Goal: Task Accomplishment & Management: Use online tool/utility

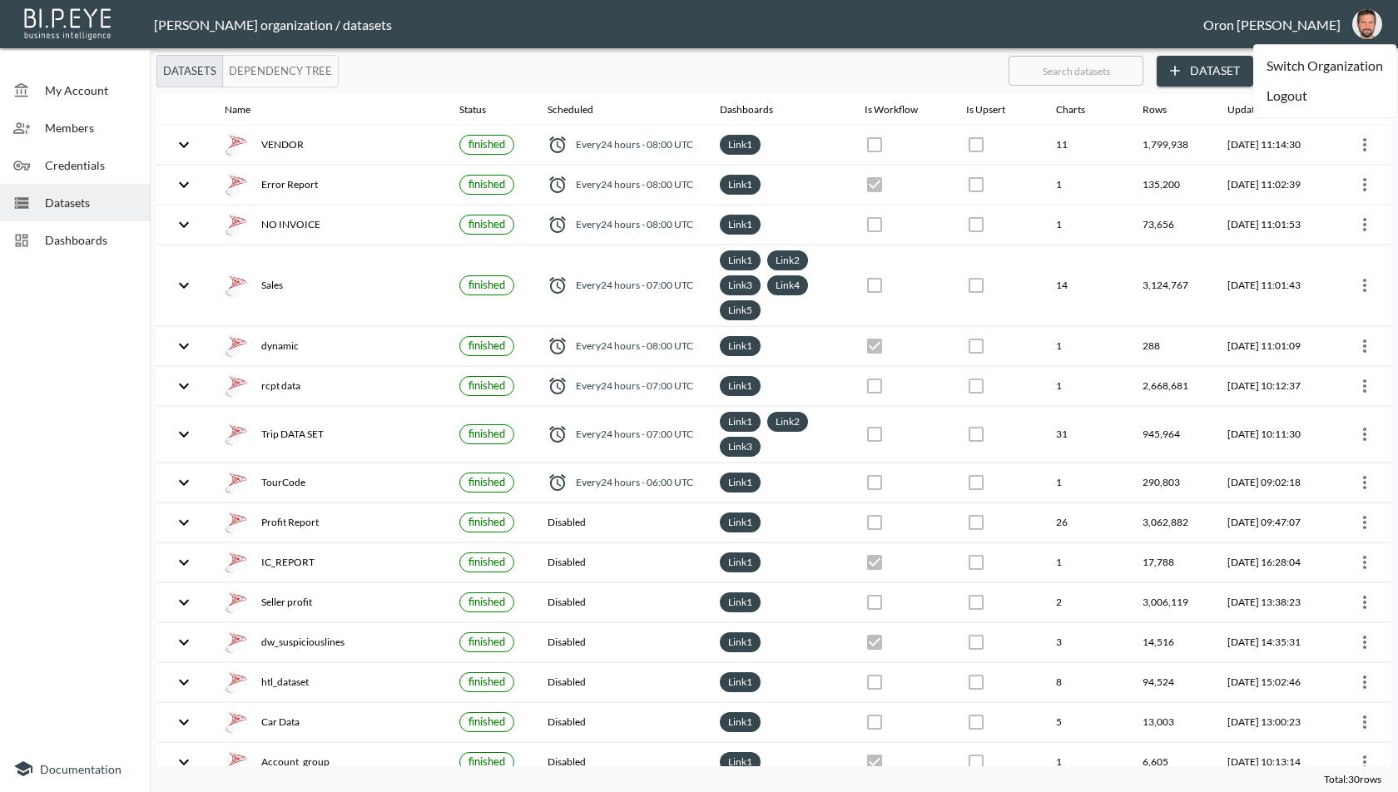
click at [1349, 56] on li "Switch Organization" at bounding box center [1325, 66] width 143 height 30
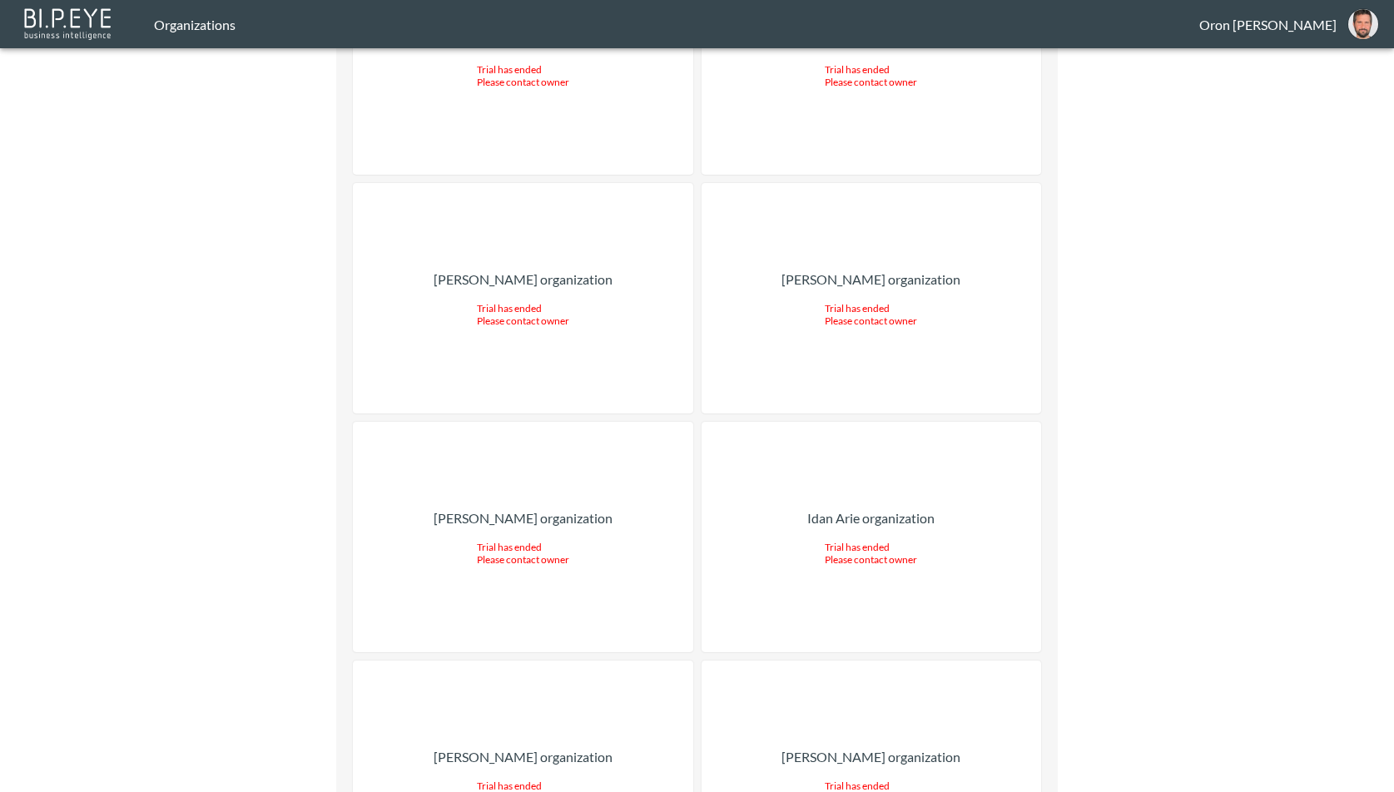
scroll to position [29001, 0]
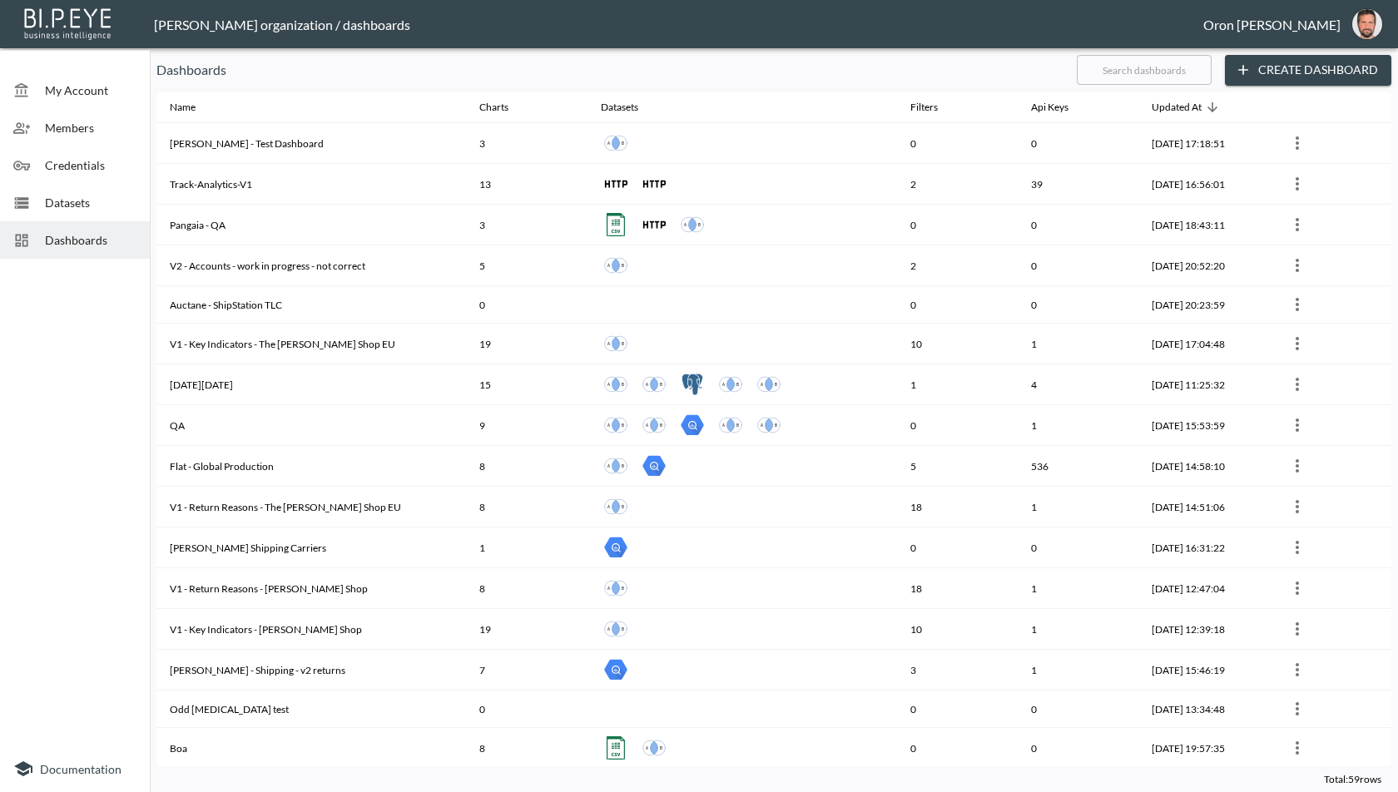
click at [107, 170] on span "Credentials" at bounding box center [91, 164] width 92 height 17
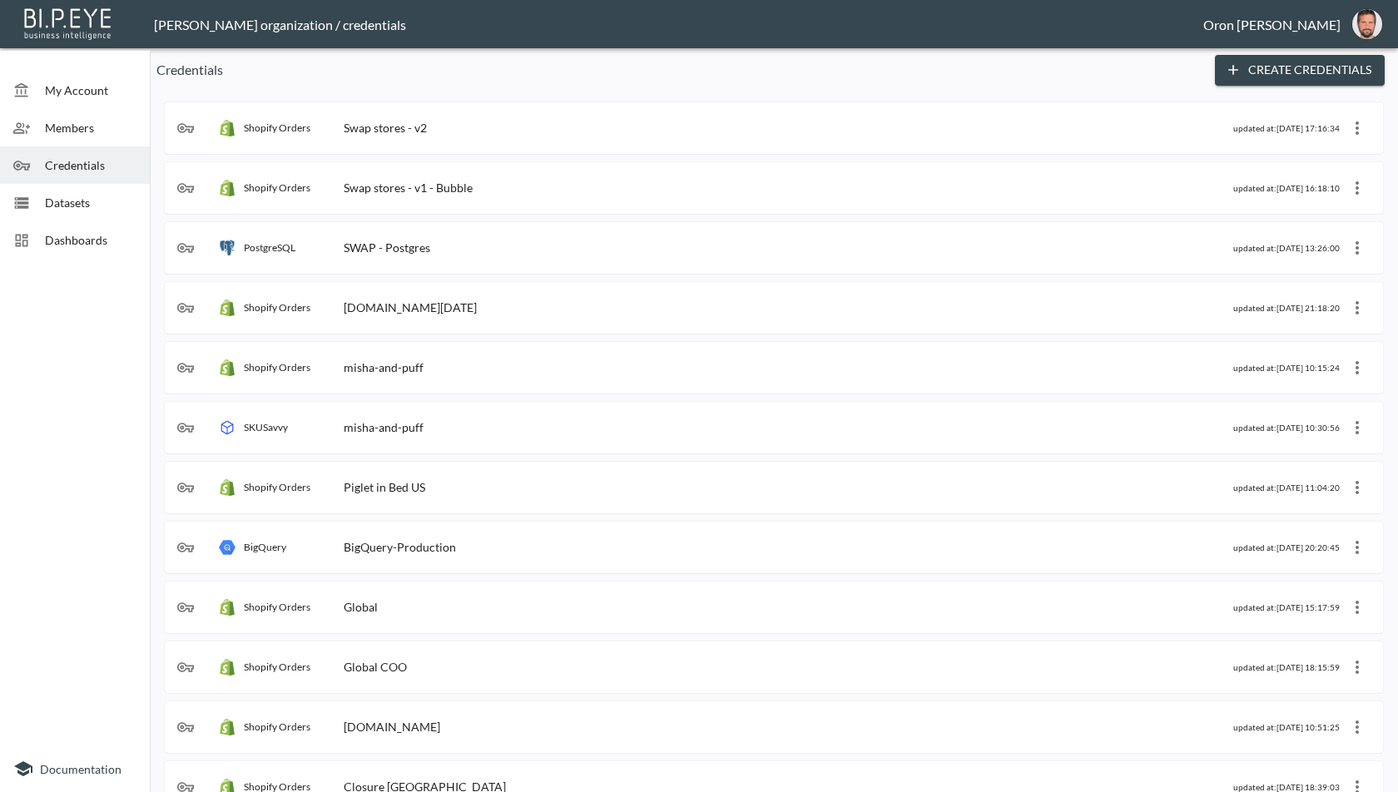
click at [112, 119] on span "Members" at bounding box center [91, 127] width 92 height 17
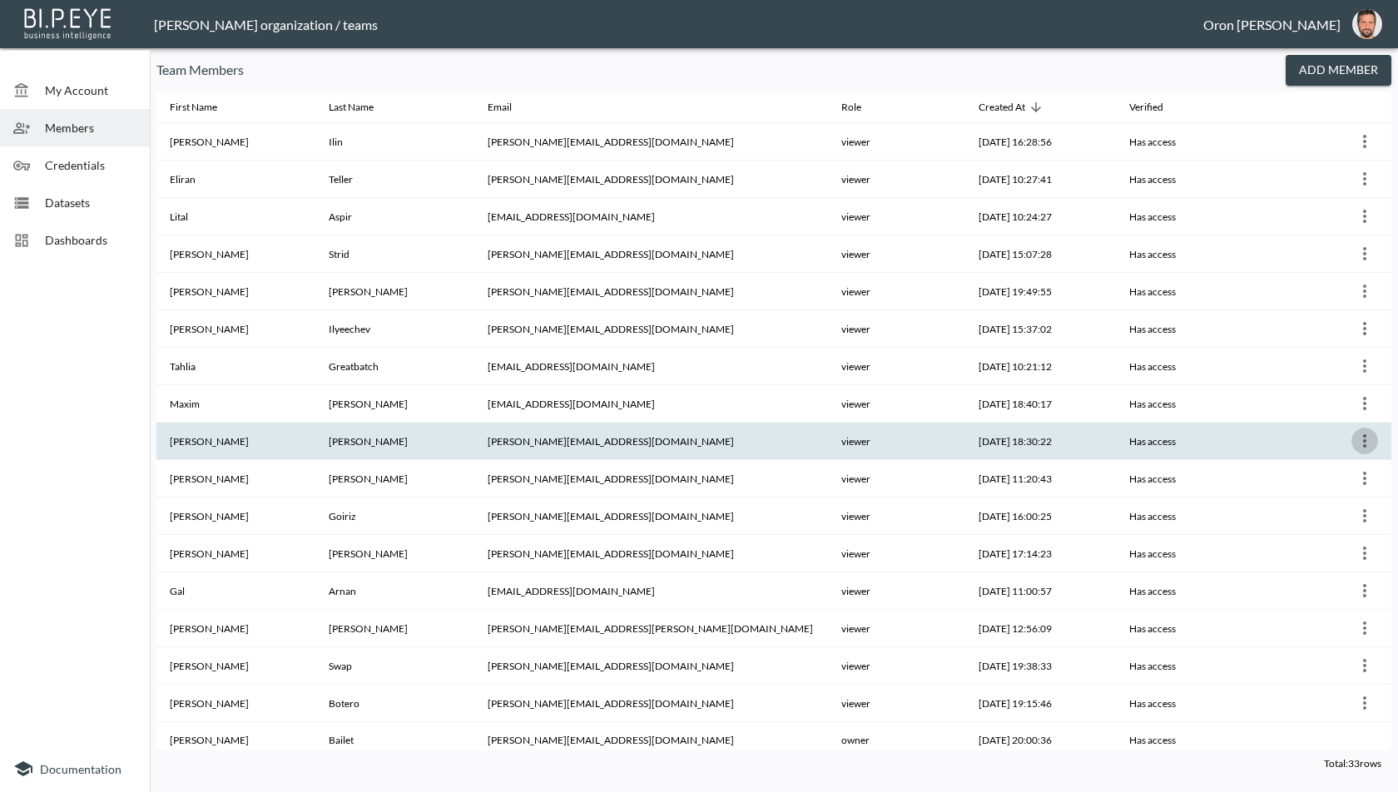
click at [1364, 433] on icon "more" at bounding box center [1365, 441] width 20 height 20
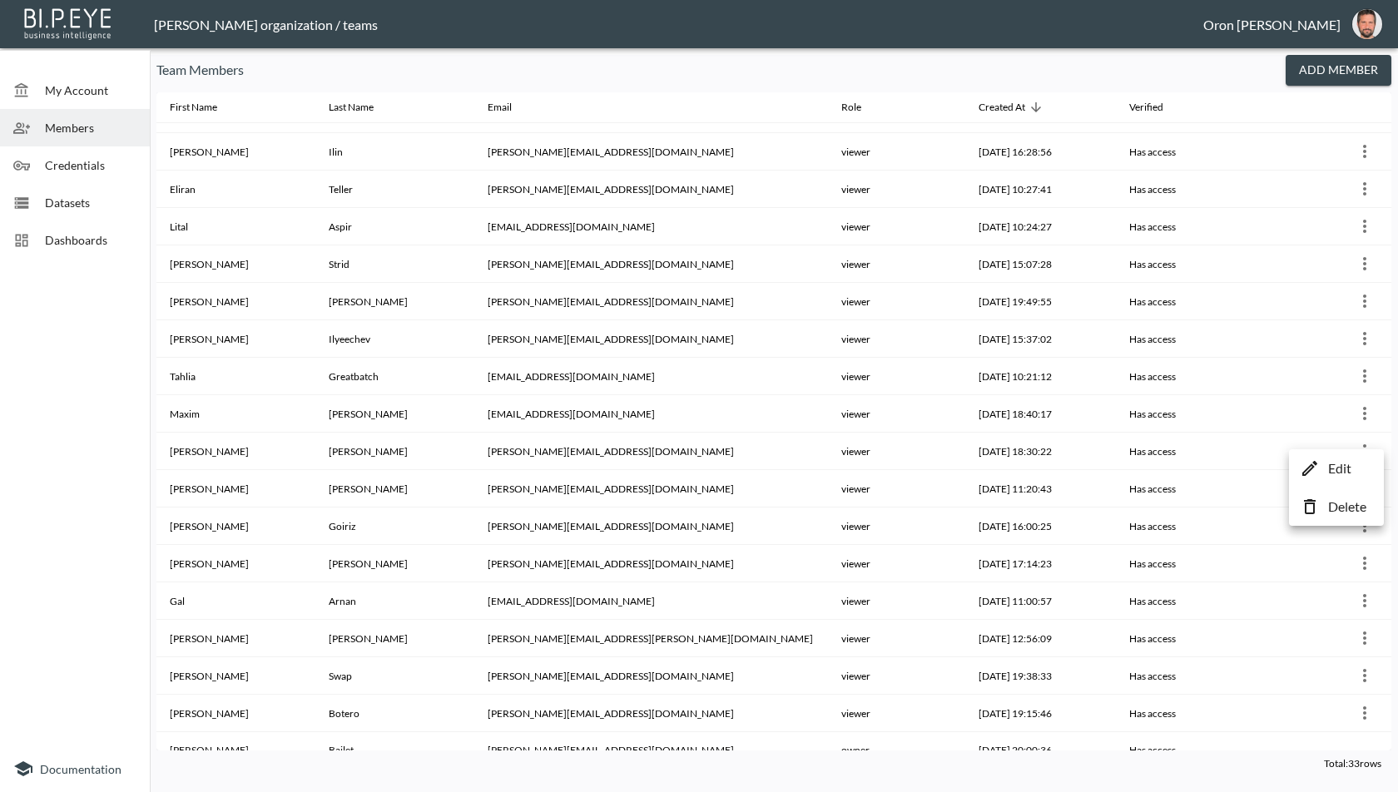
click at [1344, 463] on p "Edit" at bounding box center [1340, 469] width 23 height 20
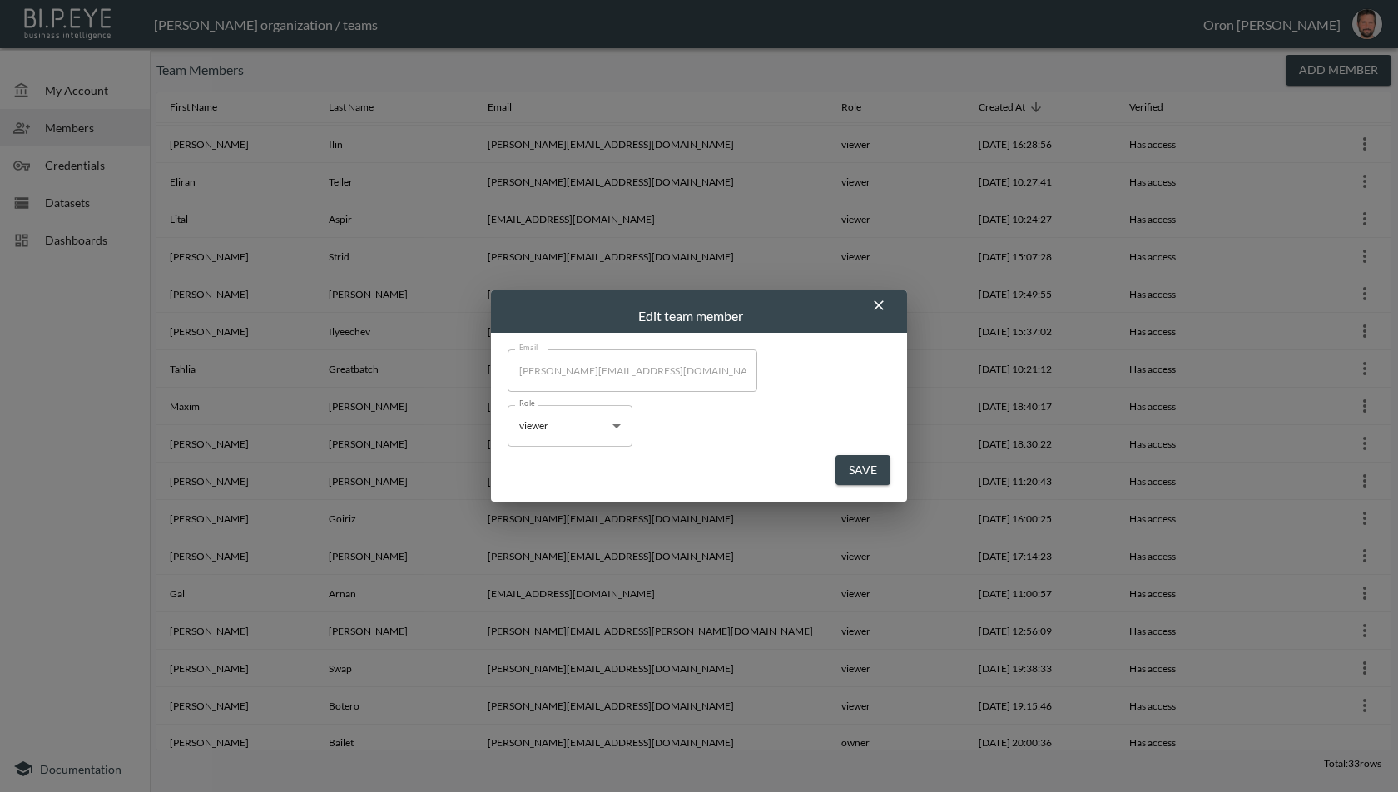
click at [589, 425] on body "BI.P.EYE, Interactive Analytics Dashboards - app Zach Bailet organization / tea…" at bounding box center [699, 396] width 1398 height 792
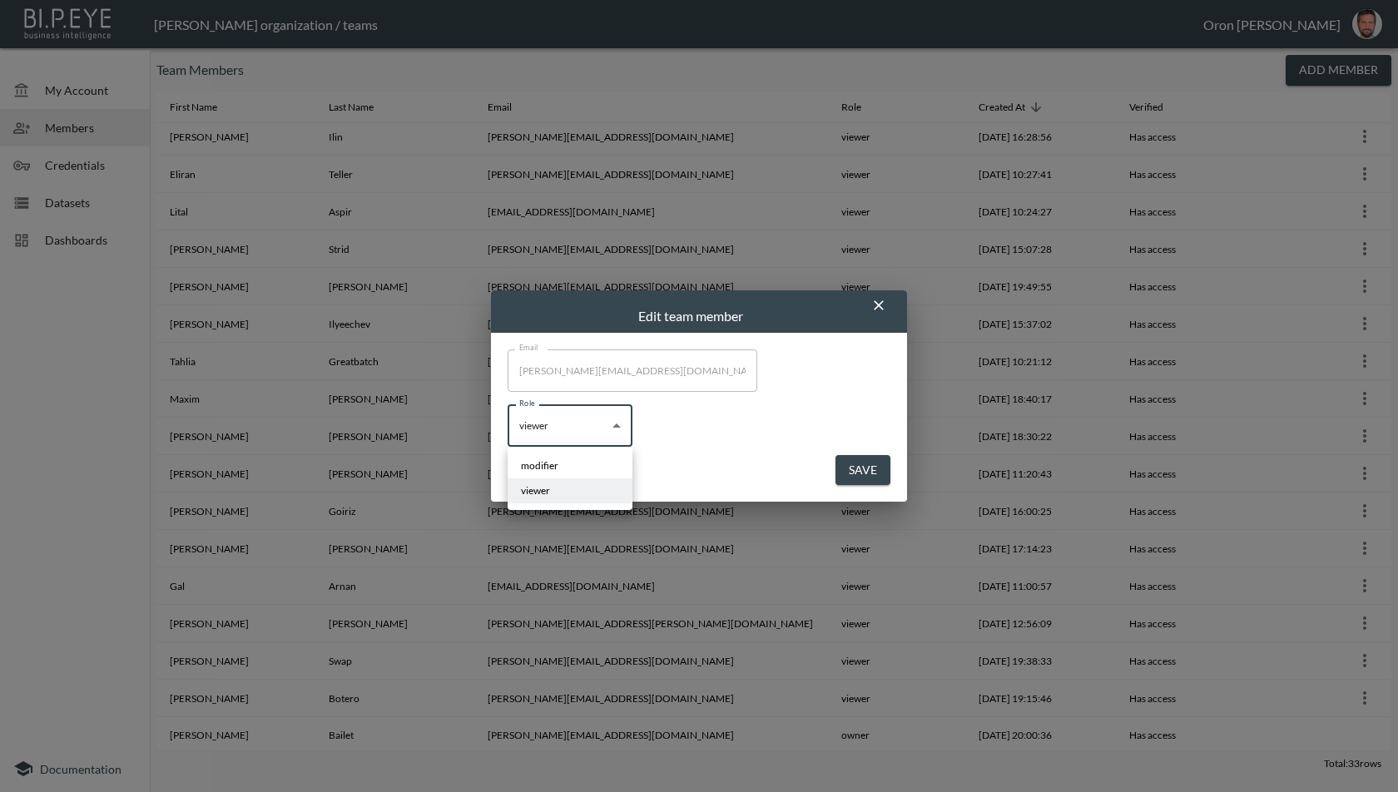
click at [574, 465] on li "modifier" at bounding box center [570, 466] width 125 height 25
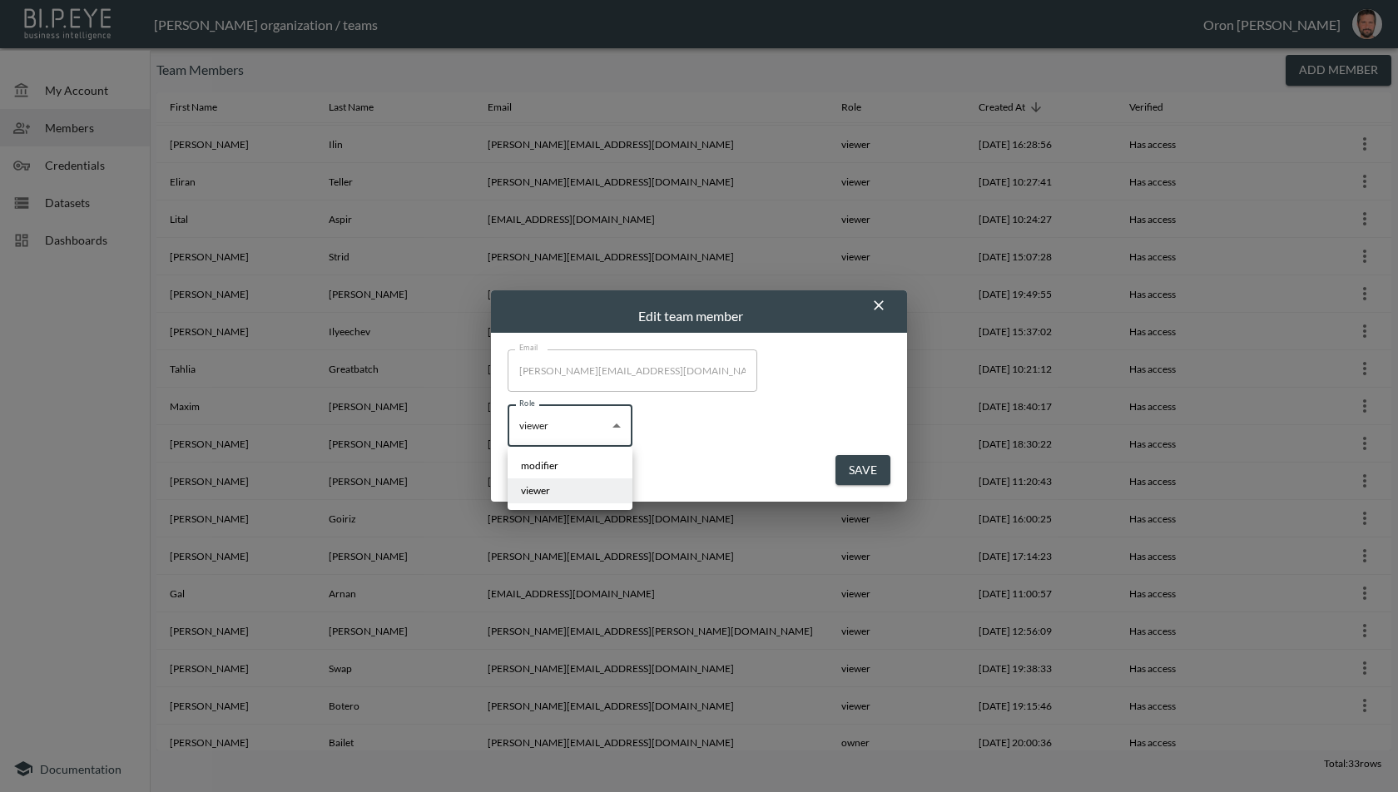
type input "modifier"
click at [872, 471] on button "Save" at bounding box center [863, 470] width 55 height 31
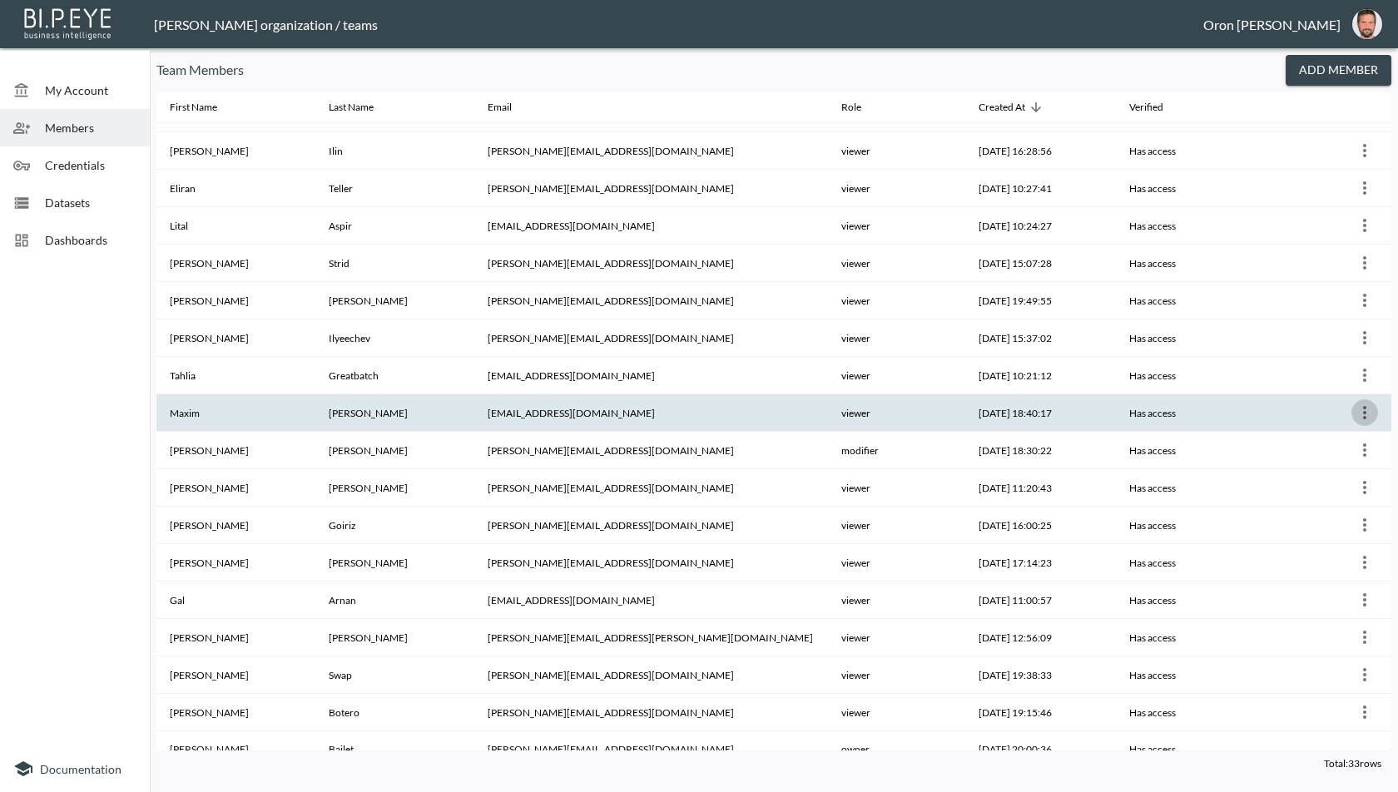
click at [1359, 403] on icon "more" at bounding box center [1365, 413] width 20 height 20
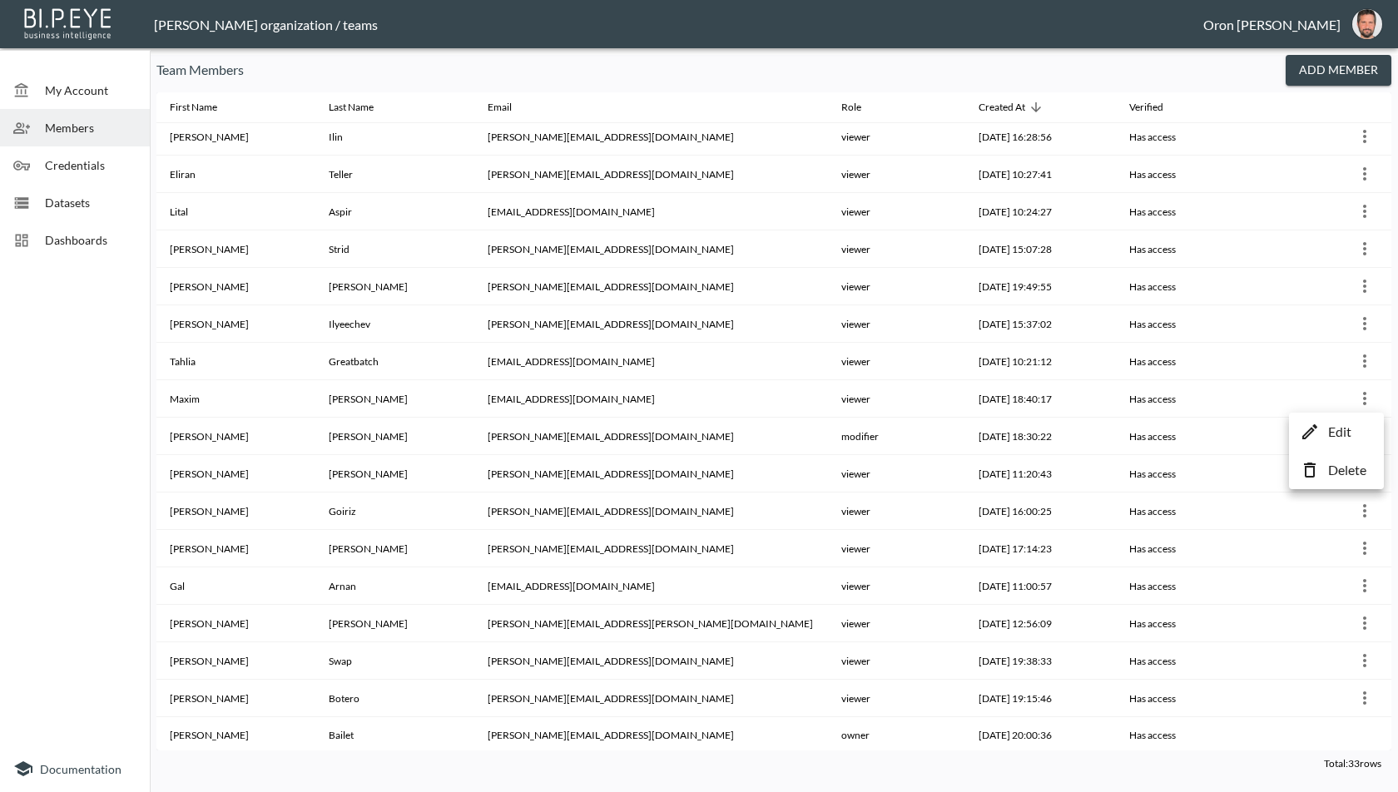
click at [1335, 427] on p "Edit" at bounding box center [1340, 432] width 23 height 20
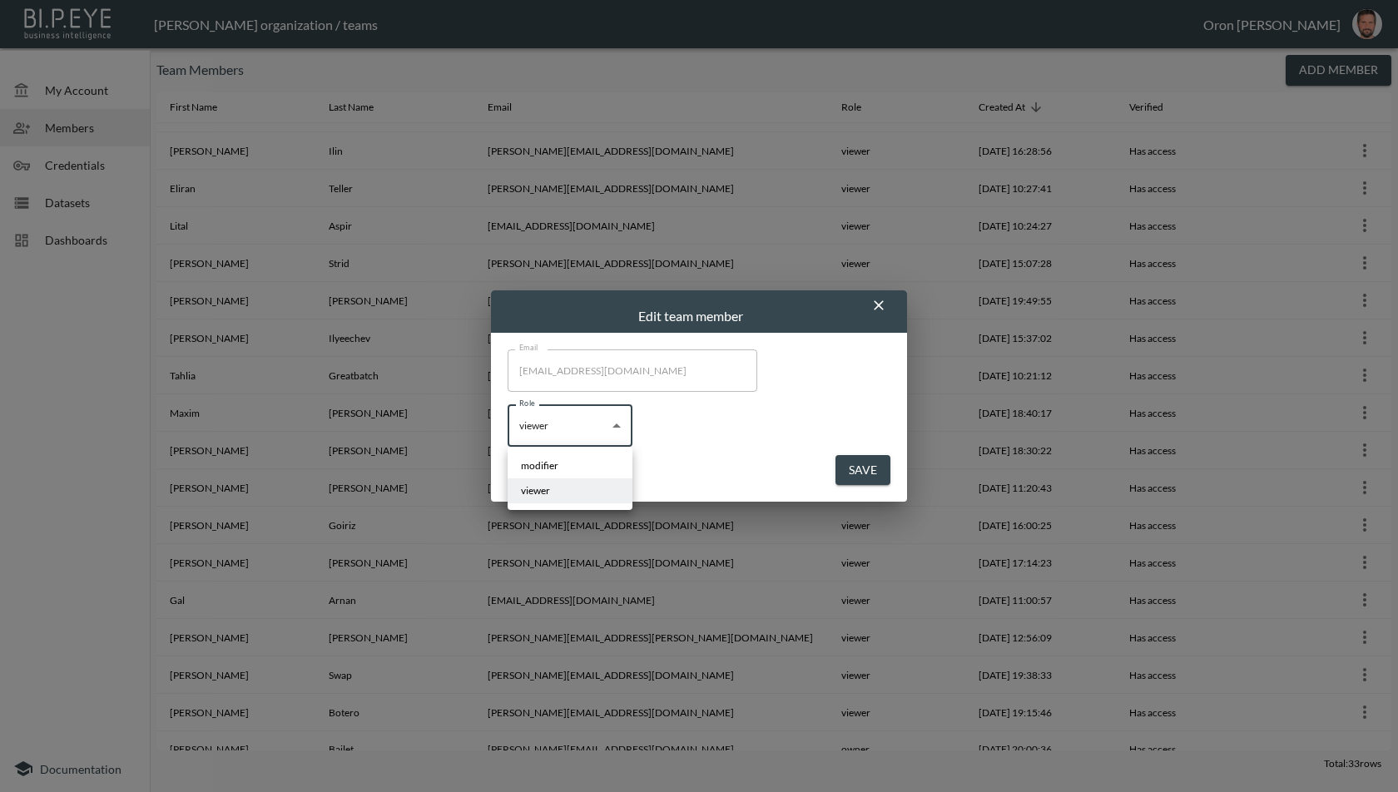
click at [591, 445] on body "BI.P.EYE, Interactive Analytics Dashboards - app Zach Bailet organization / tea…" at bounding box center [699, 396] width 1398 height 792
click at [575, 475] on li "modifier" at bounding box center [570, 466] width 125 height 25
type input "modifier"
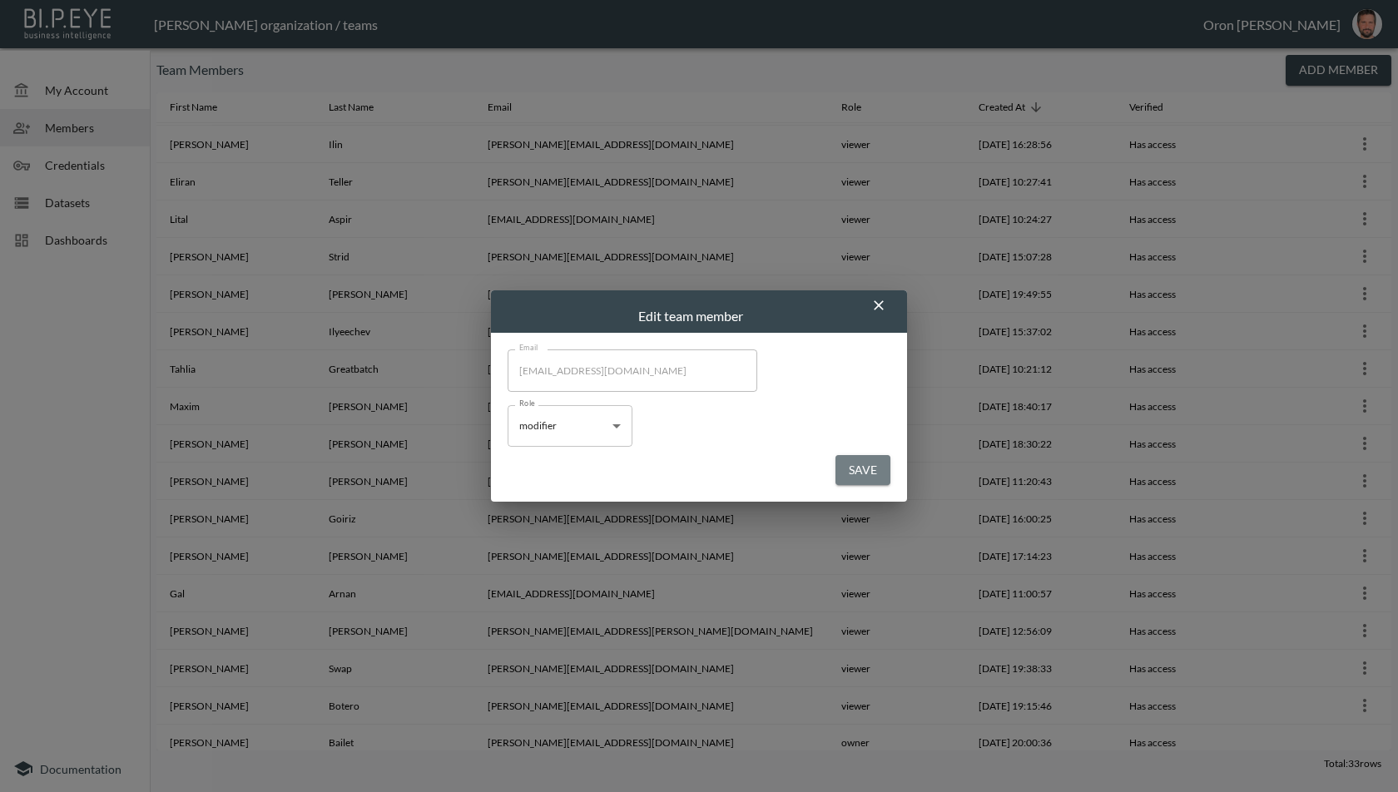
click at [869, 473] on button "Save" at bounding box center [863, 470] width 55 height 31
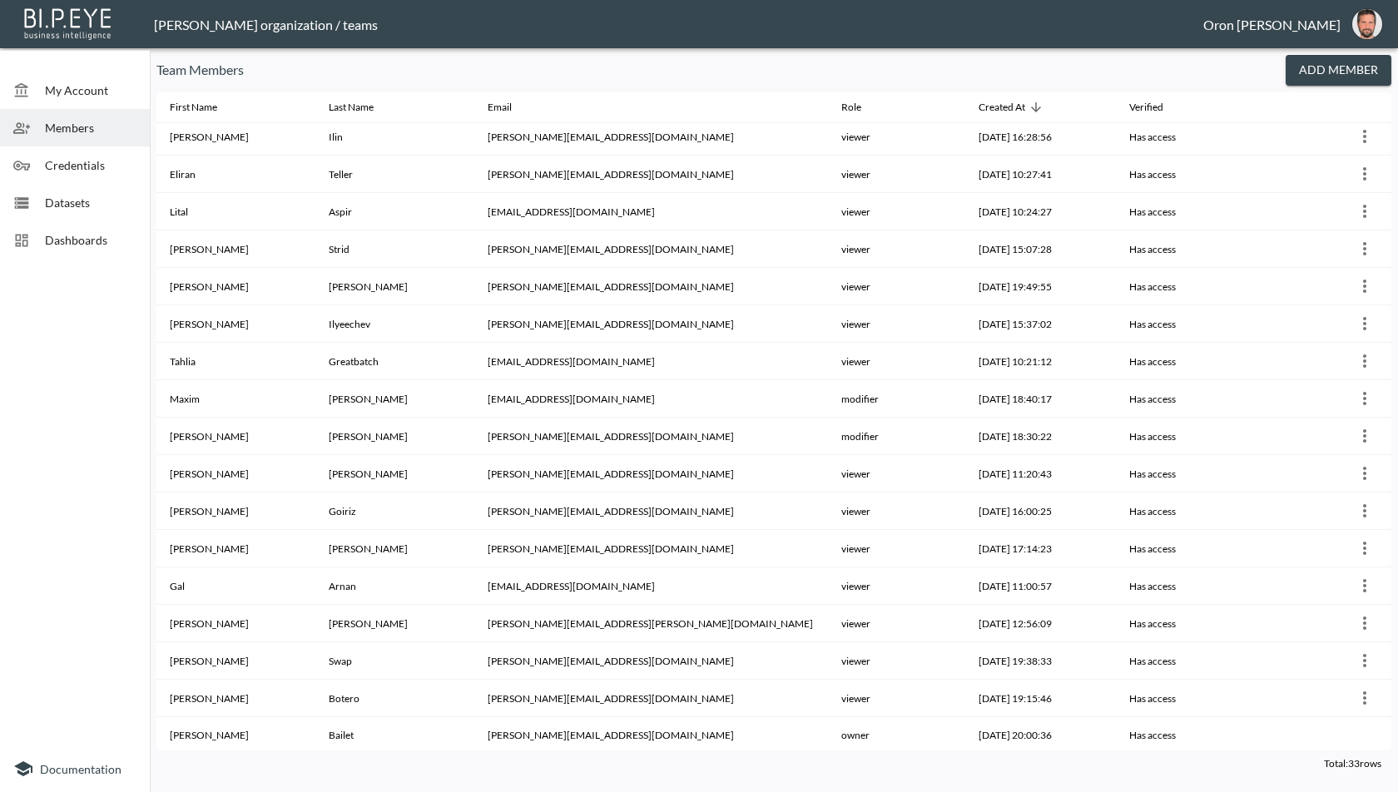
click at [1316, 81] on button "Add Member" at bounding box center [1339, 70] width 106 height 31
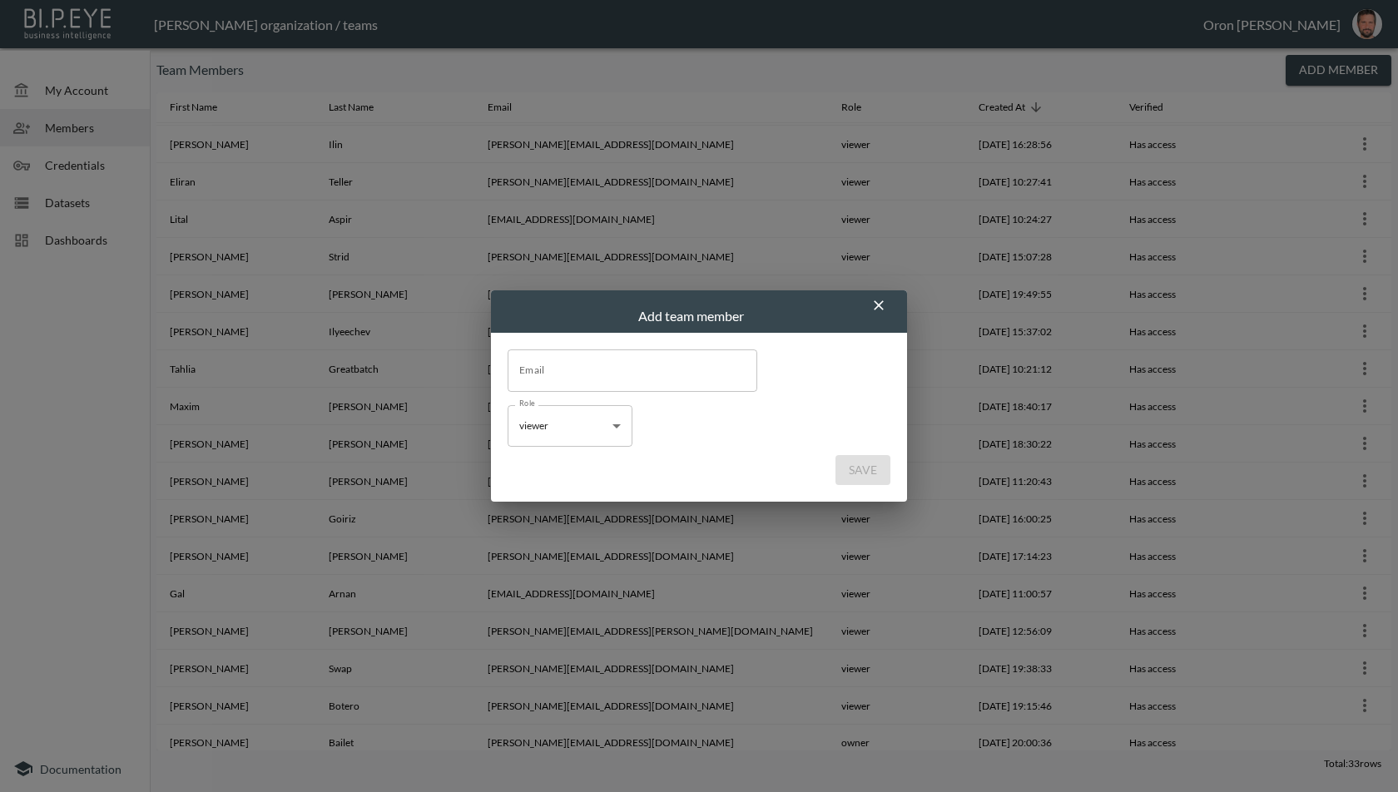
click at [572, 378] on input "Email" at bounding box center [633, 371] width 250 height 42
paste input "teresa@swap-commerce.com"
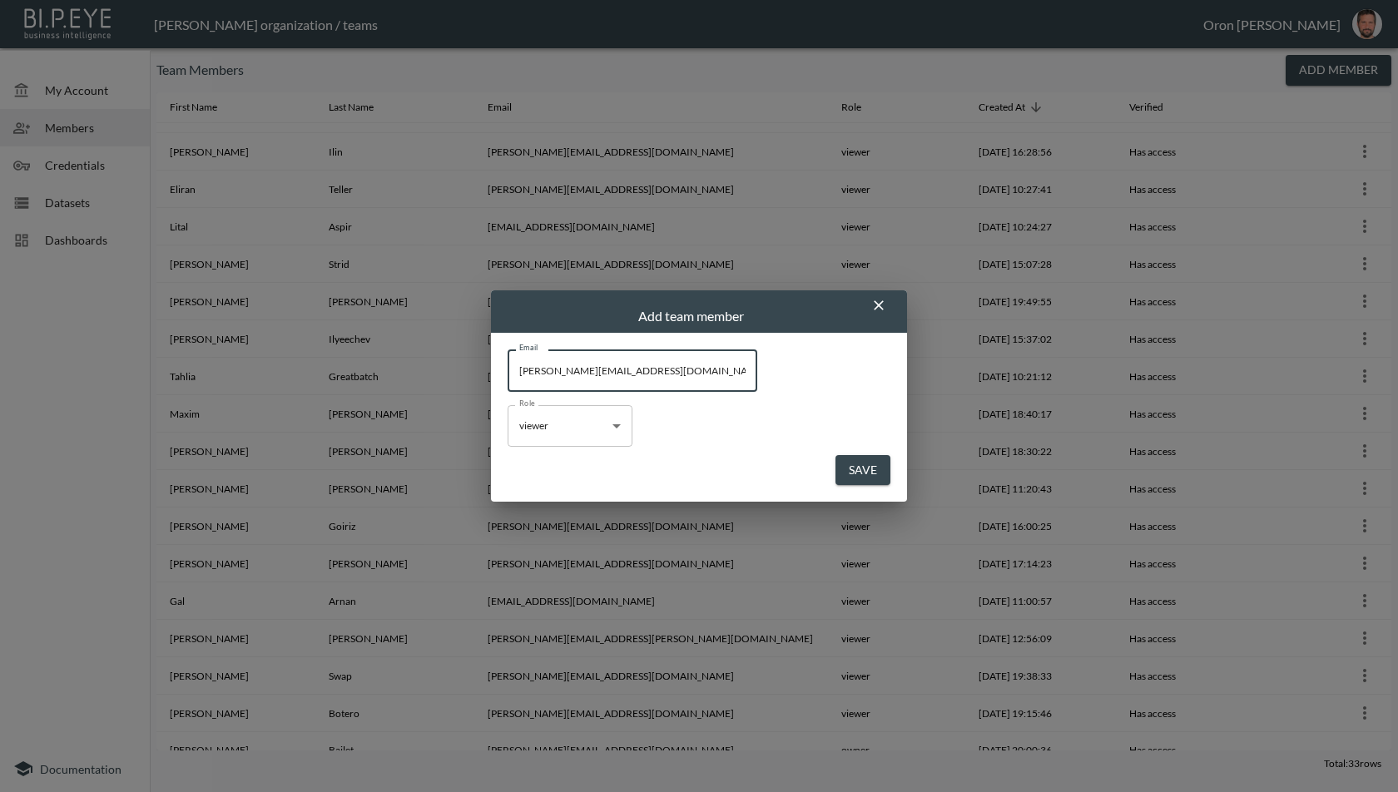
type input "teresa@swap-commerce.com"
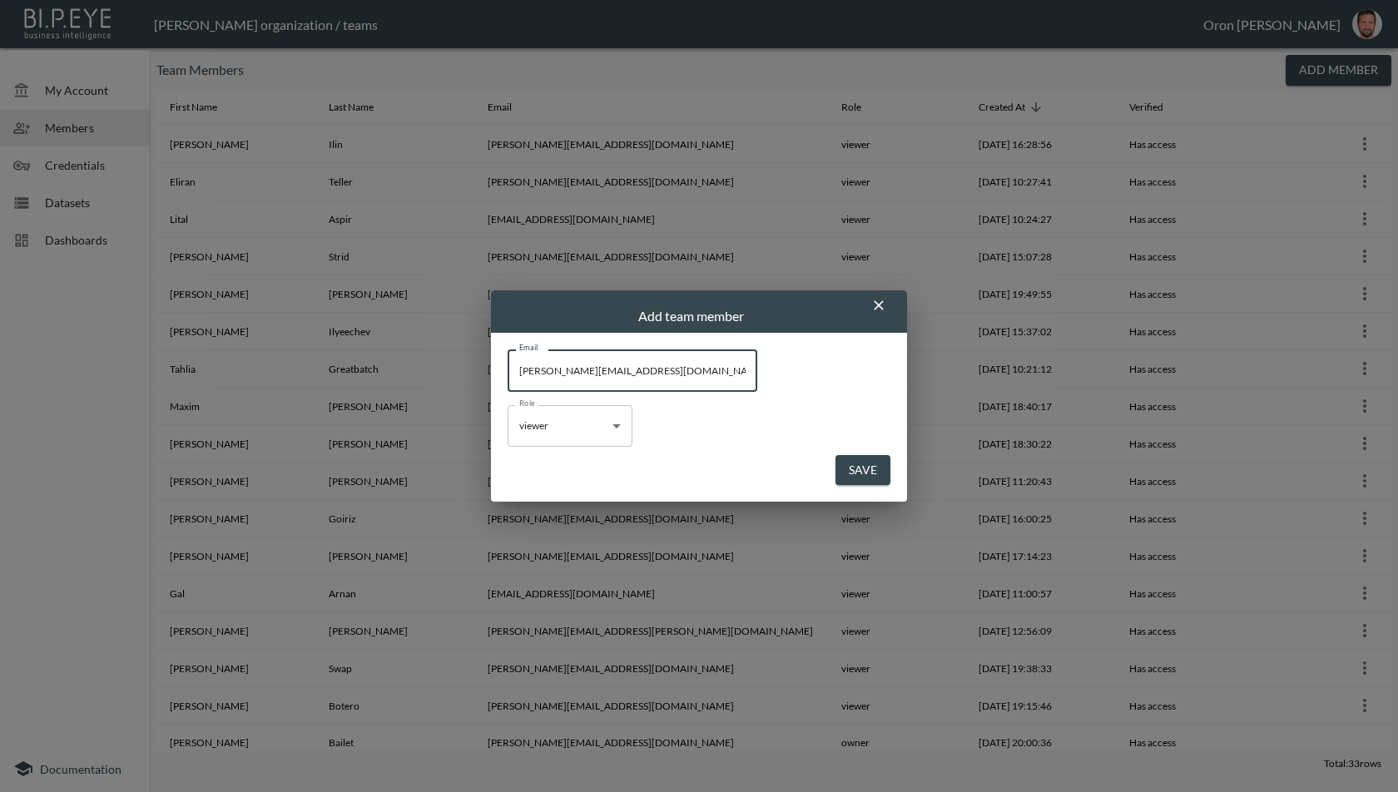
click at [565, 422] on body "BI.P.EYE, Interactive Analytics Dashboards - app Zach Bailet organization / tea…" at bounding box center [699, 396] width 1398 height 792
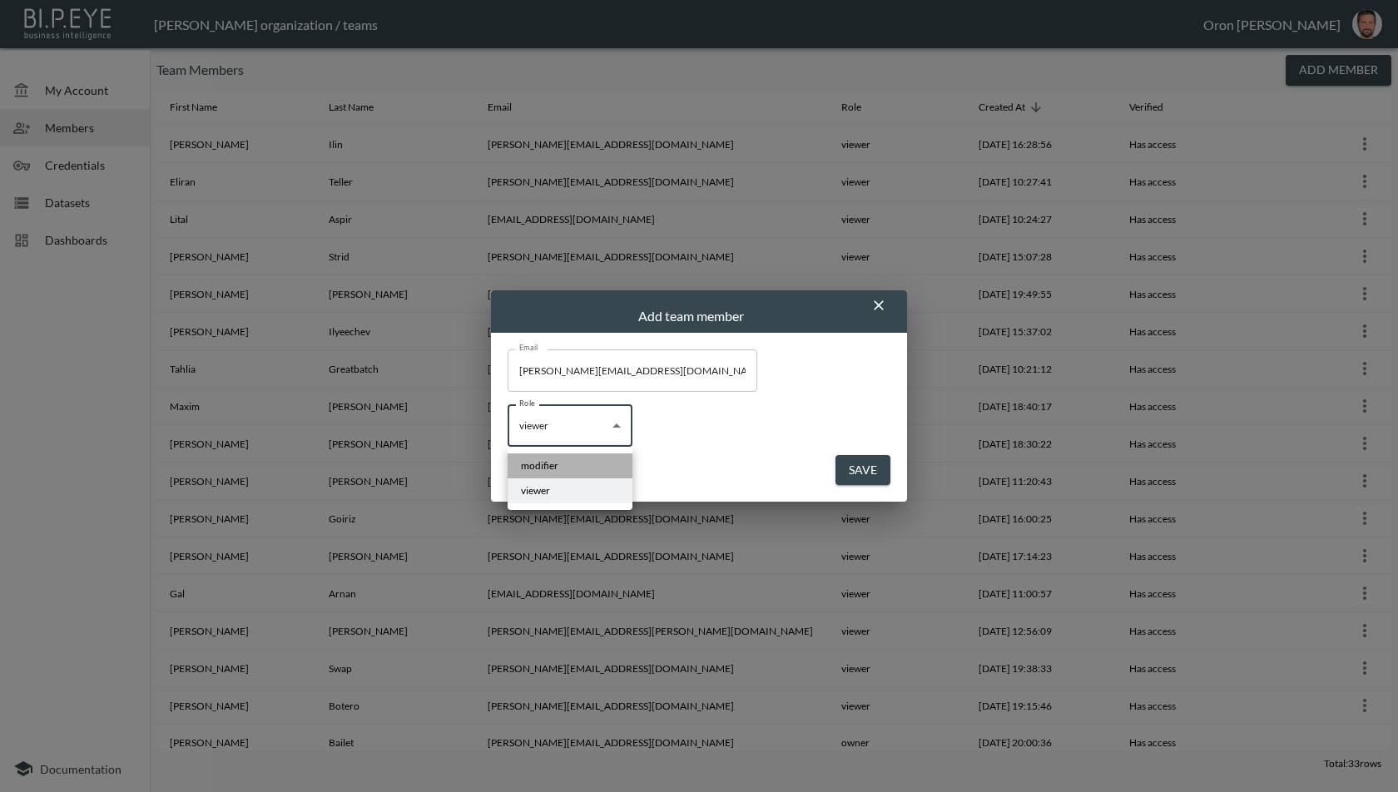
click at [559, 455] on li "modifier" at bounding box center [570, 466] width 125 height 25
type input "modifier"
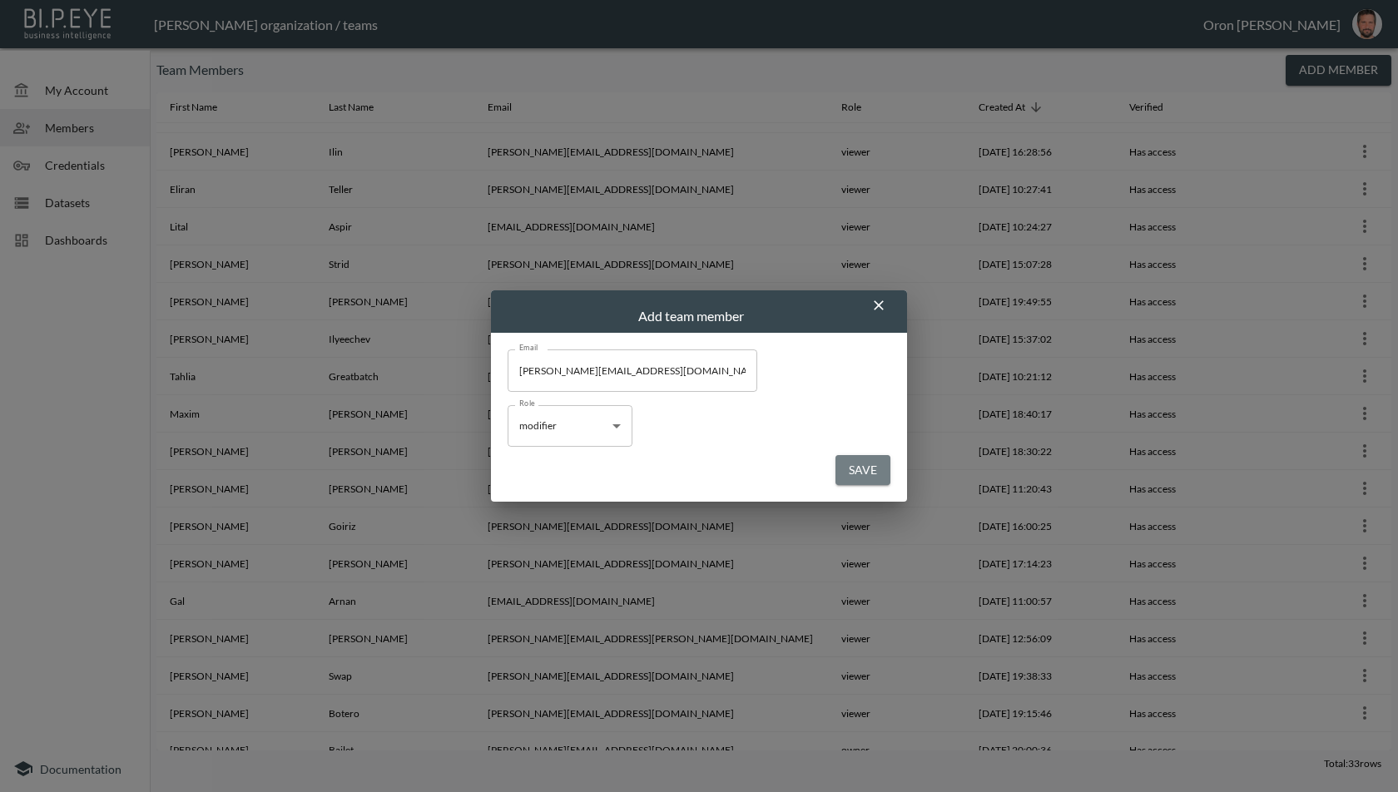
click at [871, 465] on button "Save" at bounding box center [863, 470] width 55 height 31
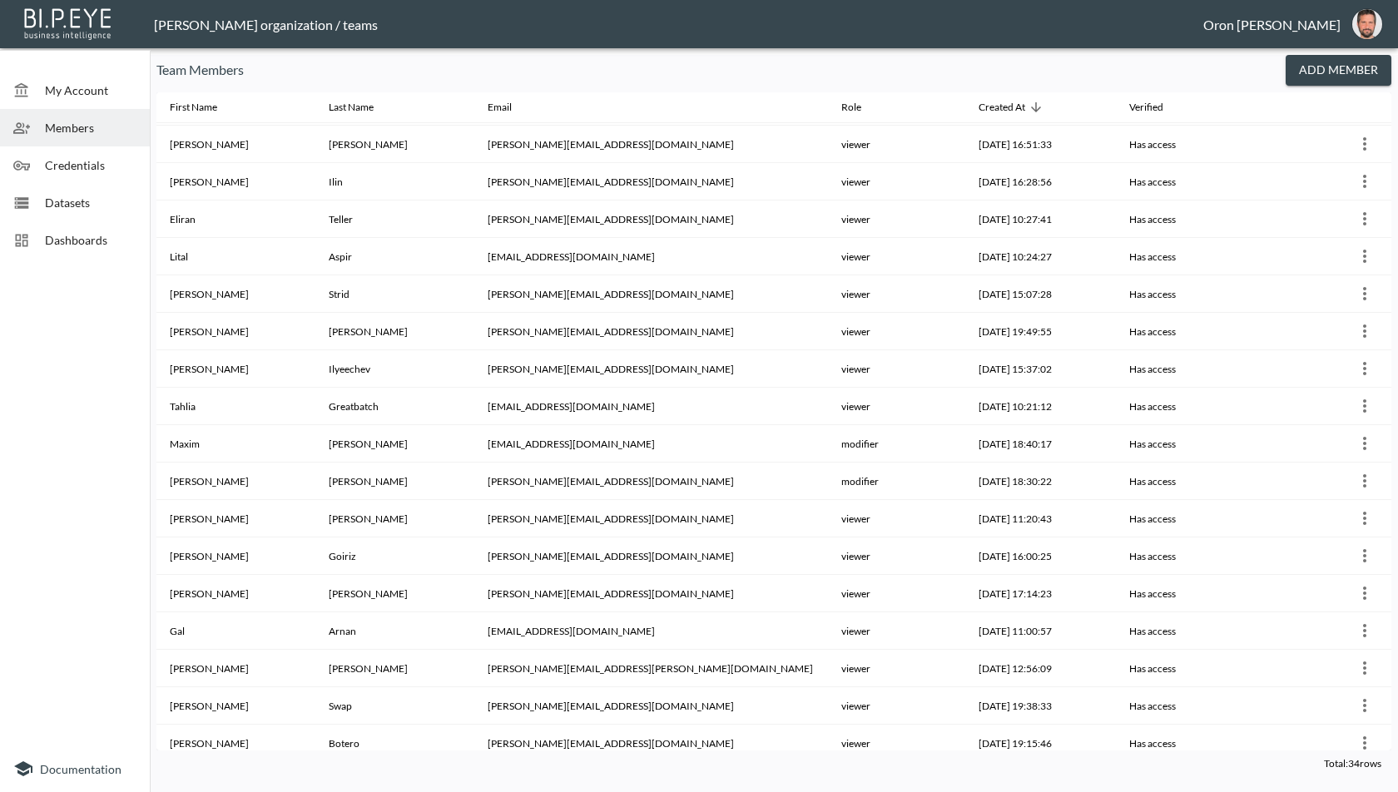
click at [1327, 73] on button "Add Member" at bounding box center [1339, 70] width 106 height 31
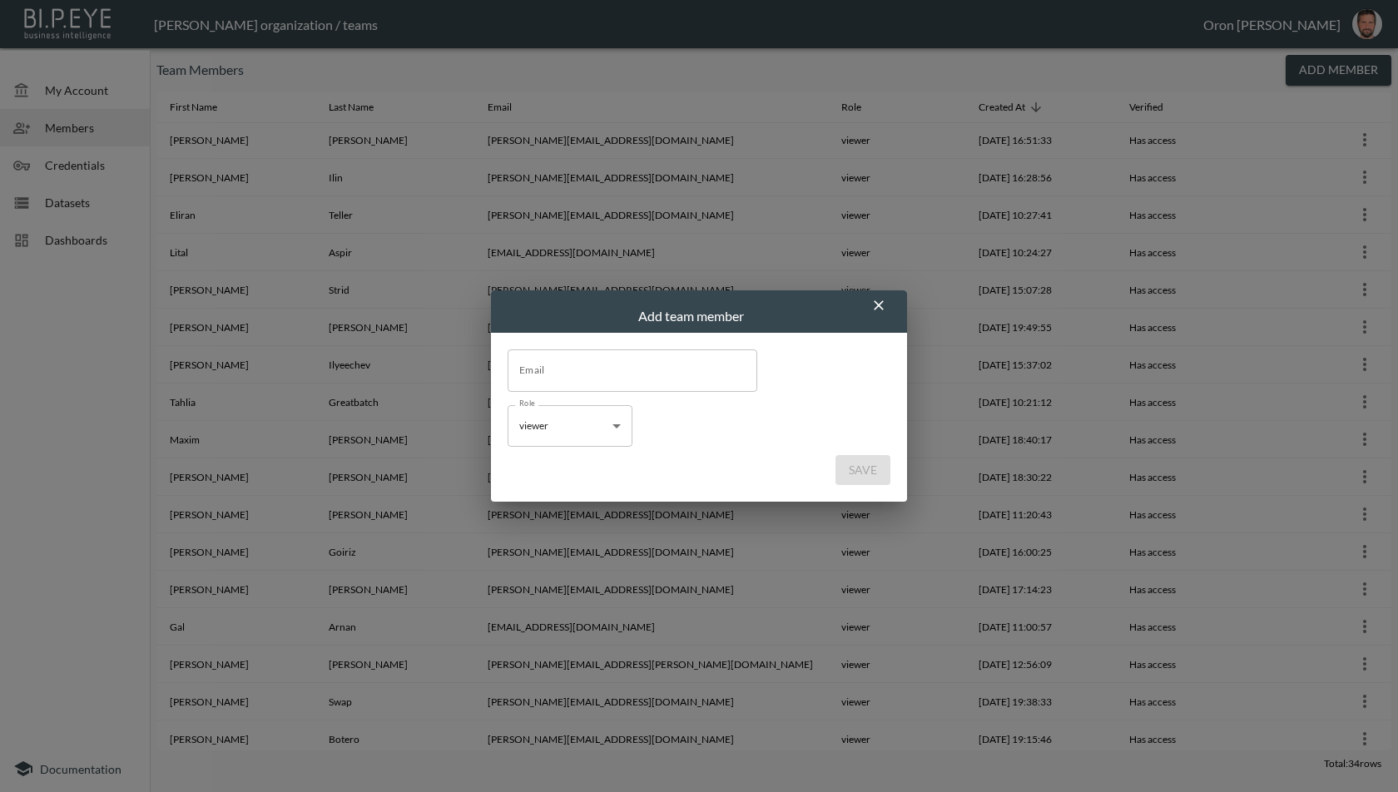
click at [574, 444] on body "BI.P.EYE, Interactive Analytics Dashboards - app Zach Bailet organization / tea…" at bounding box center [699, 396] width 1398 height 792
click at [562, 465] on li "modifier" at bounding box center [570, 466] width 125 height 25
type input "modifier"
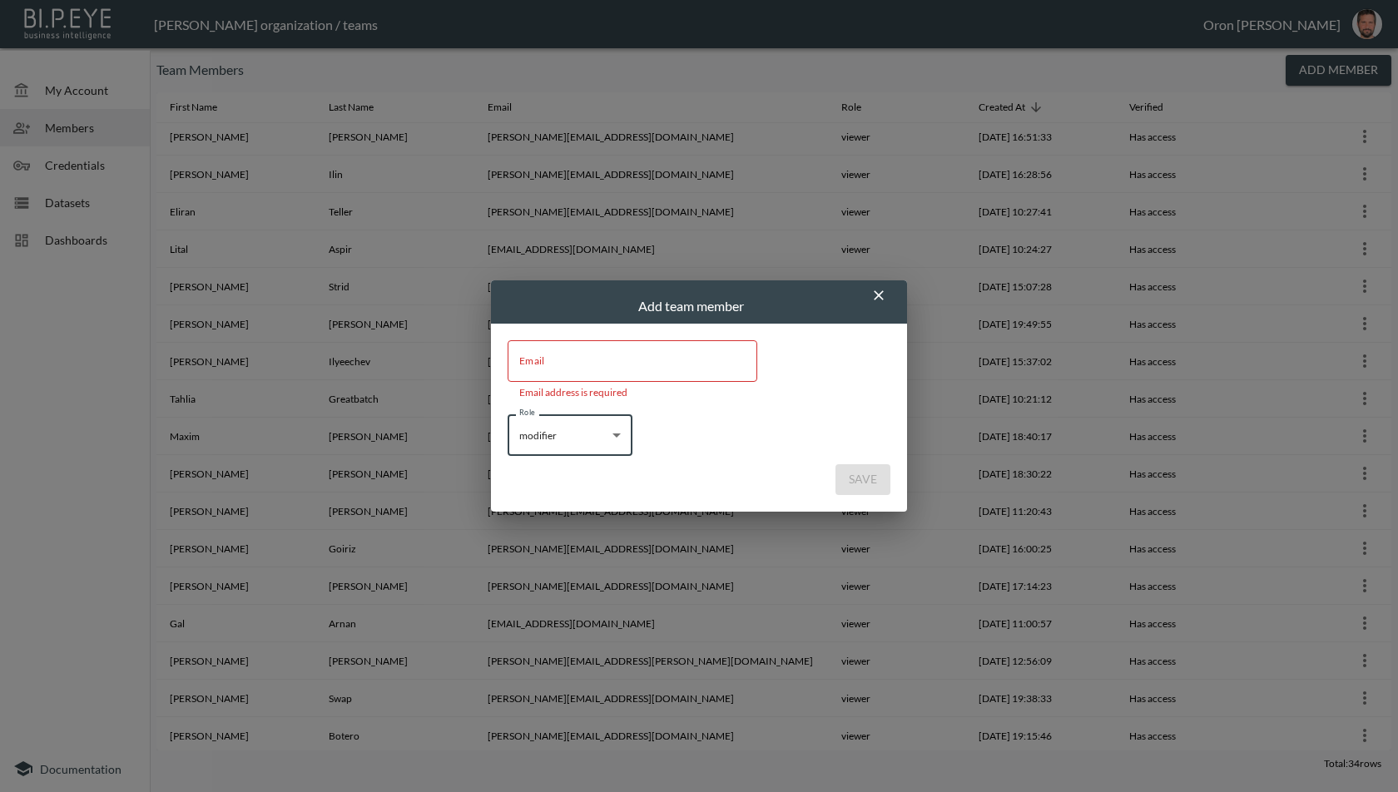
click at [591, 375] on input "Email" at bounding box center [633, 361] width 250 height 42
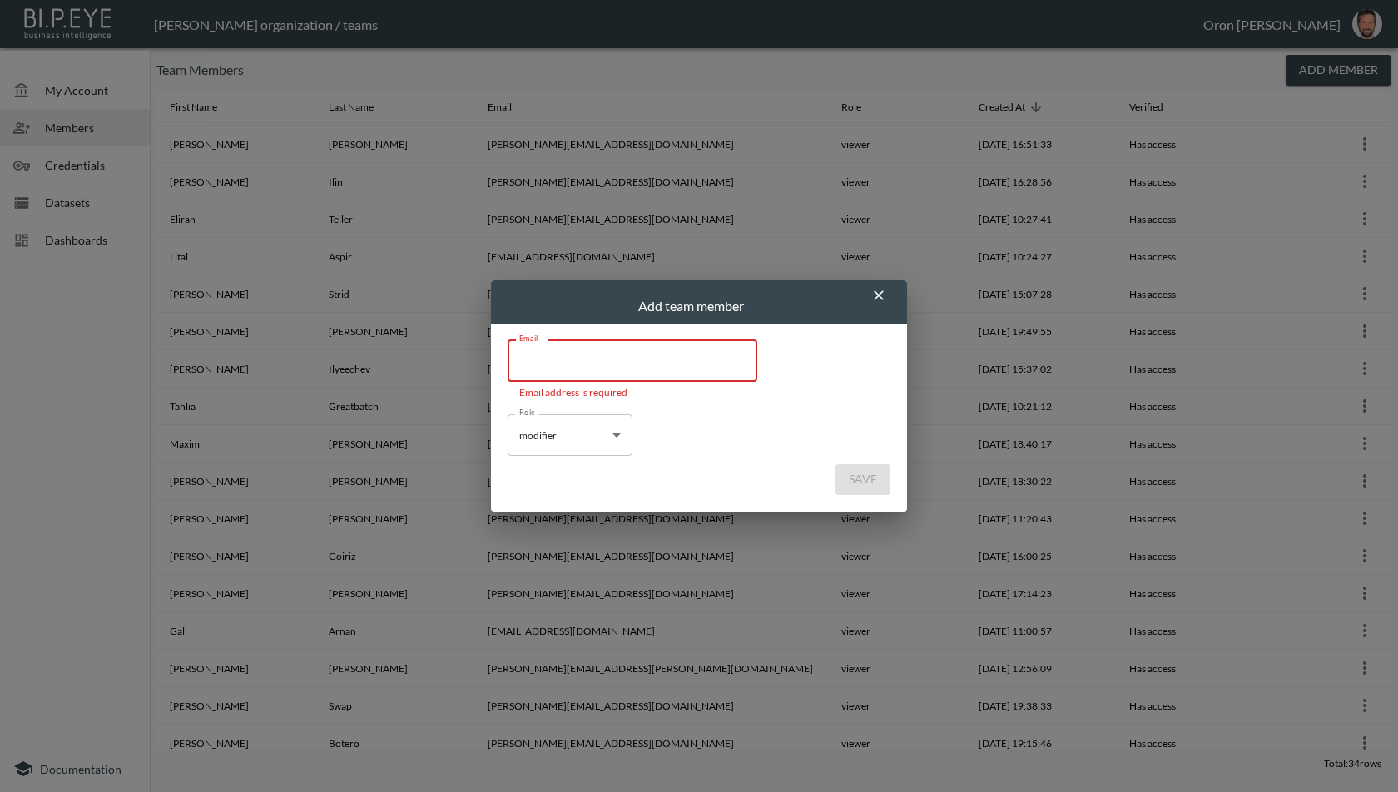
paste input "wendy@swap-commerce.com"
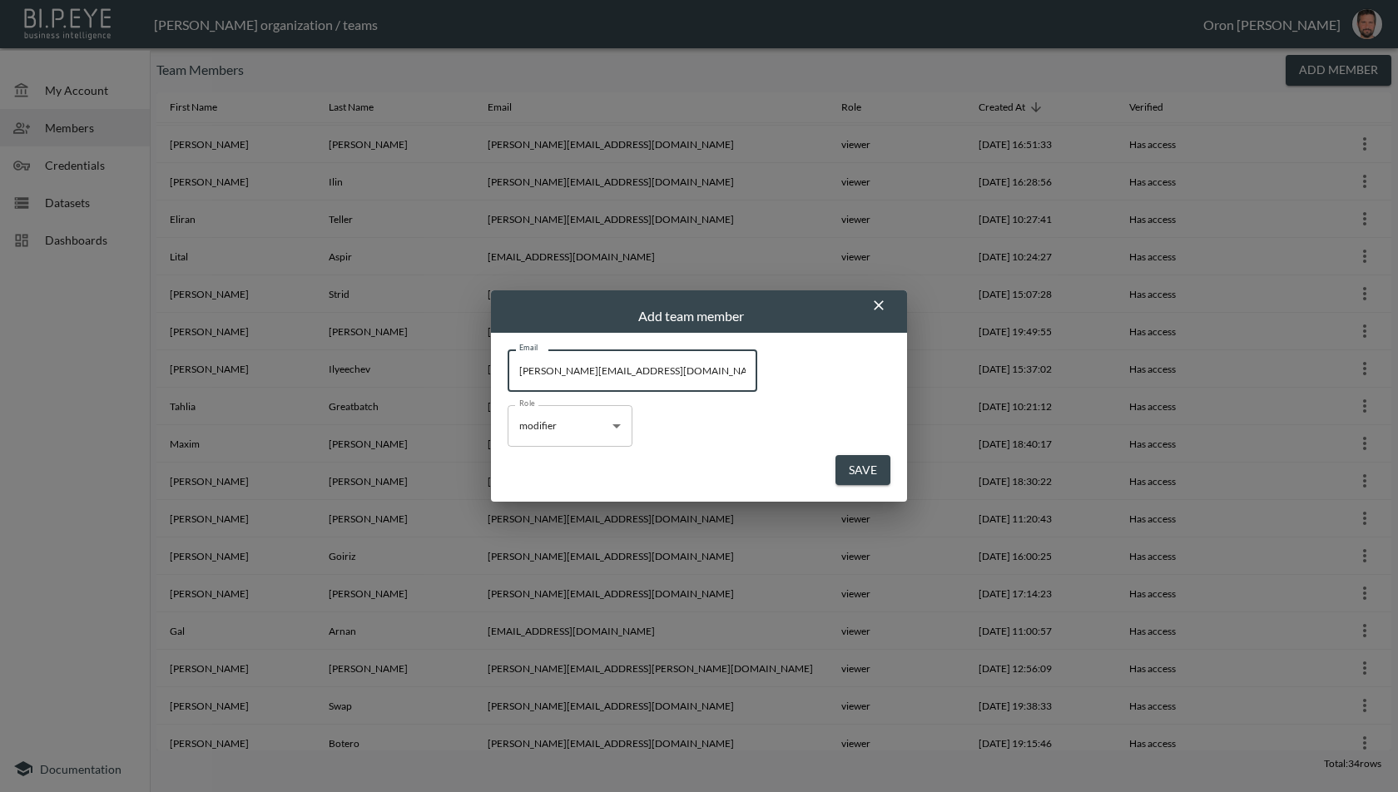
type input "wendy@swap-commerce.com"
click at [765, 432] on div "Role modifier modifier Role" at bounding box center [699, 430] width 383 height 50
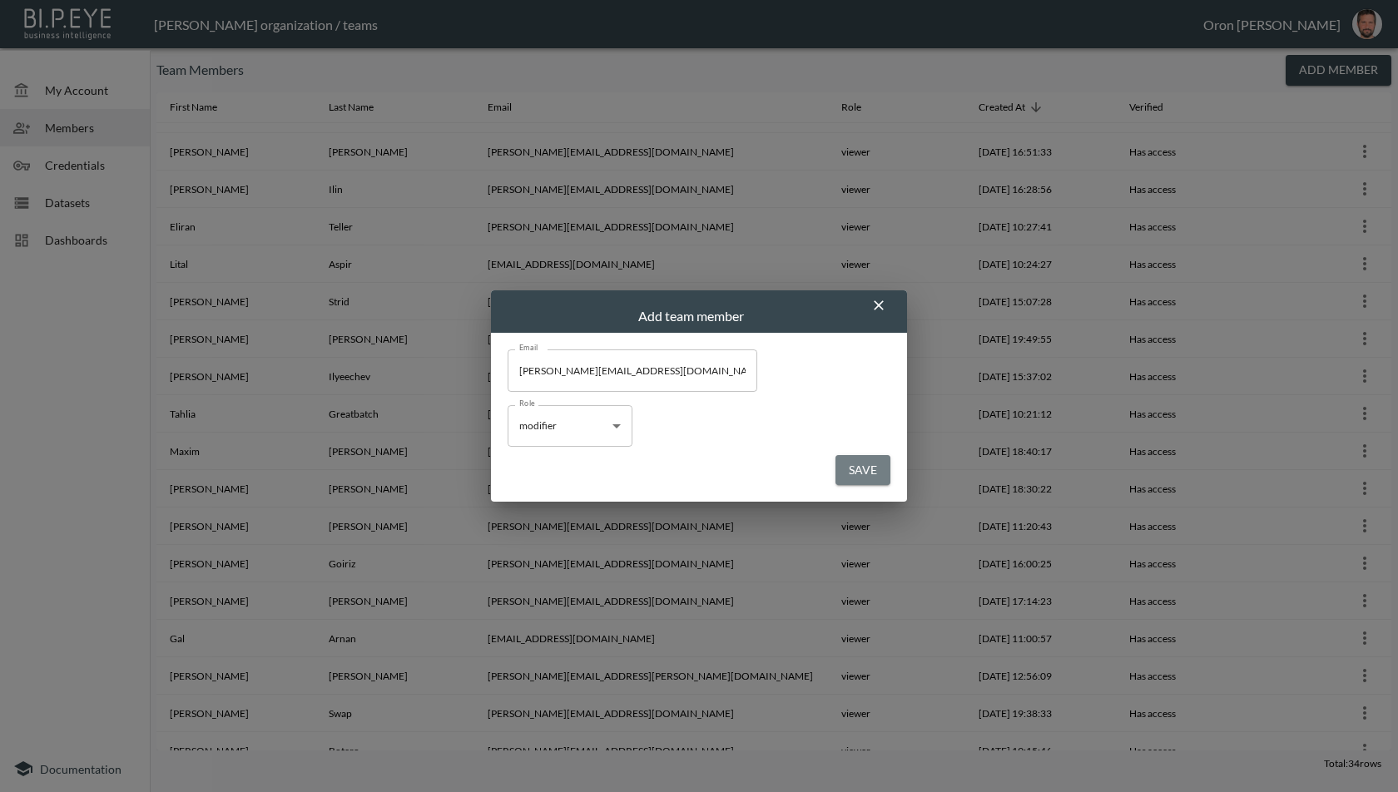
click at [850, 464] on button "Save" at bounding box center [863, 470] width 55 height 31
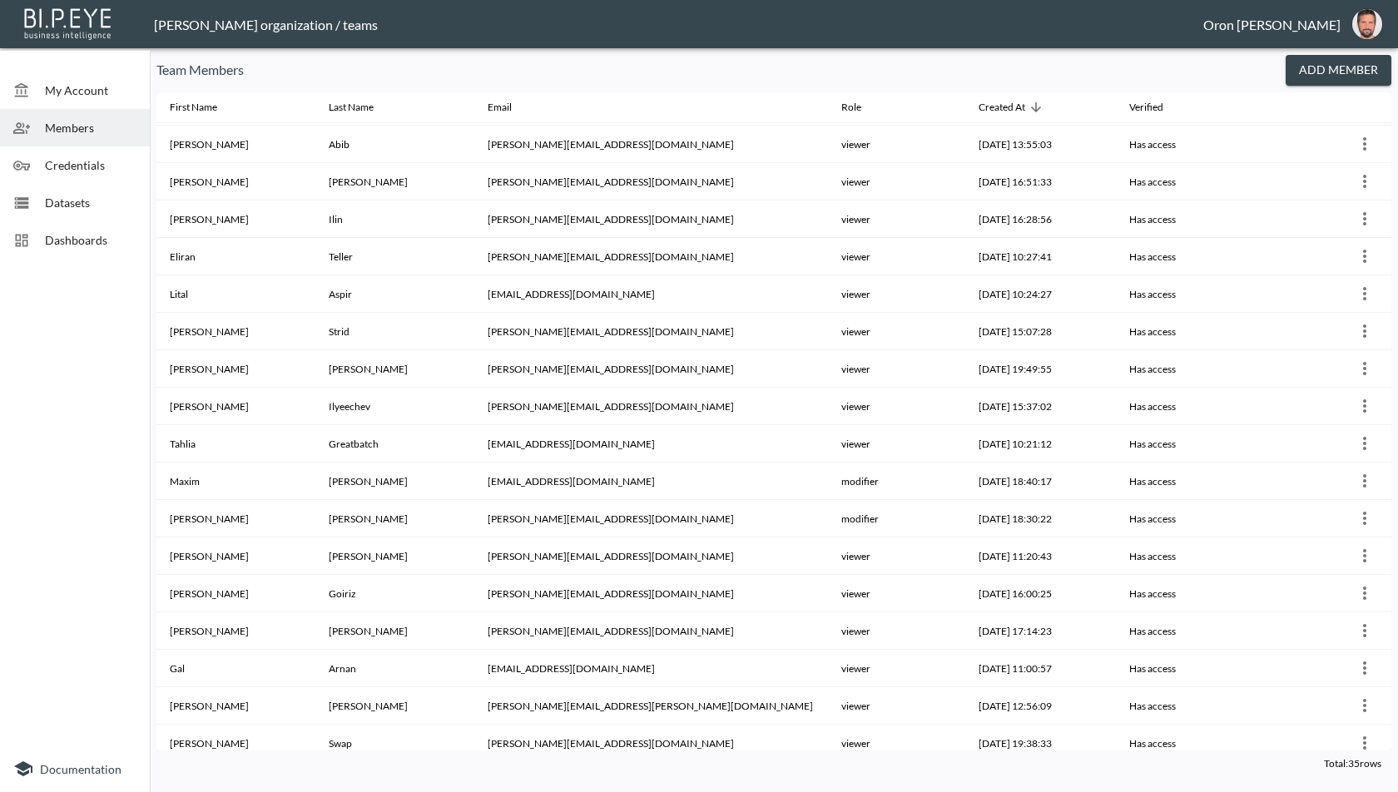
scroll to position [545, 0]
click at [78, 236] on span "Dashboards" at bounding box center [91, 239] width 92 height 17
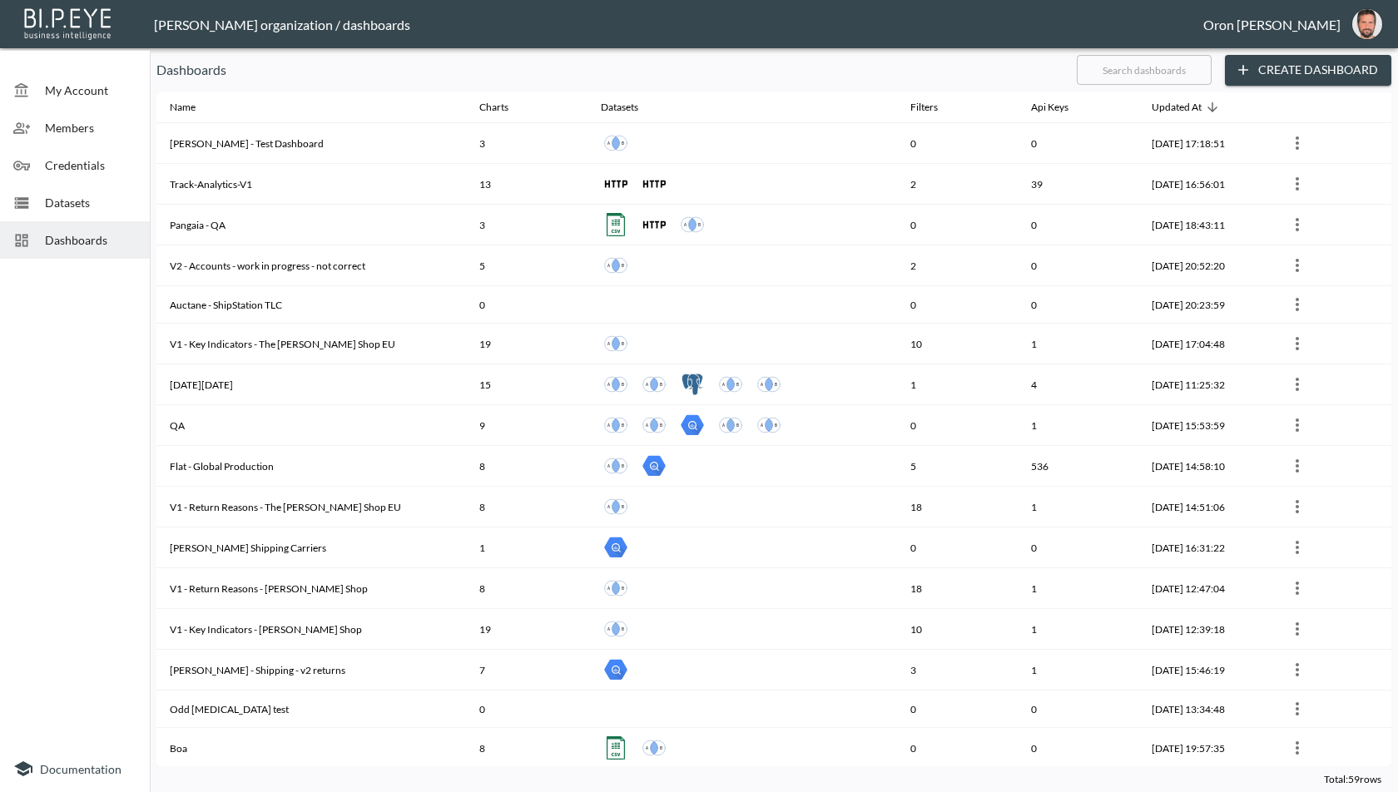
click at [1140, 65] on input "text" at bounding box center [1144, 70] width 135 height 42
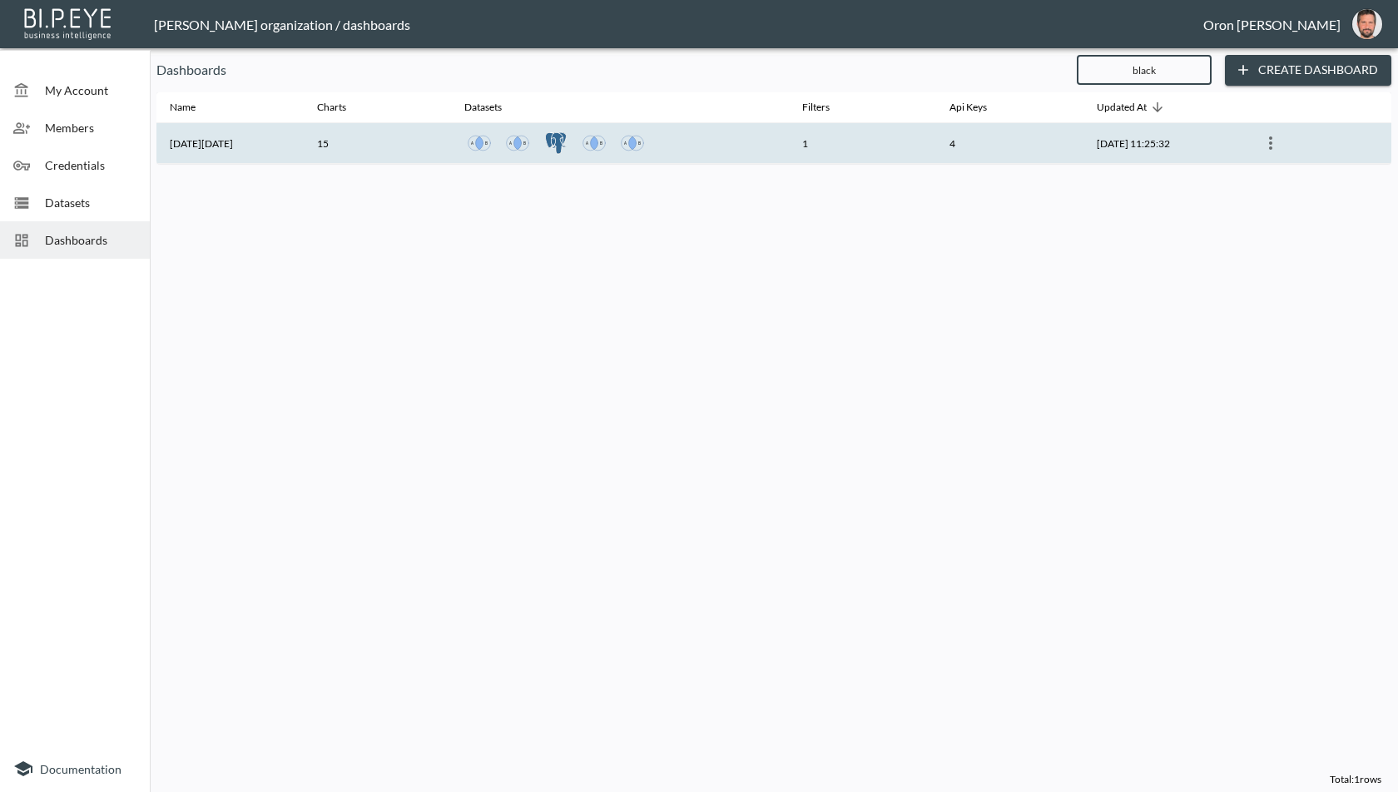
type input "black"
click at [884, 145] on th "1" at bounding box center [862, 143] width 147 height 41
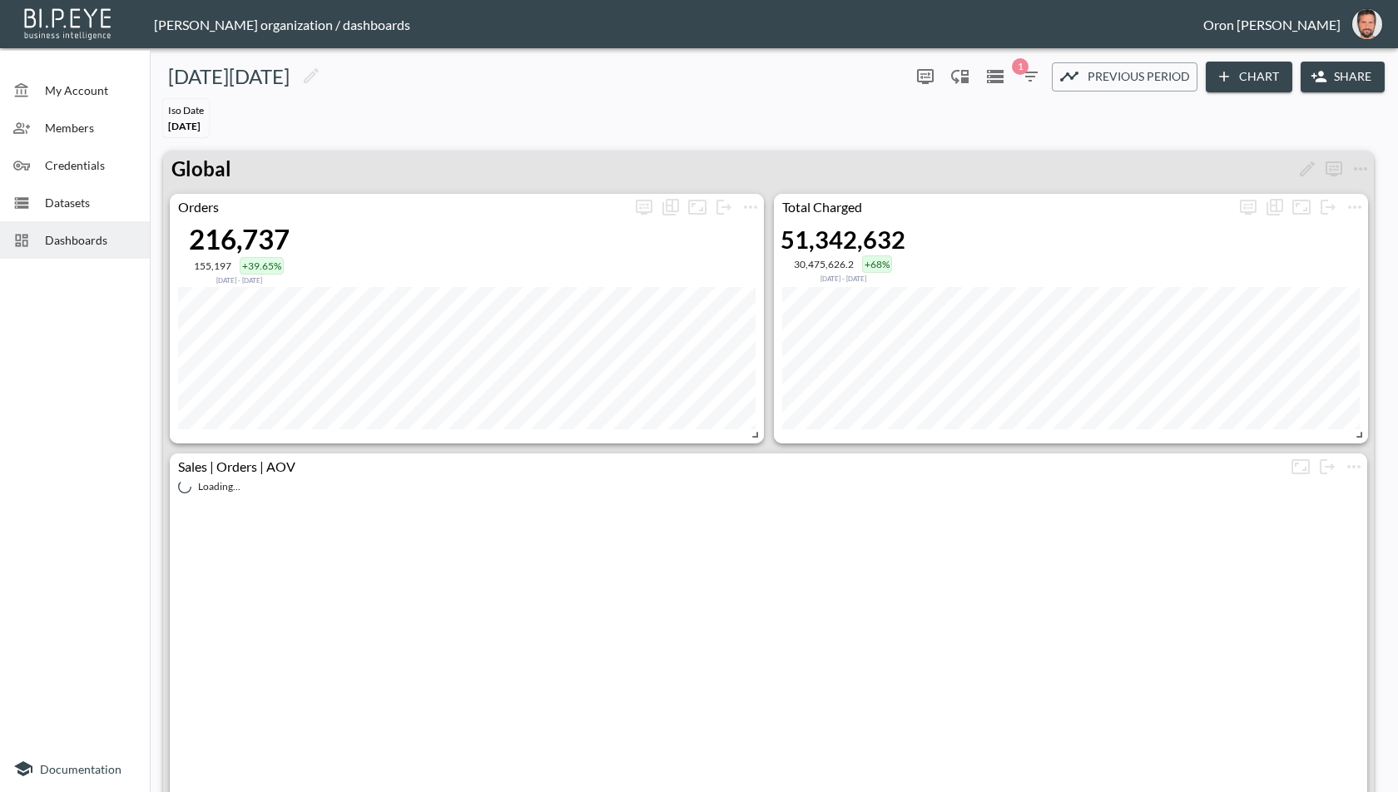
click at [1277, 77] on button "Chart" at bounding box center [1249, 77] width 87 height 31
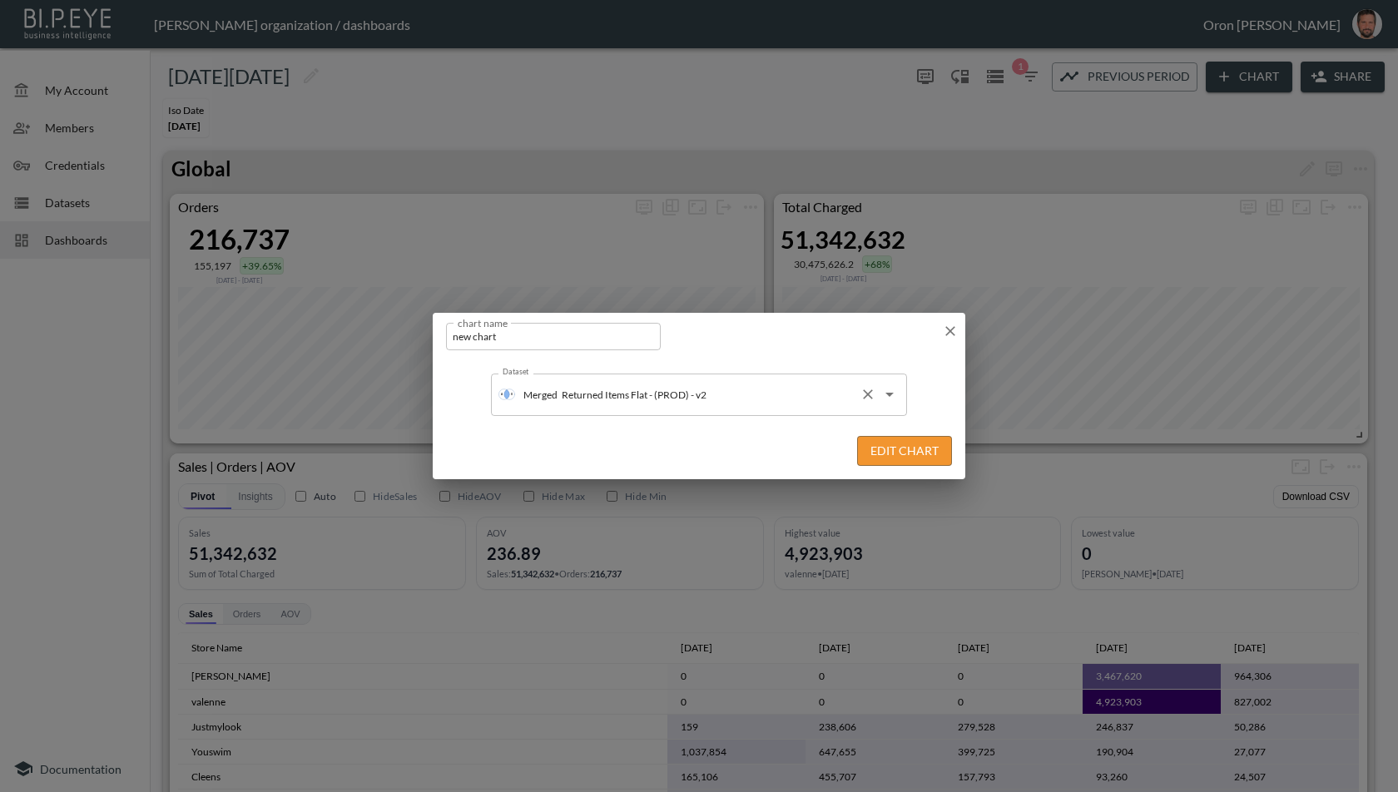
click at [778, 387] on input "Returned Items Flat - (PROD) - v2" at bounding box center [706, 394] width 296 height 27
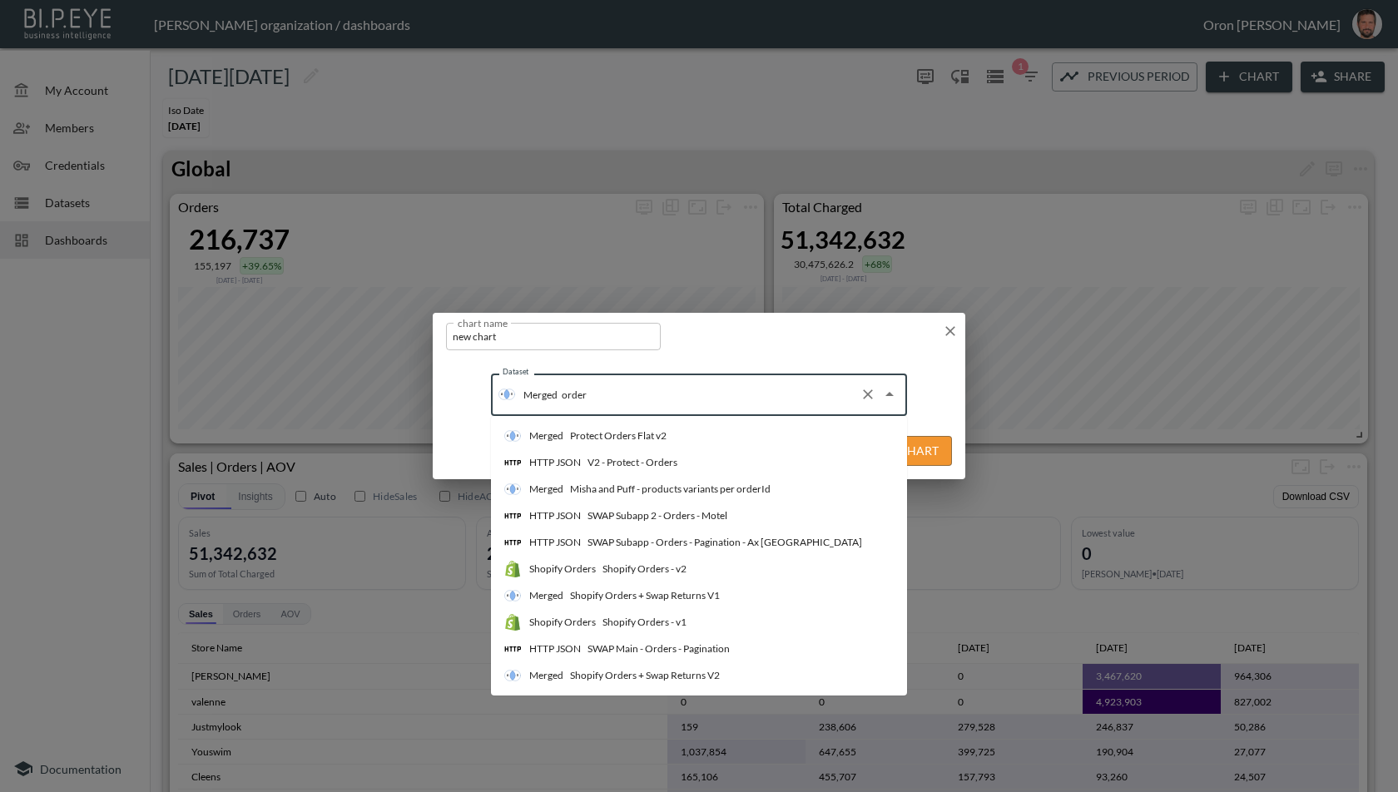
type input "orders"
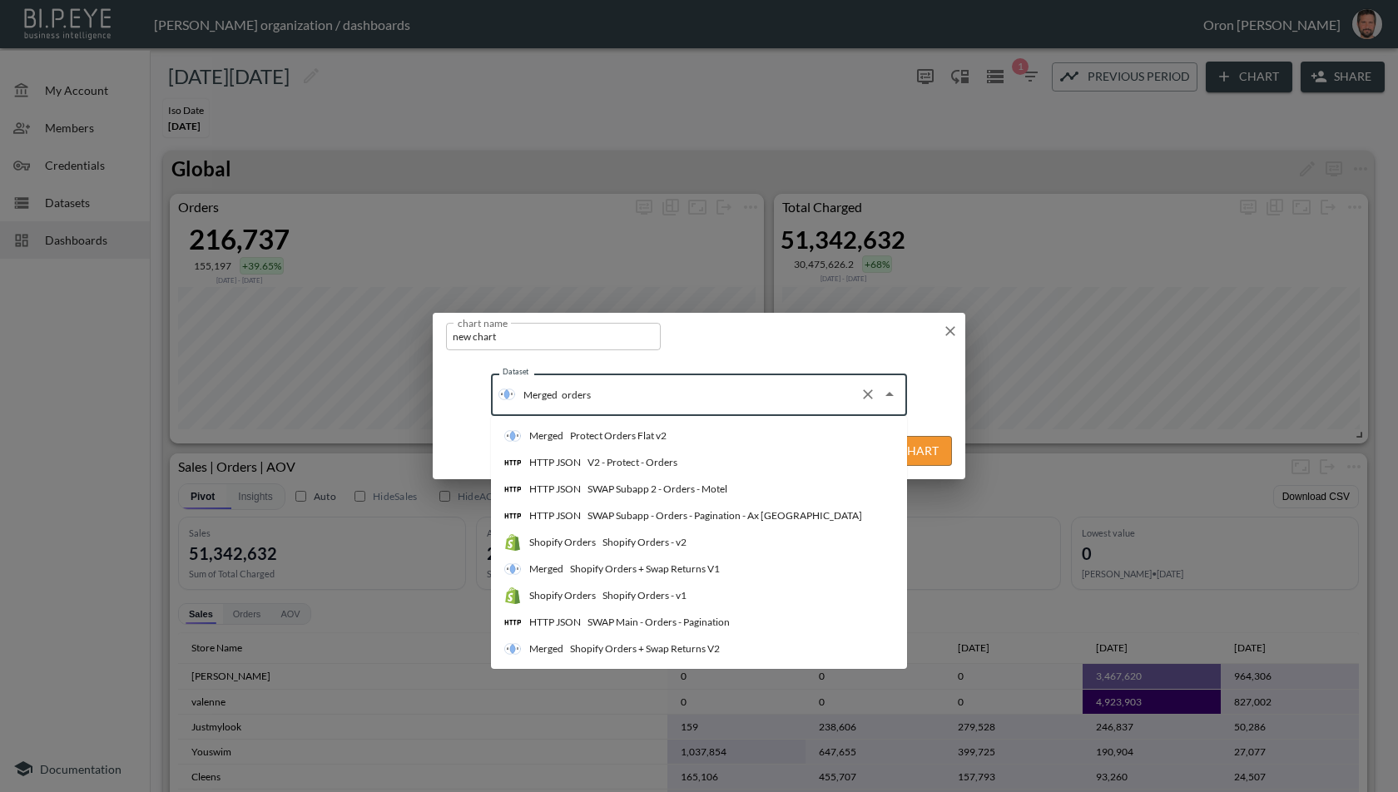
click at [701, 565] on div "Shopify Orders + Swap Returns V1" at bounding box center [645, 569] width 150 height 15
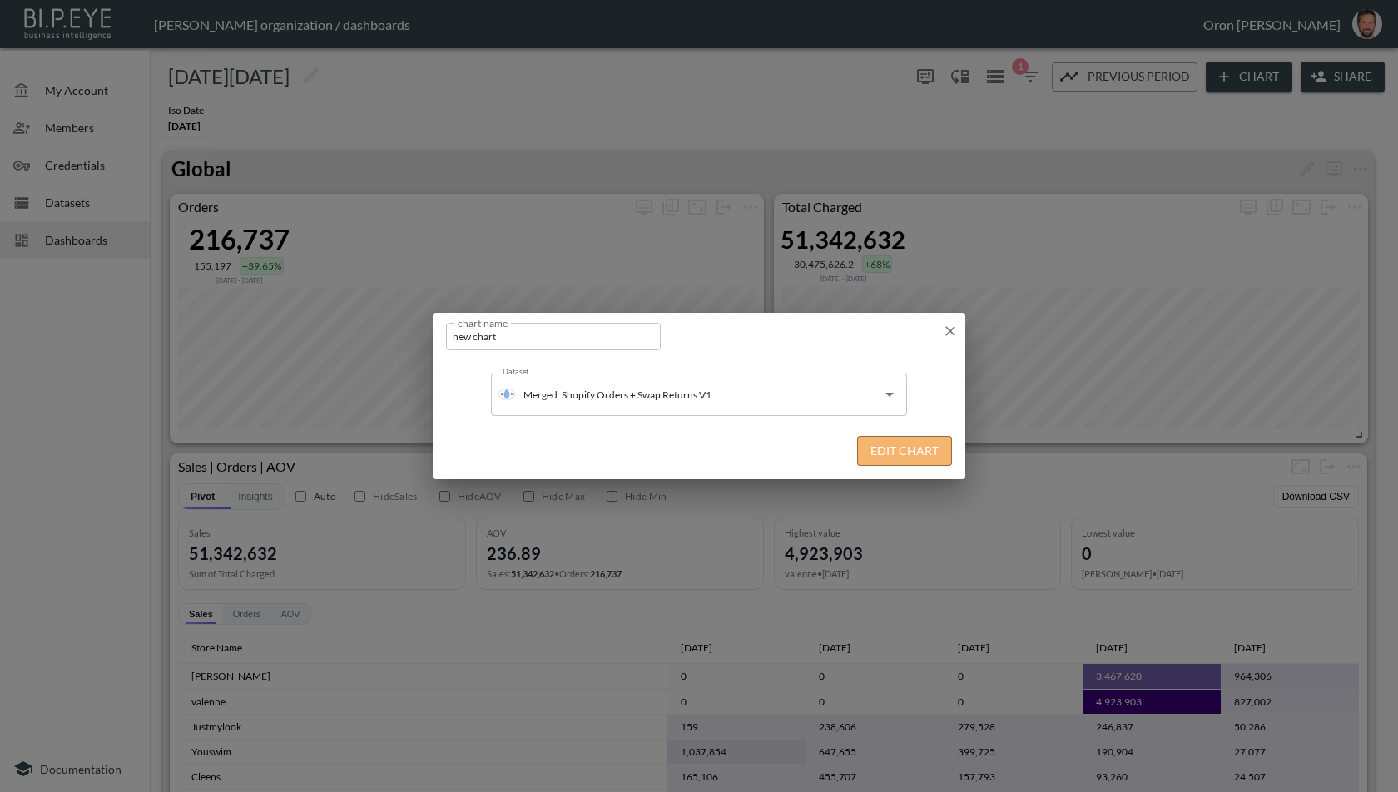
click at [897, 447] on button "Edit Chart" at bounding box center [904, 451] width 95 height 31
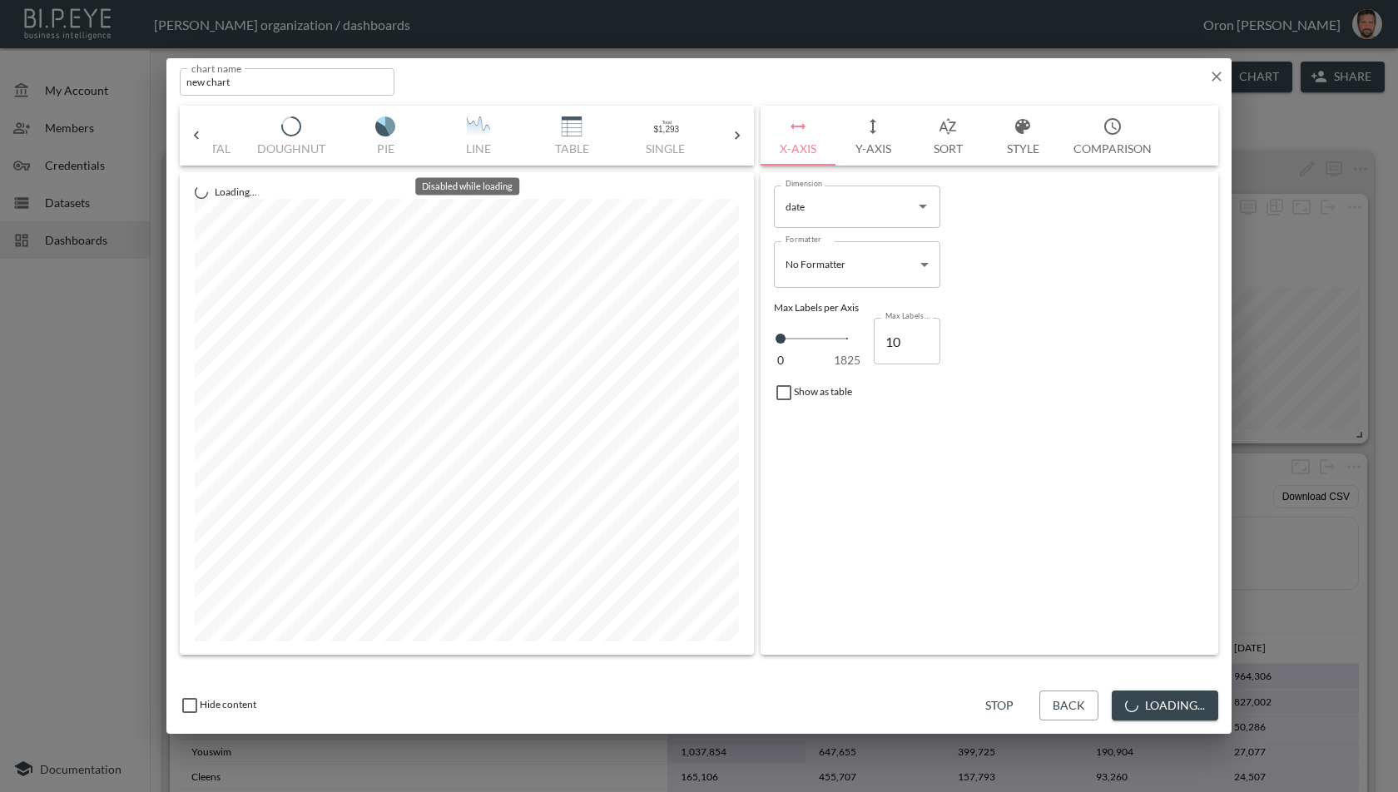
scroll to position [0, 256]
click at [474, 130] on div "Bar Horizontal Doughnut Pie Line Table Single Map World Top Google Stacked Cale…" at bounding box center [467, 136] width 508 height 60
click at [996, 700] on button "Stop" at bounding box center [999, 706] width 53 height 31
click at [494, 129] on img "button" at bounding box center [479, 127] width 67 height 20
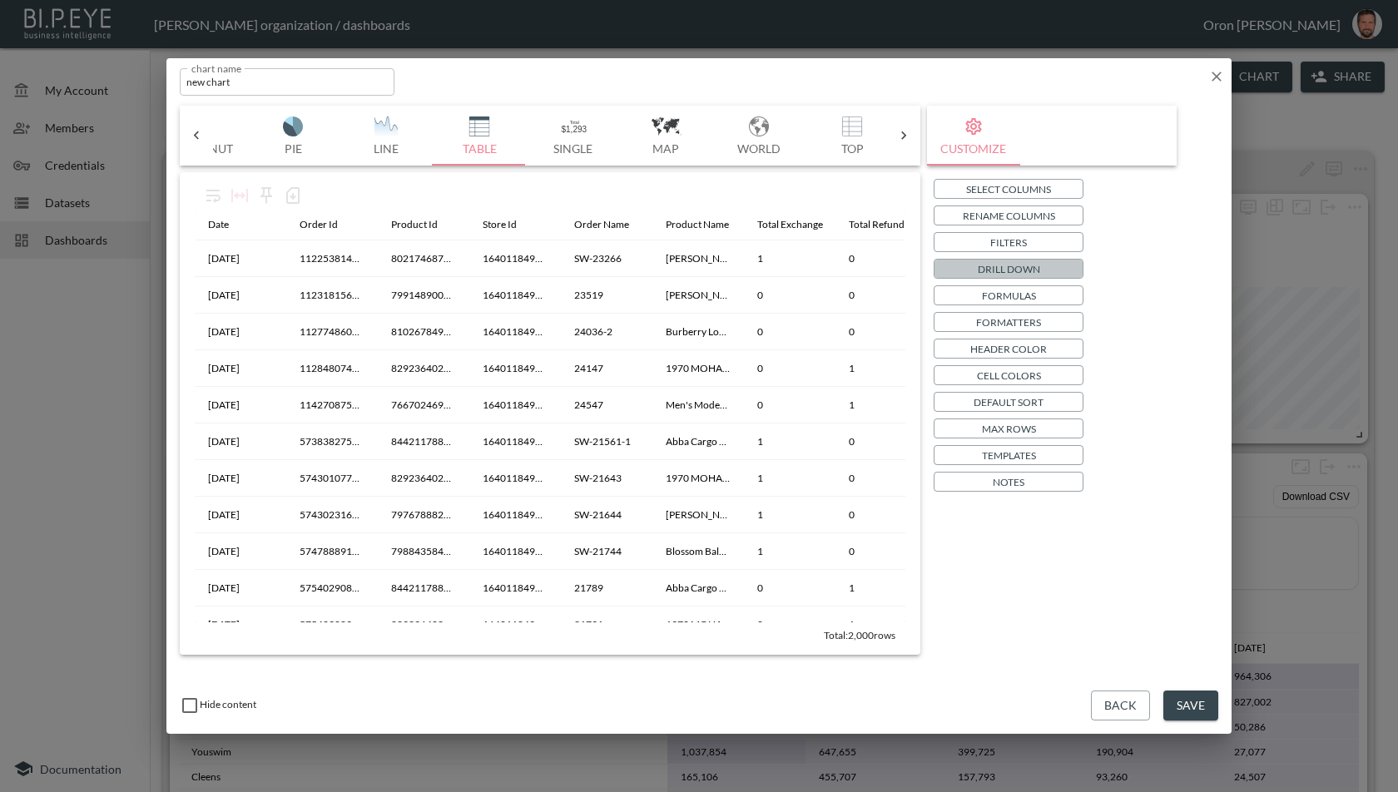
click at [1037, 266] on p "Drill Down" at bounding box center [1009, 269] width 62 height 17
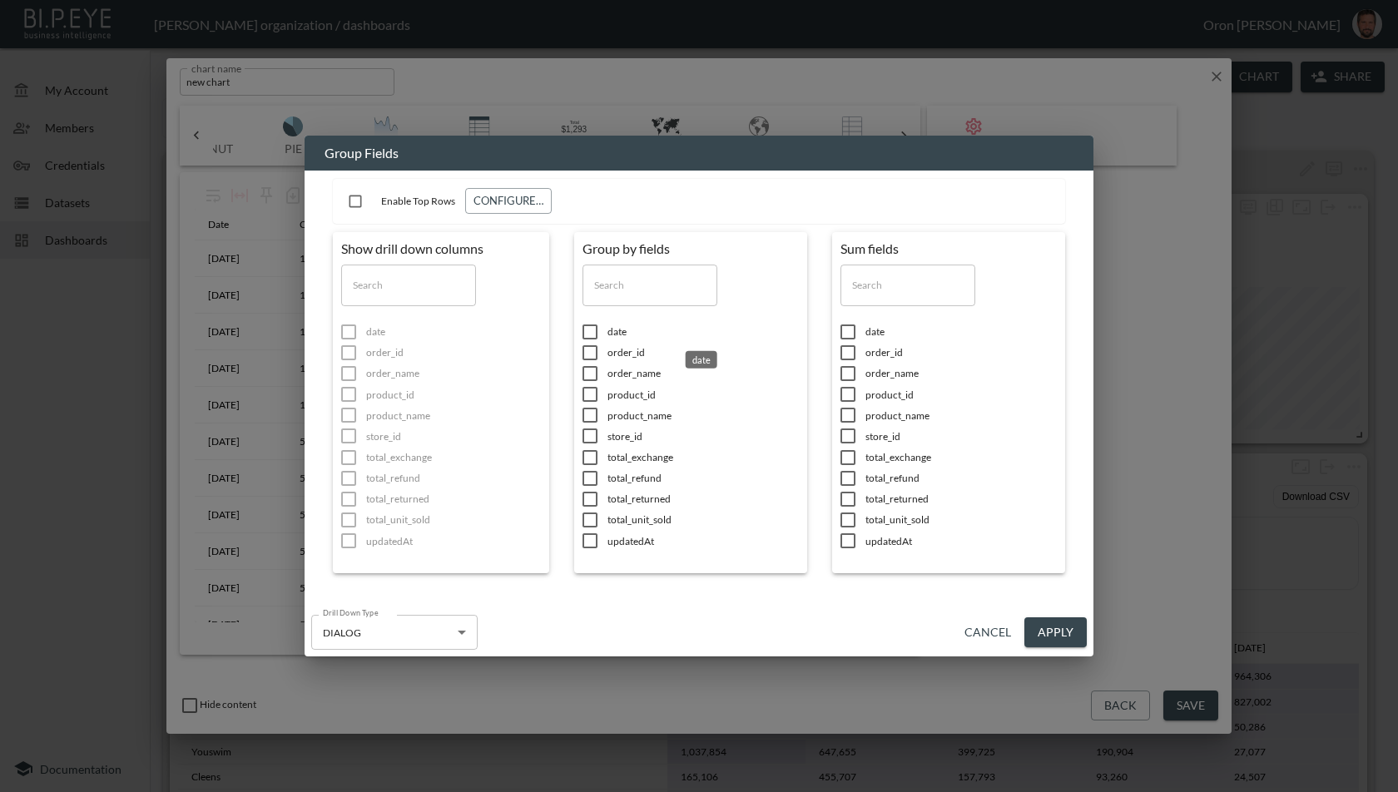
click at [617, 333] on span "date" at bounding box center [703, 332] width 191 height 14
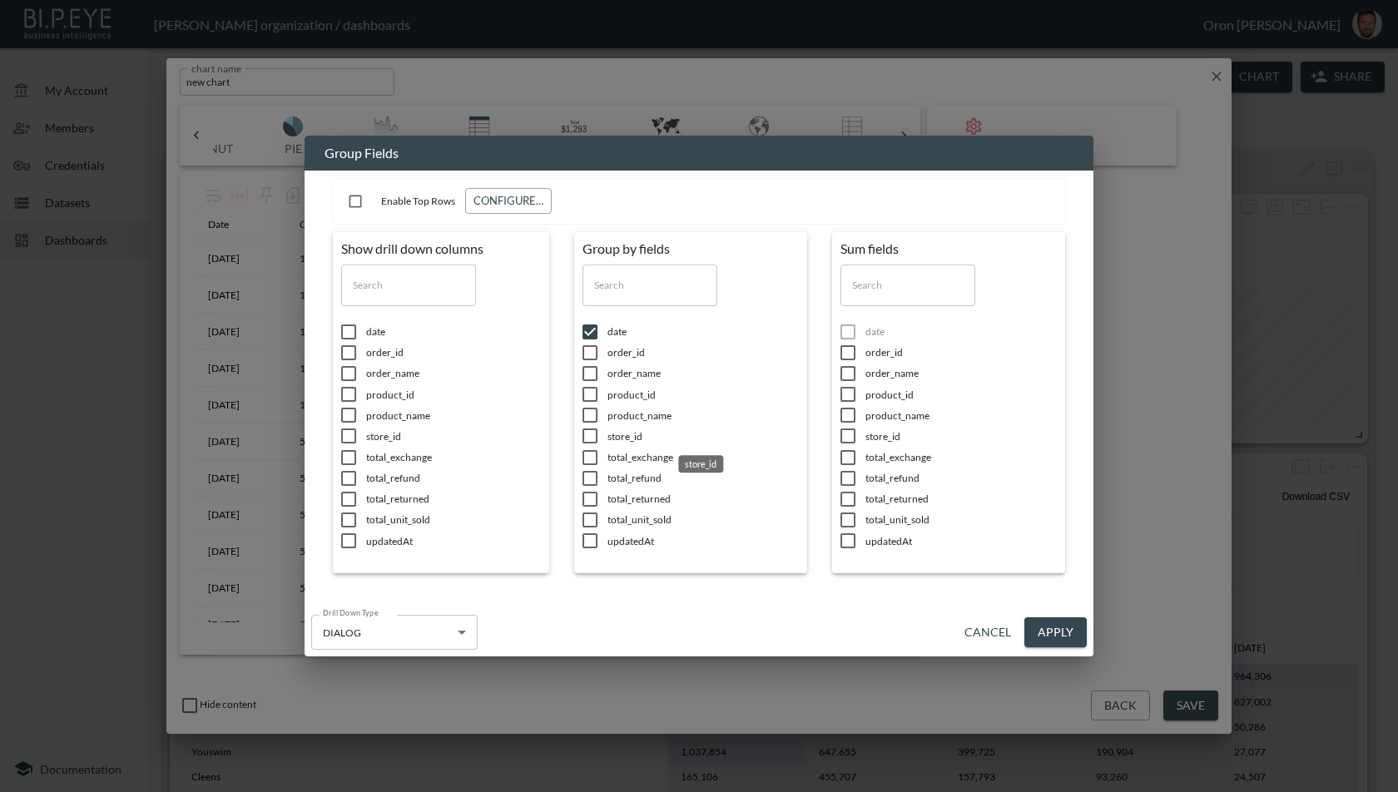
click at [633, 434] on span "store_id" at bounding box center [703, 437] width 191 height 14
click at [916, 519] on span "total_unit_sold" at bounding box center [961, 520] width 191 height 14
click at [878, 330] on span "total_unit_sold" at bounding box center [961, 332] width 191 height 14
click at [1050, 618] on button "Apply" at bounding box center [1056, 633] width 62 height 31
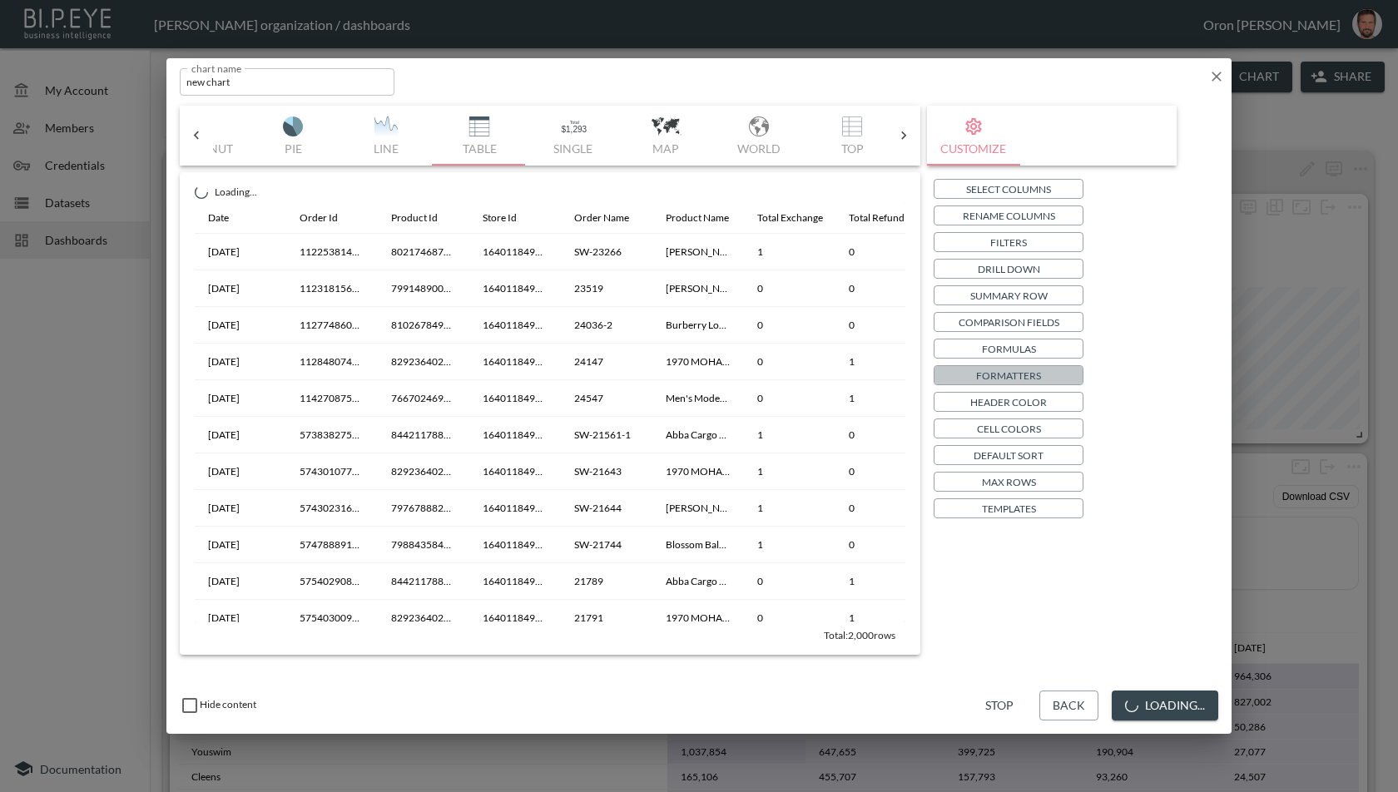
click at [1041, 370] on button "Formatters" at bounding box center [1009, 375] width 150 height 20
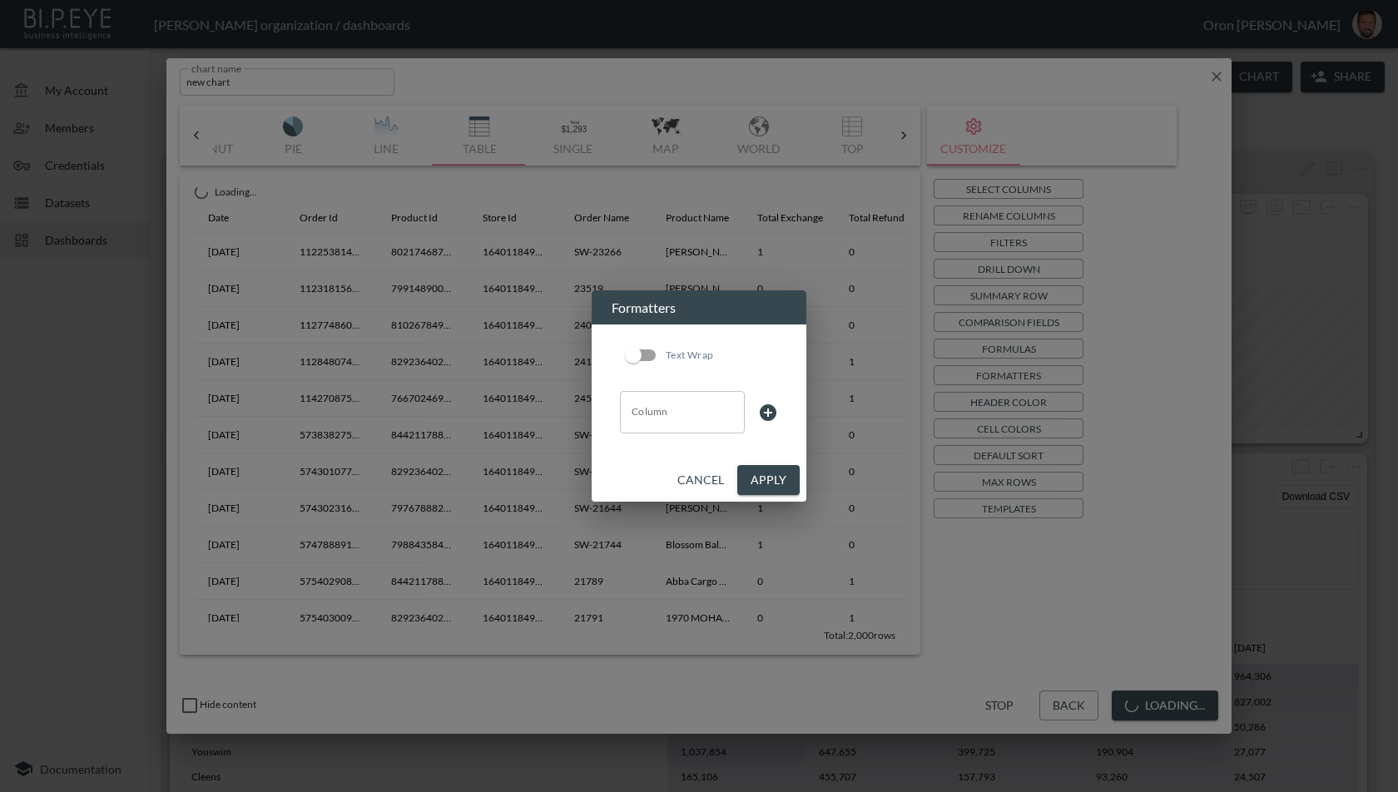
click at [663, 420] on input "Column" at bounding box center [683, 412] width 110 height 27
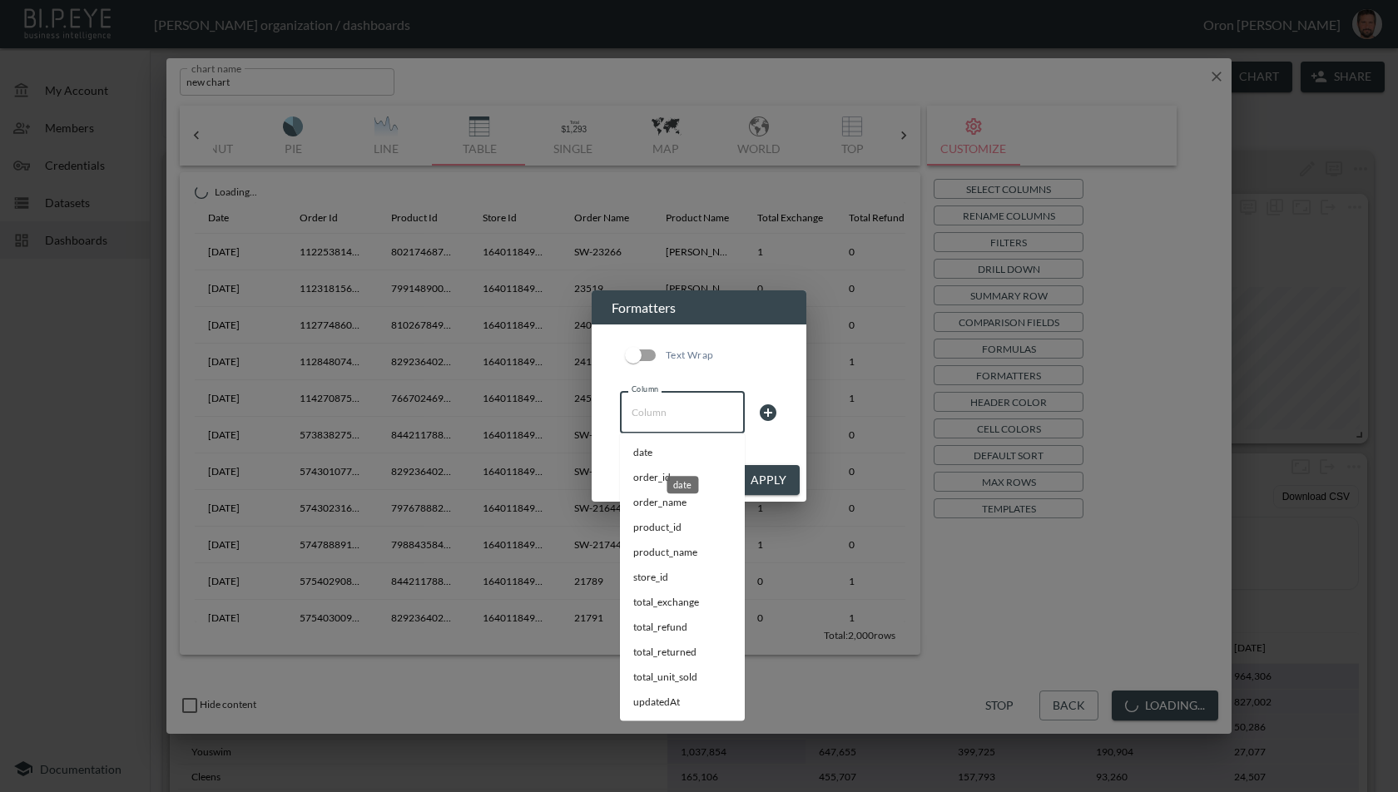
click at [655, 453] on li "date" at bounding box center [682, 452] width 125 height 25
type input "date"
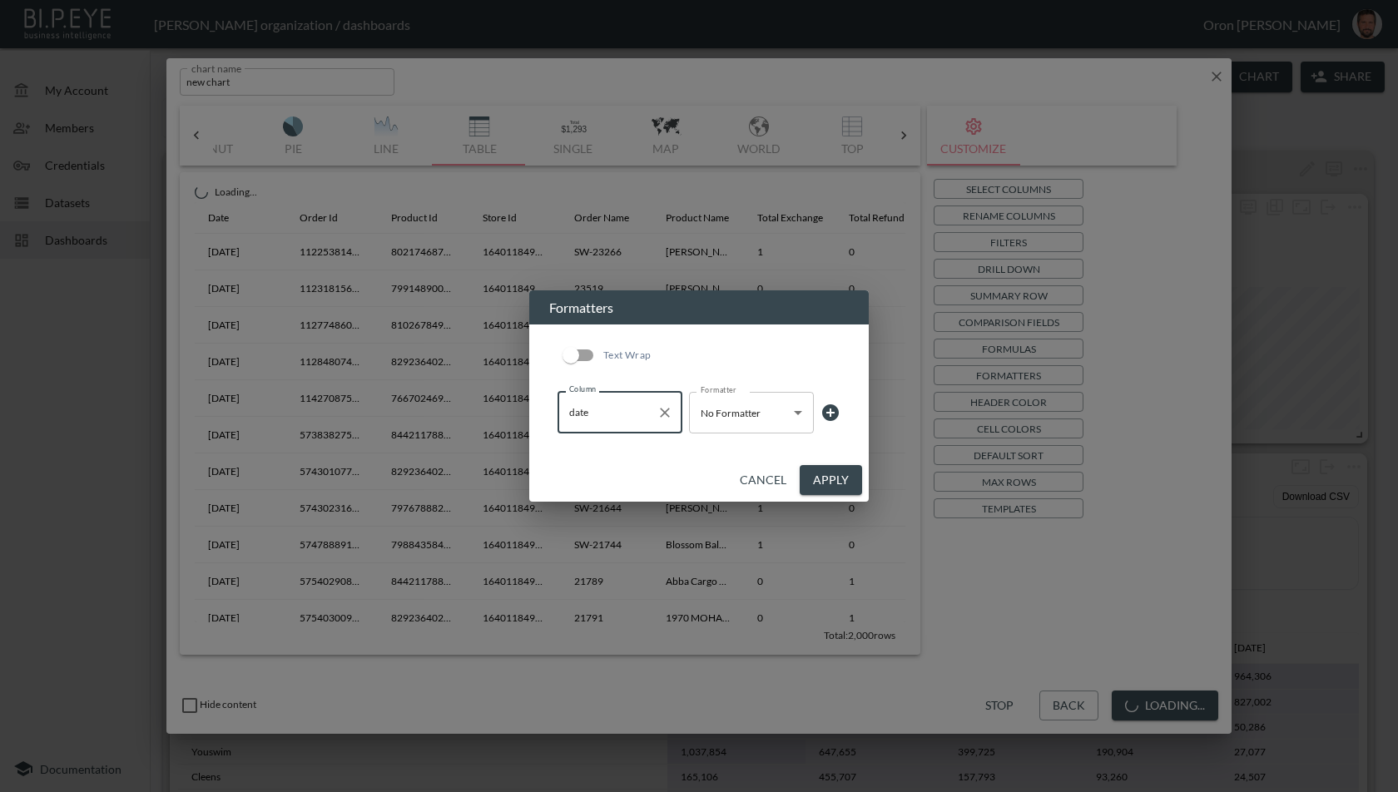
click at [743, 414] on body "BI.P.EYE, Interactive Analytics Dashboards - app Zach Bailet organization / das…" at bounding box center [699, 396] width 1398 height 792
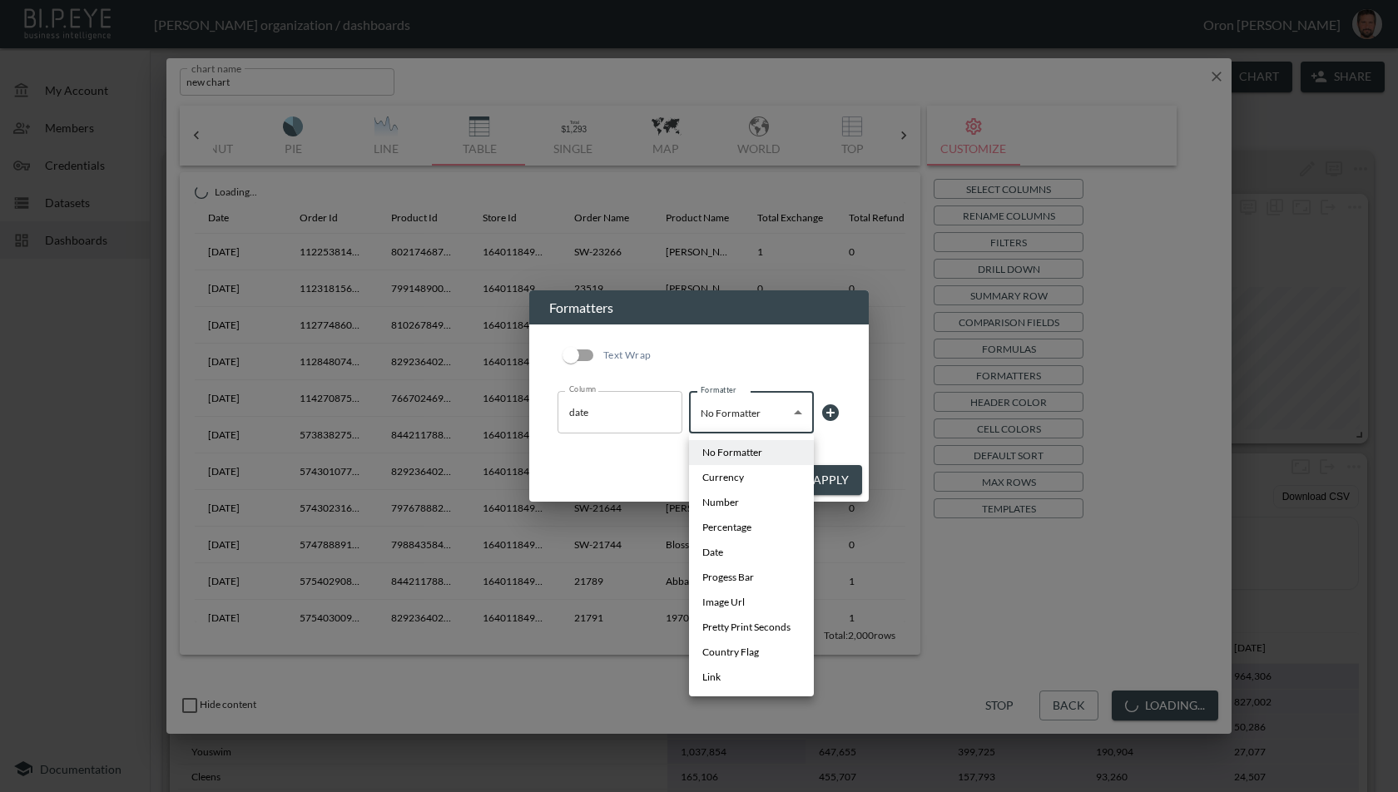
click at [735, 549] on li "Date" at bounding box center [751, 552] width 125 height 25
type input "Date"
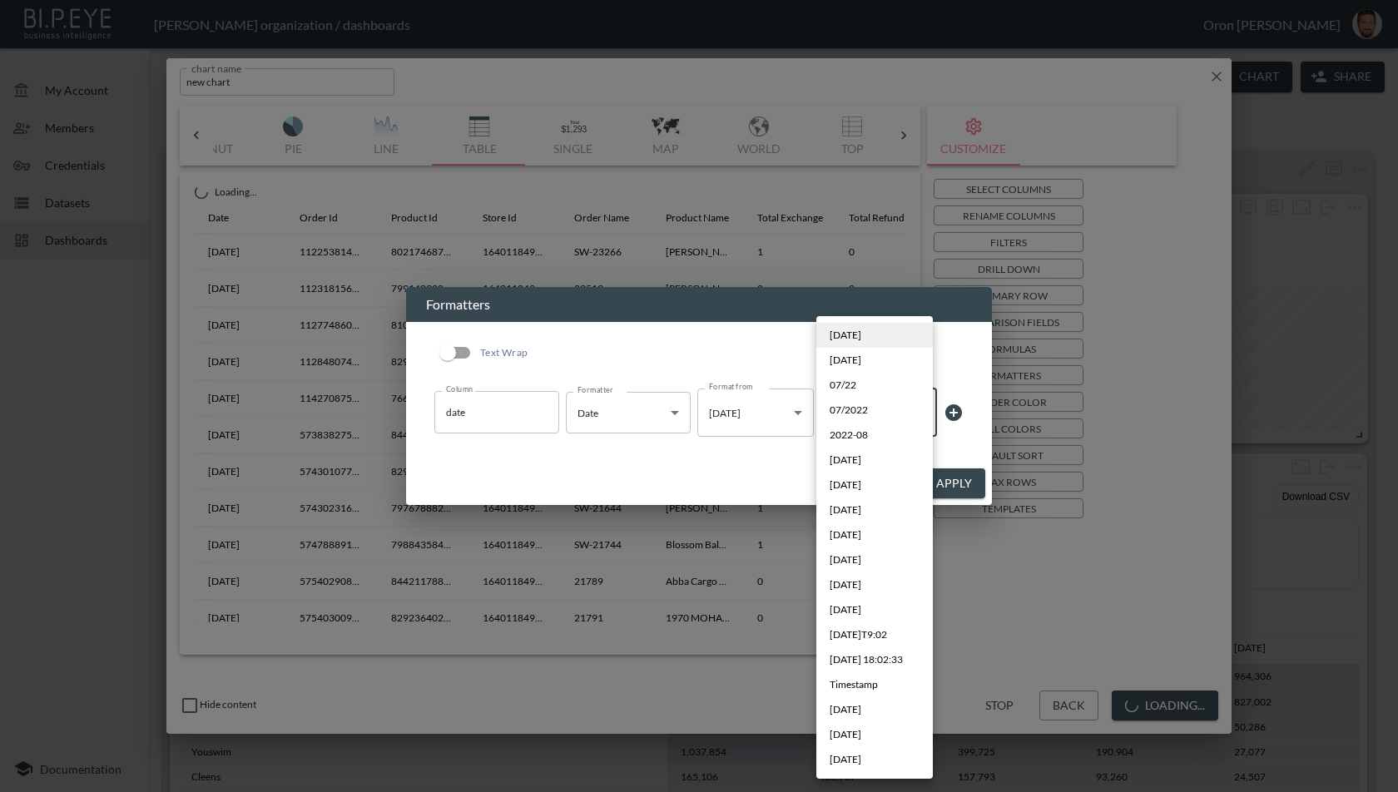
click at [860, 426] on body "BI.P.EYE, Interactive Analytics Dashboards - app Zach Bailet organization / das…" at bounding box center [699, 396] width 1398 height 792
click at [862, 732] on span "Sep 2019" at bounding box center [846, 735] width 32 height 15
type input "MMM YYYY"
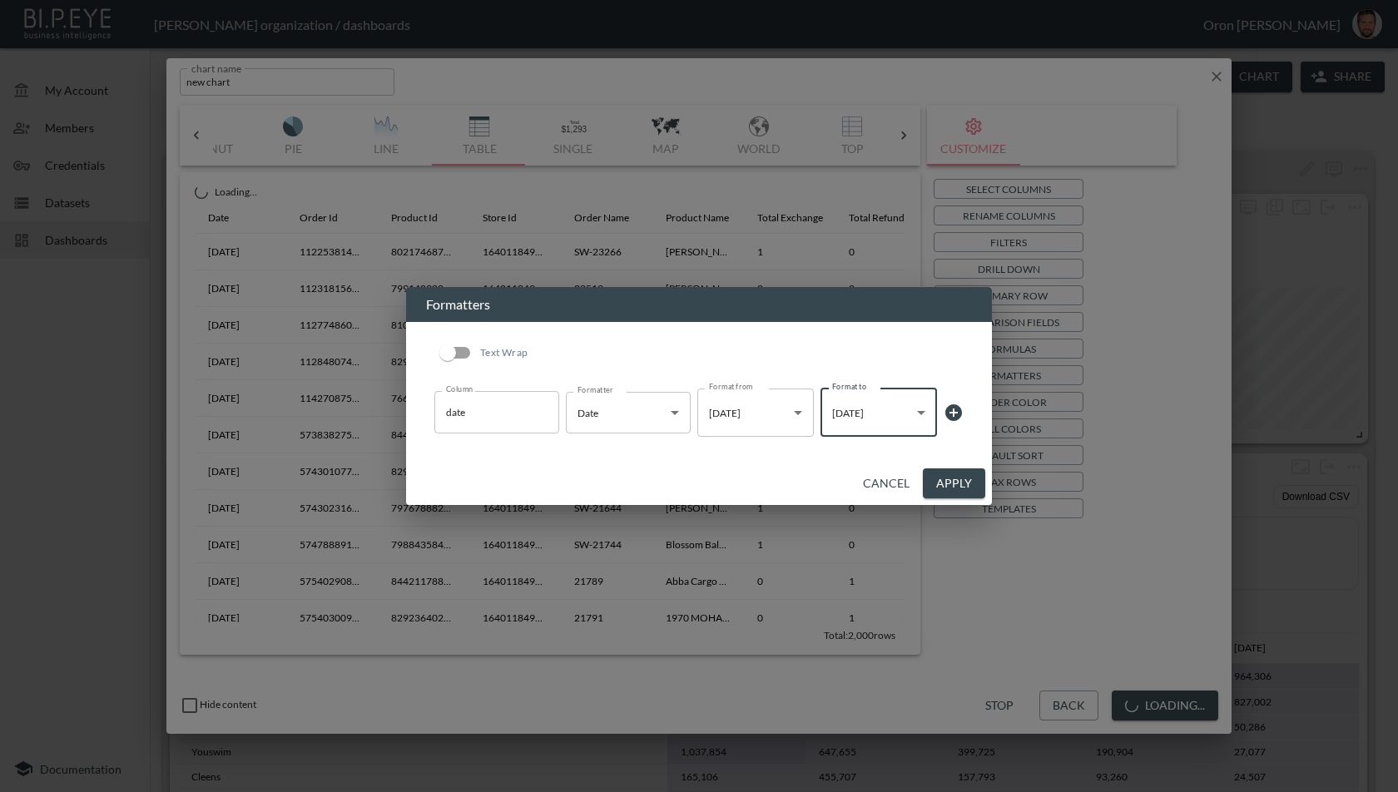
click at [941, 484] on button "Apply" at bounding box center [954, 484] width 62 height 31
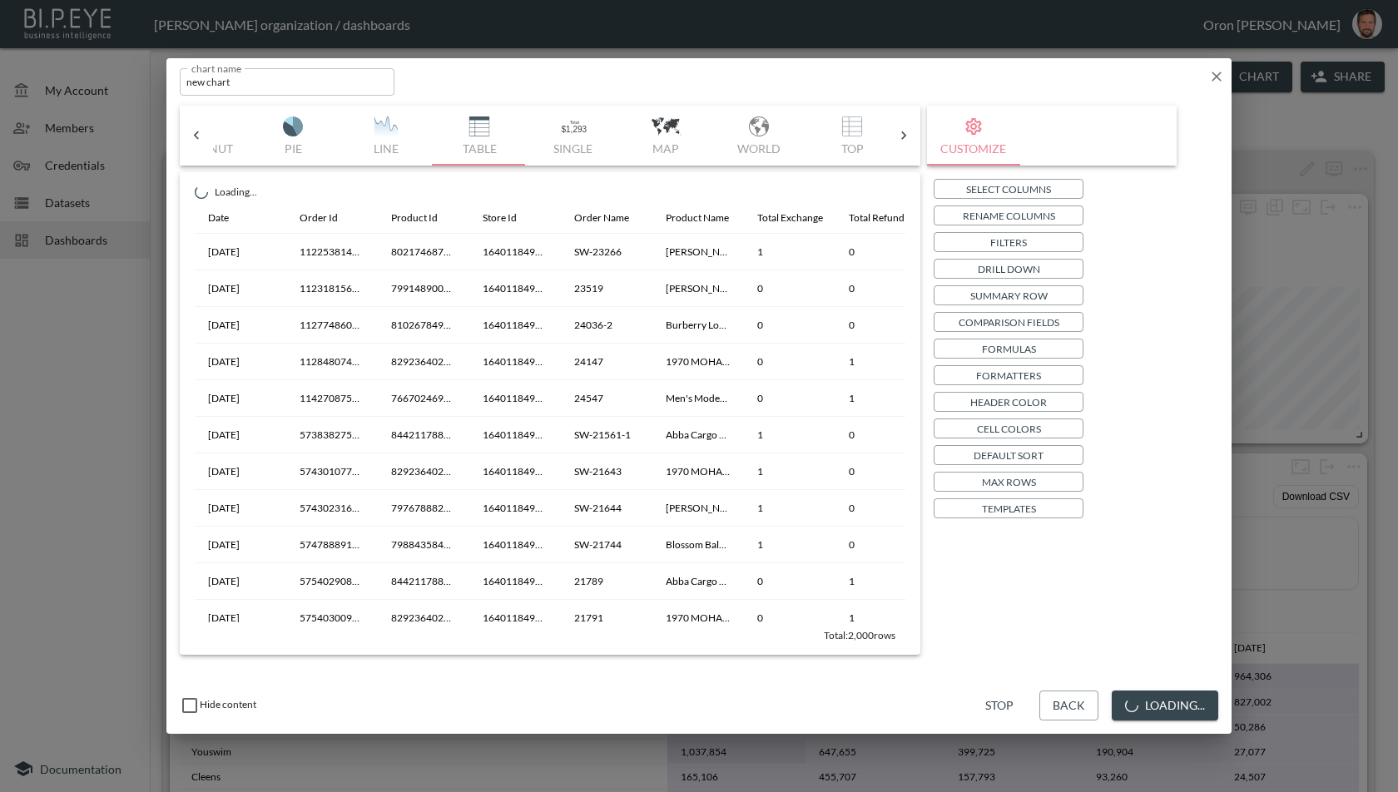
click at [1025, 246] on p "Filters" at bounding box center [1009, 242] width 37 height 17
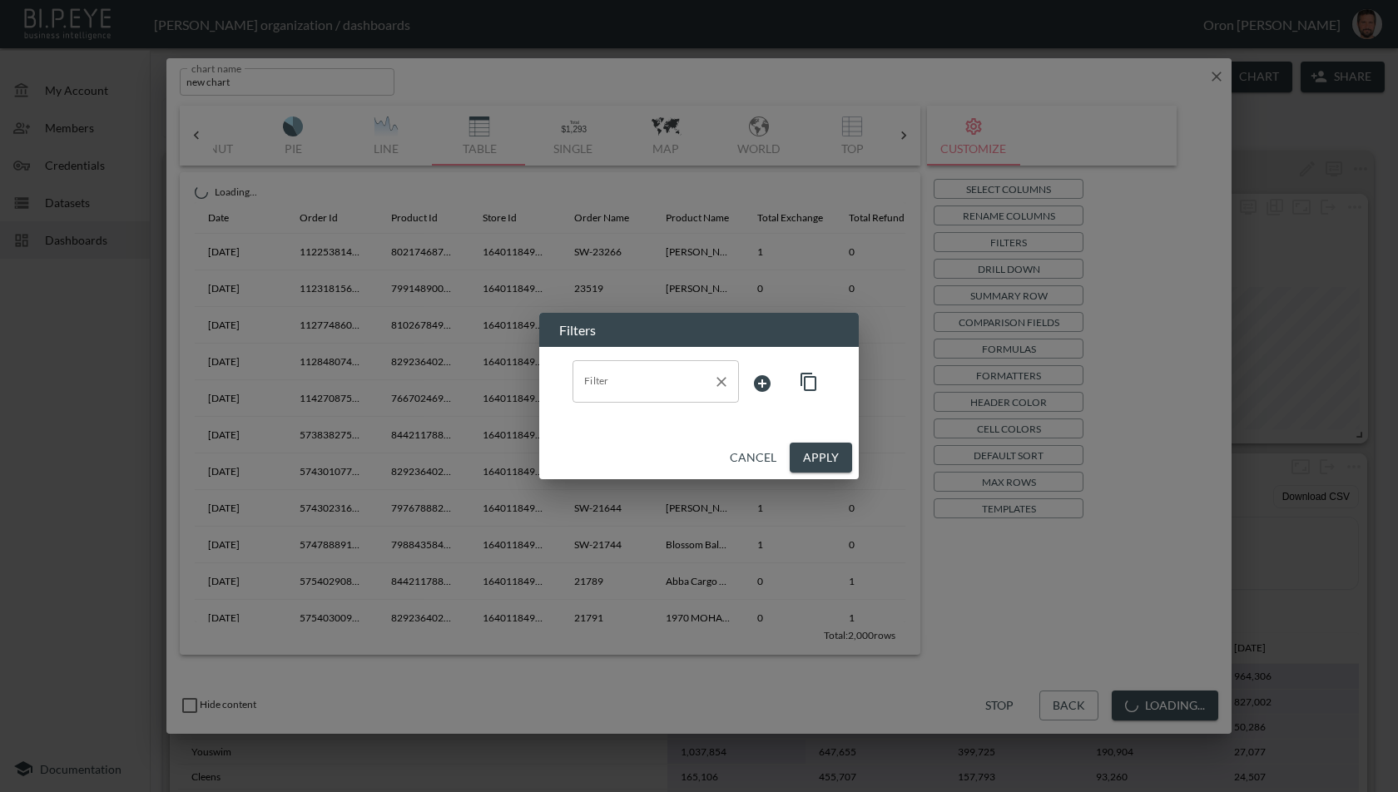
click at [679, 387] on input "Filter" at bounding box center [643, 381] width 127 height 27
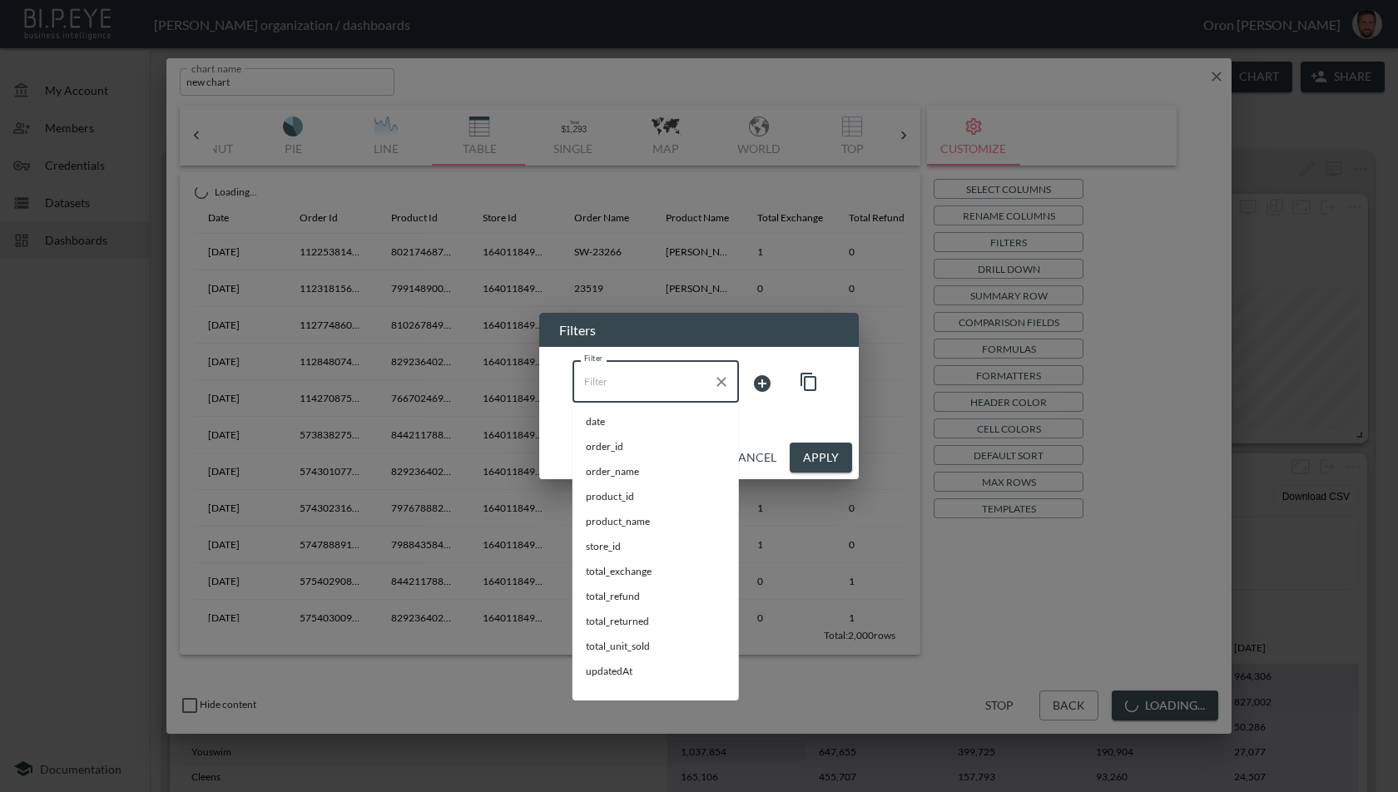
click at [658, 412] on li "date" at bounding box center [656, 422] width 166 height 25
type input "date"
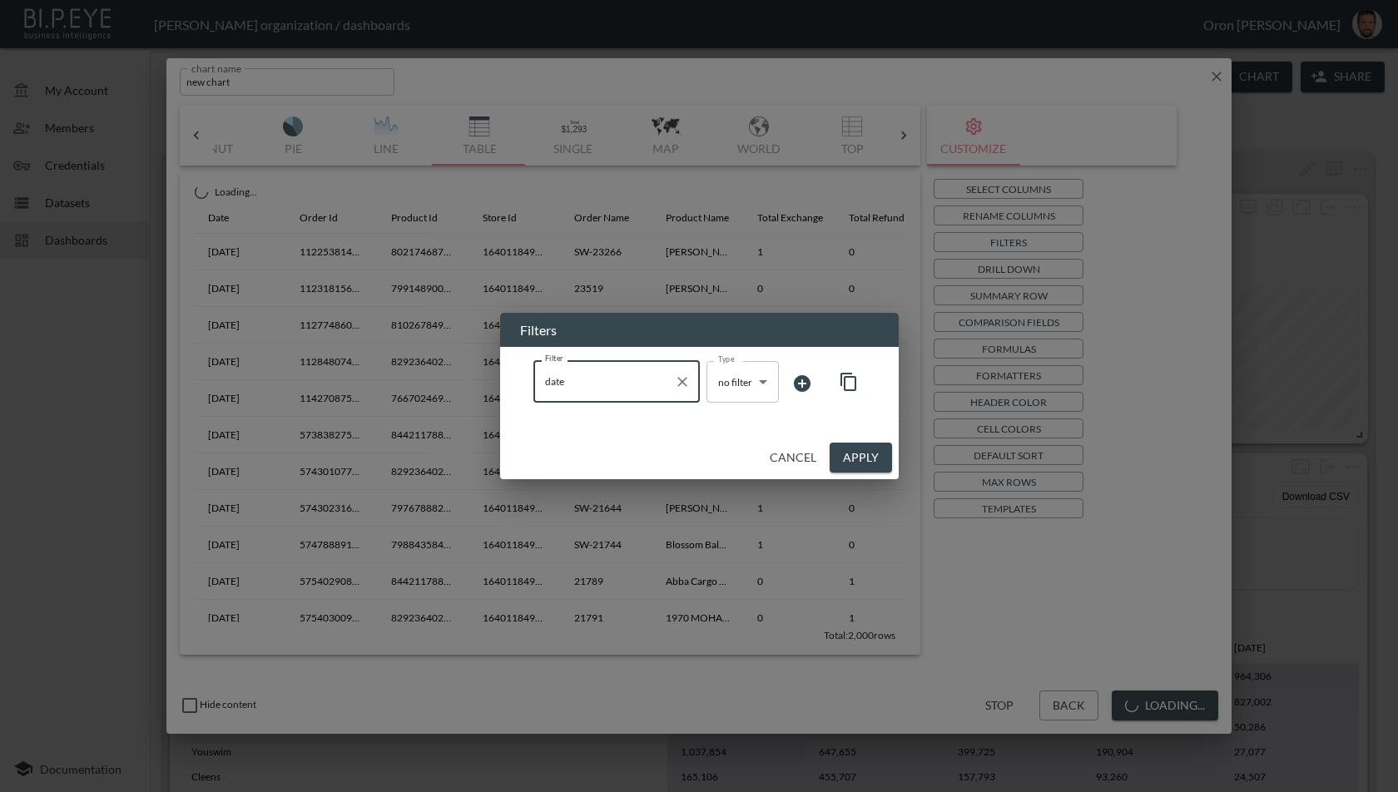
click at [749, 367] on body "BI.P.EYE, Interactive Analytics Dashboards - app Zach Bailet organization / das…" at bounding box center [699, 396] width 1398 height 792
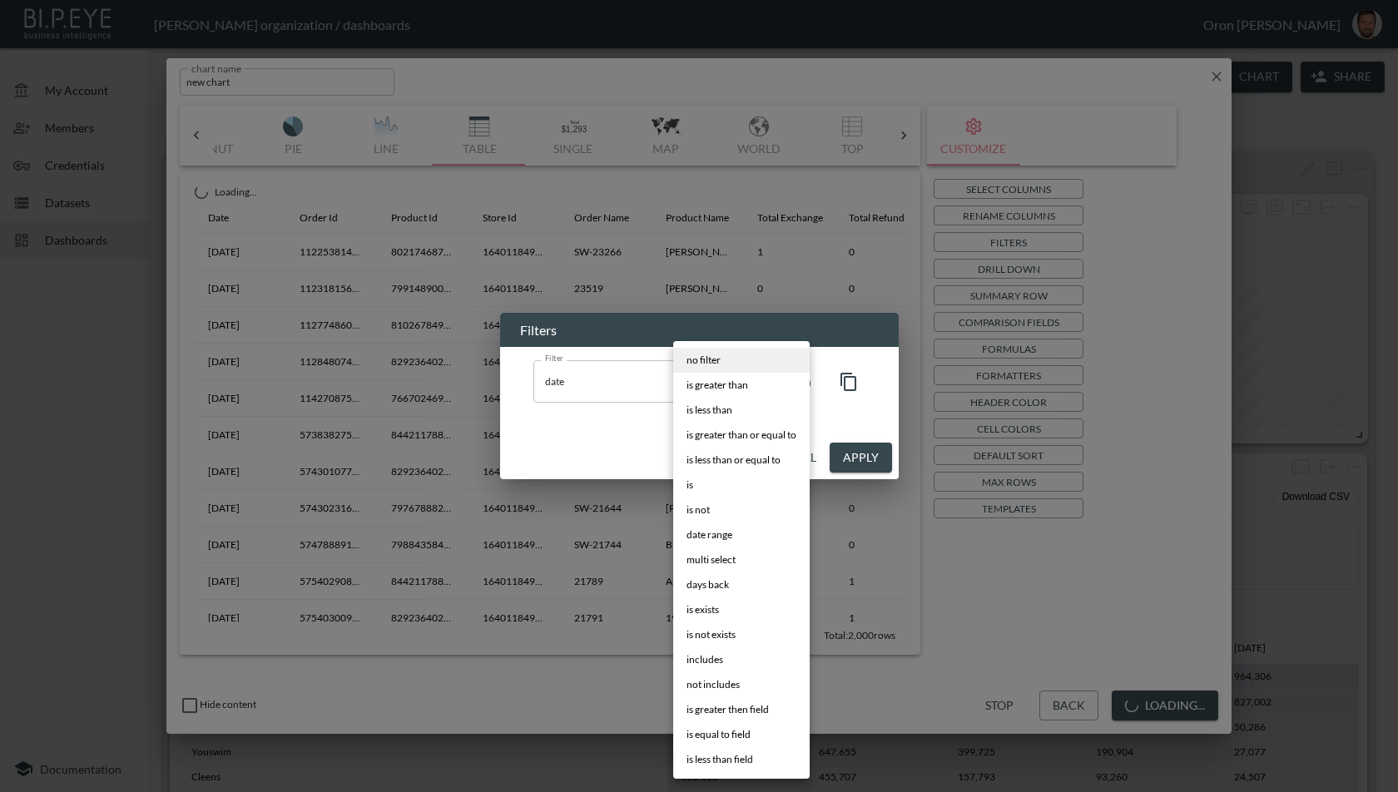
click at [737, 542] on li "date range" at bounding box center [741, 535] width 137 height 25
type input "date range"
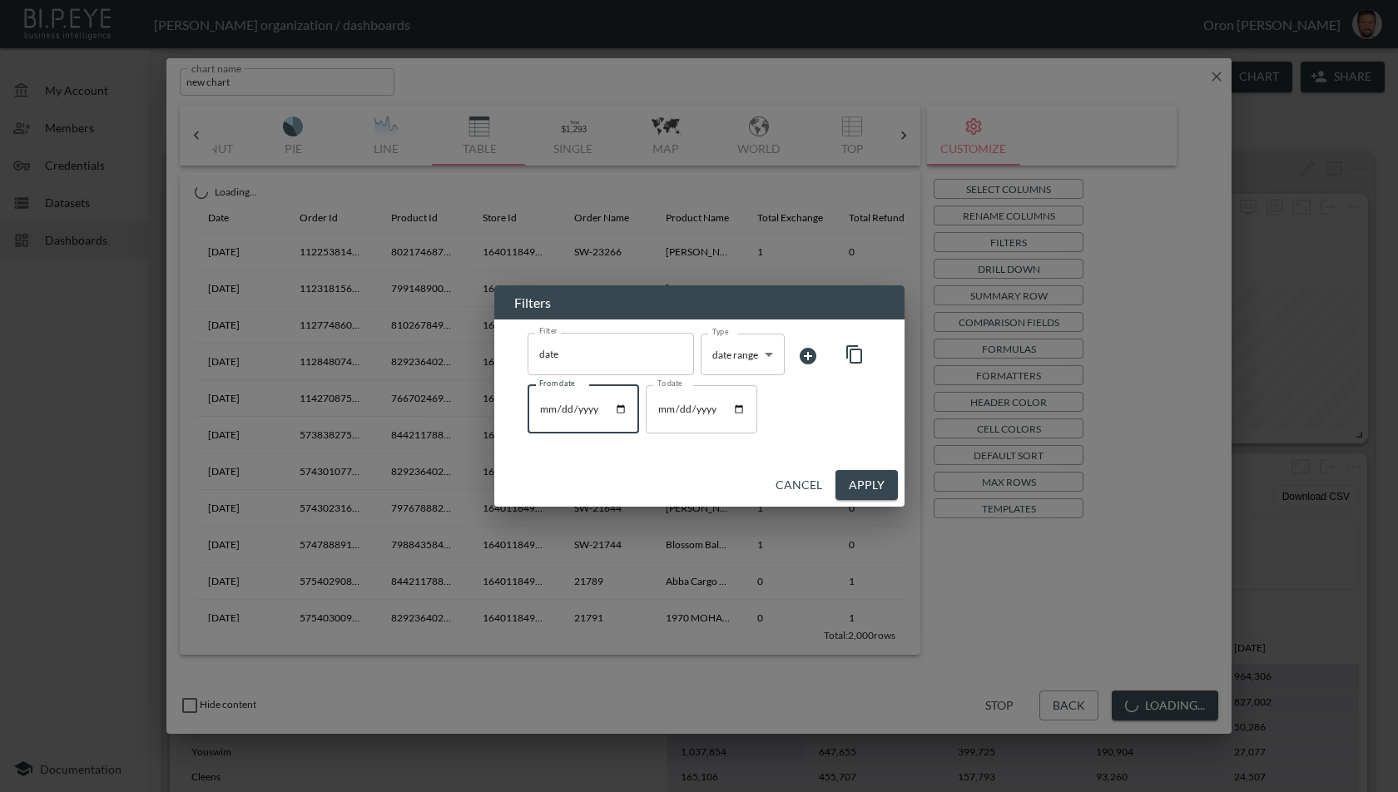
click at [620, 410] on input "From date" at bounding box center [584, 409] width 112 height 48
type input "2025-01-01"
click at [872, 488] on button "Apply" at bounding box center [867, 485] width 62 height 31
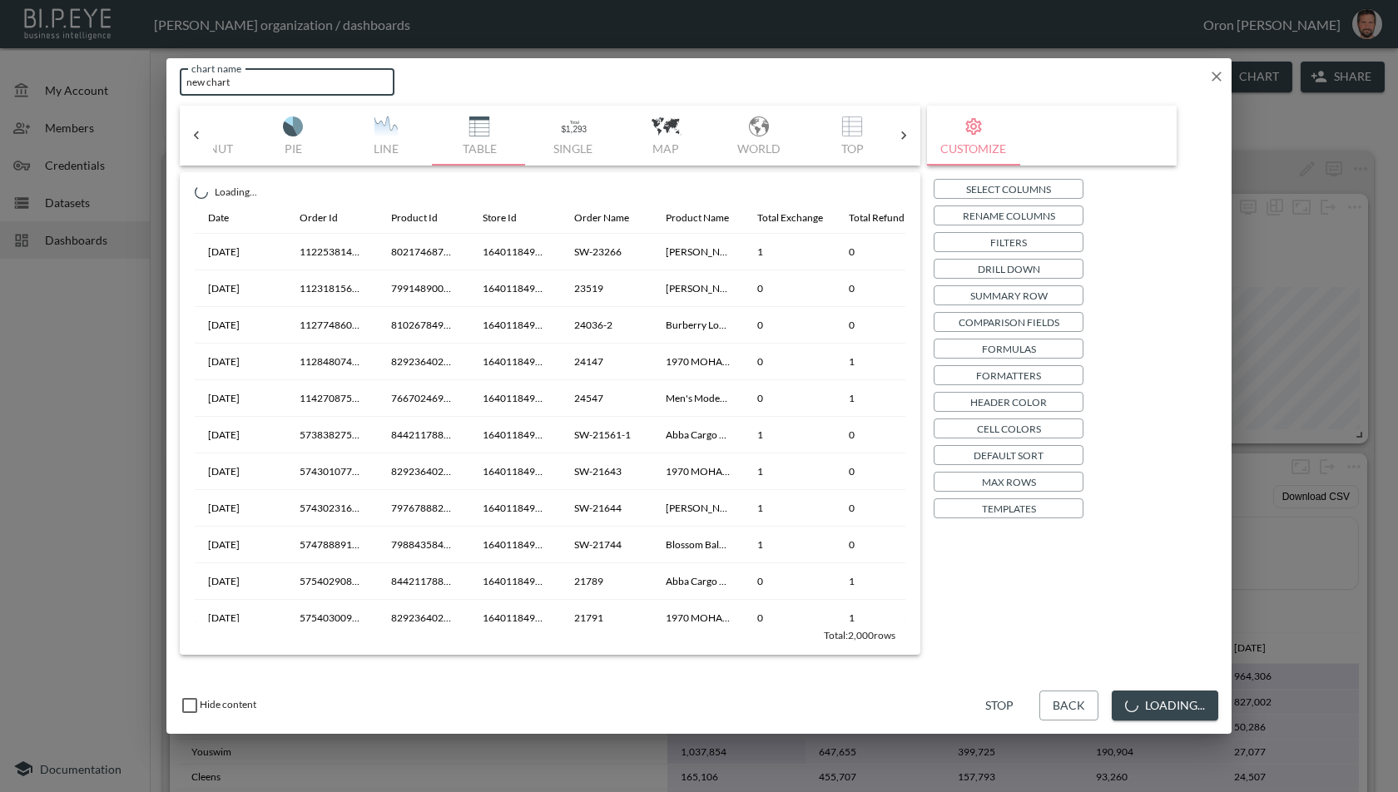
click at [279, 82] on input "new chart" at bounding box center [287, 81] width 215 height 27
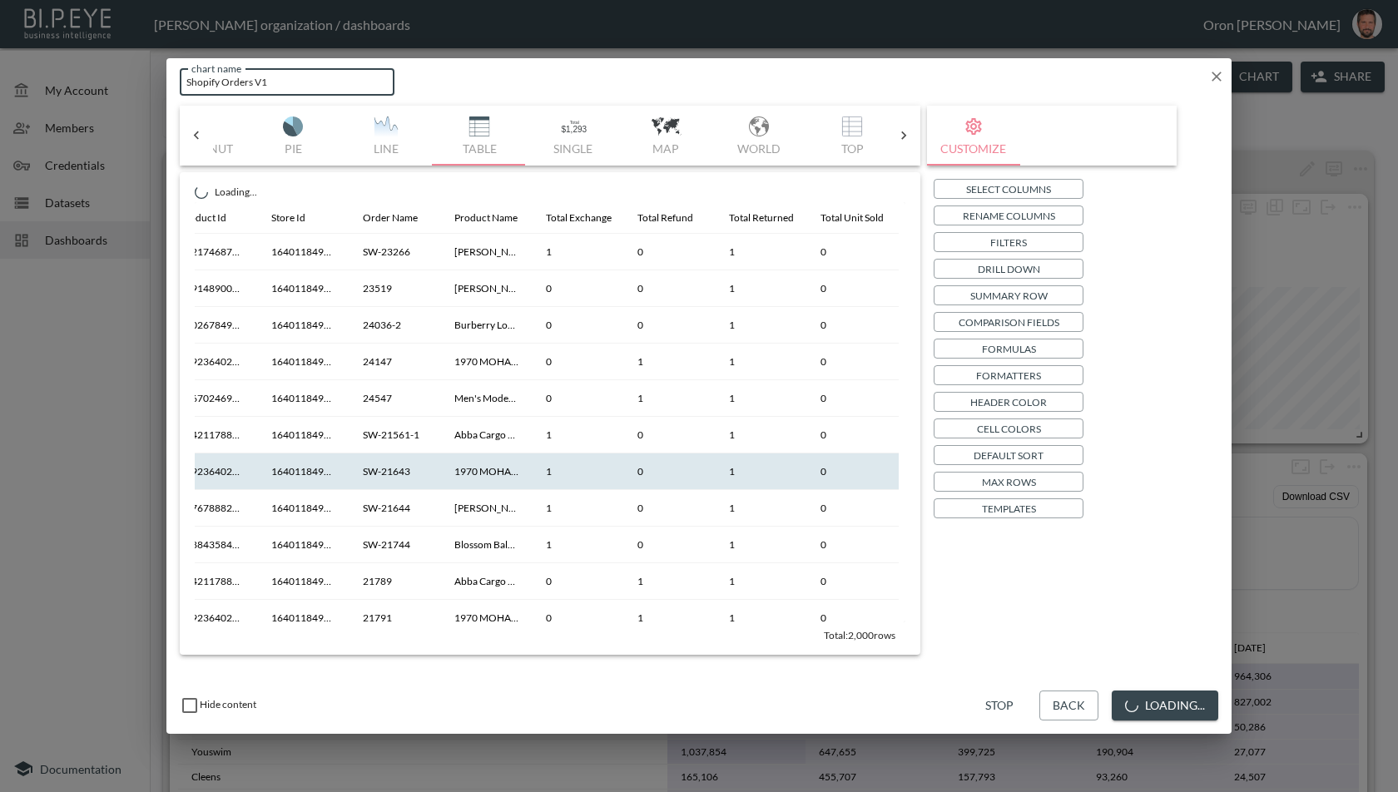
scroll to position [0, 0]
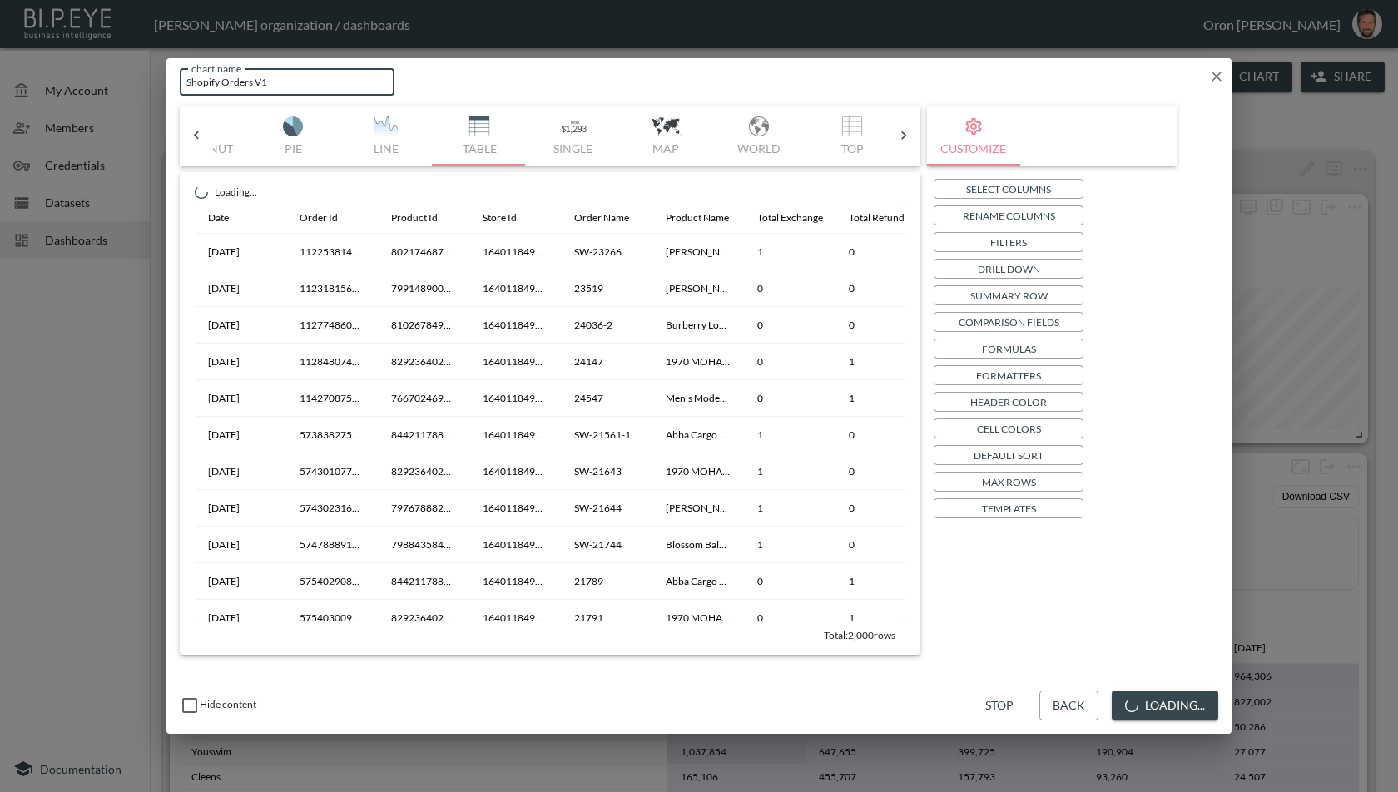
type input "Shopify Orders V1"
click at [1177, 702] on button "Loading..." at bounding box center [1165, 706] width 107 height 31
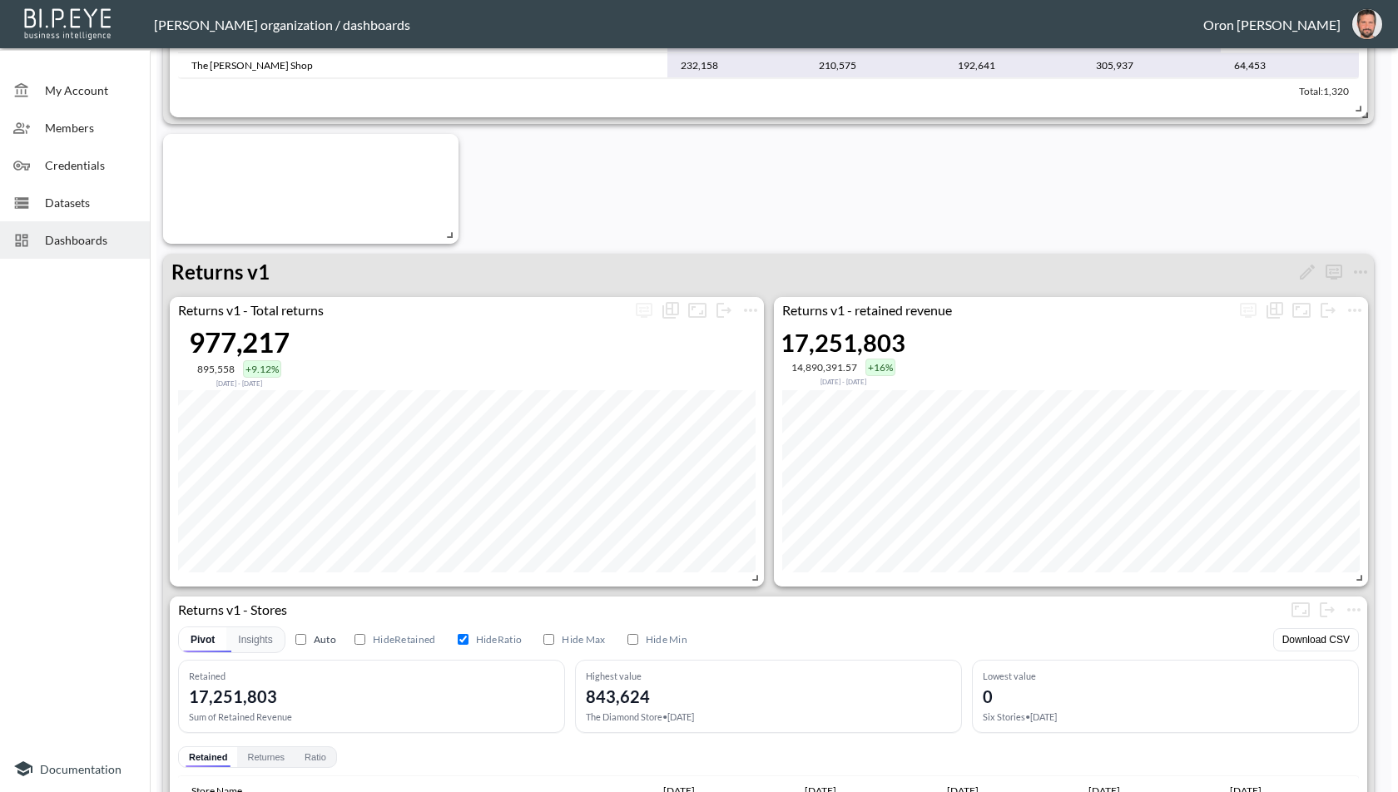
scroll to position [778, 0]
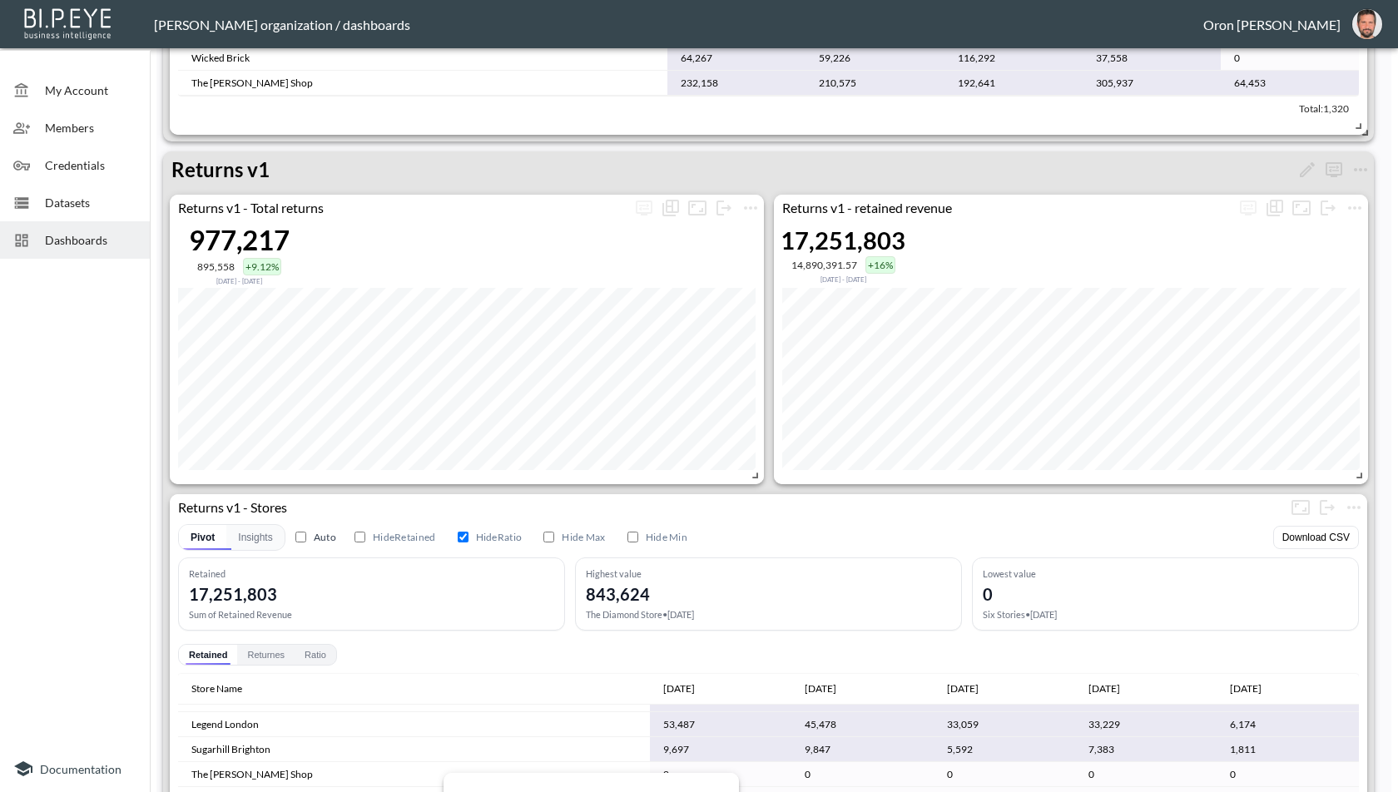
drag, startPoint x: 378, startPoint y: 166, endPoint x: 648, endPoint y: 773, distance: 664.4
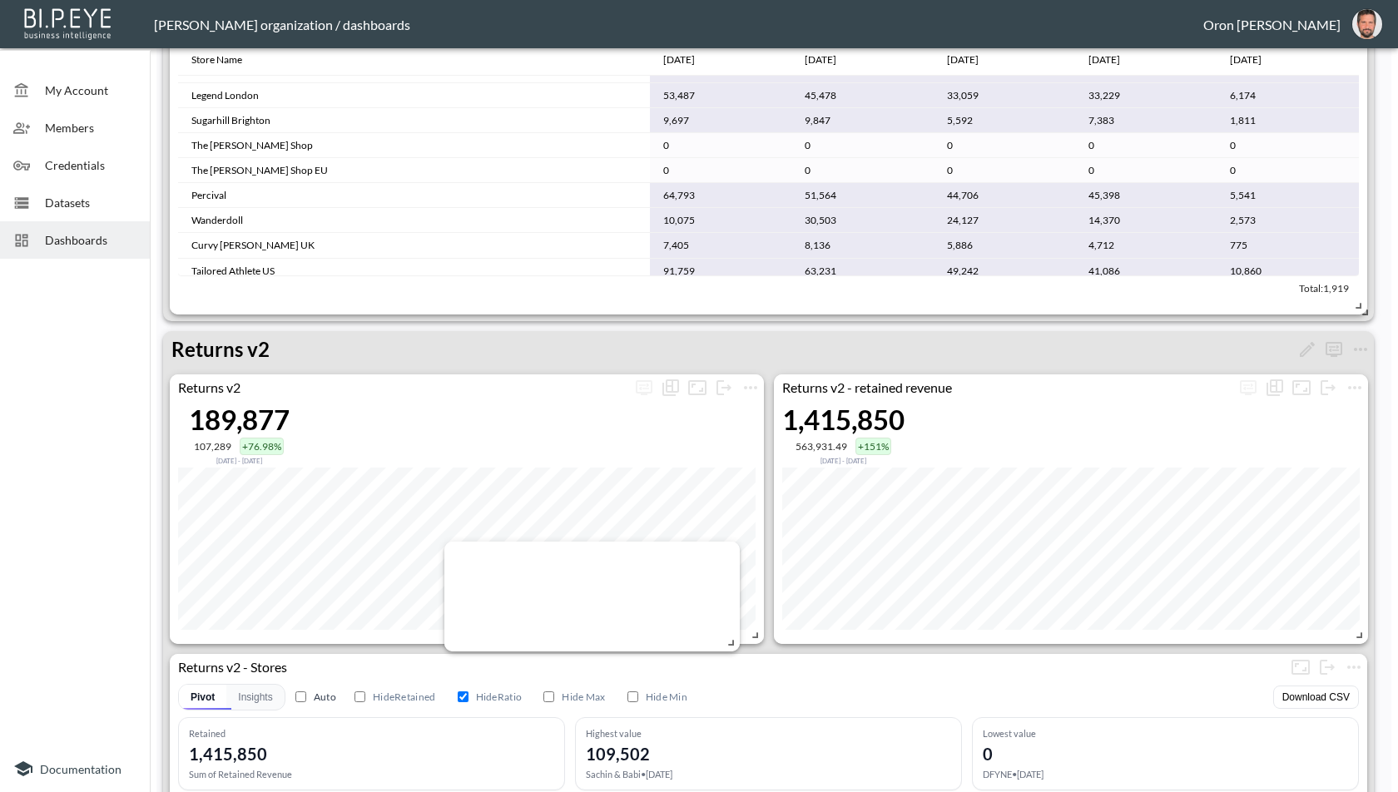
scroll to position [1408, 0]
drag, startPoint x: 640, startPoint y: 354, endPoint x: 758, endPoint y: 792, distance: 454.1
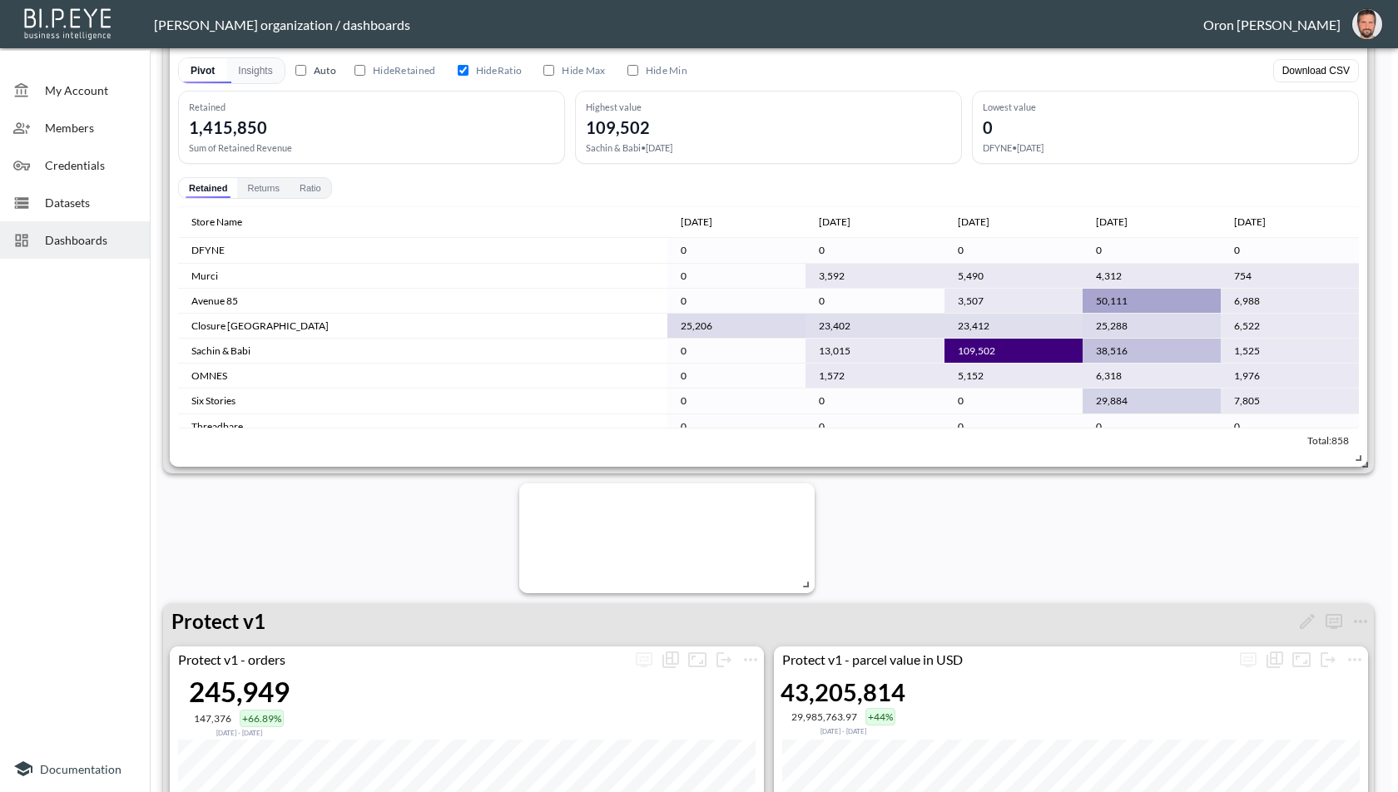
scroll to position [2048, 0]
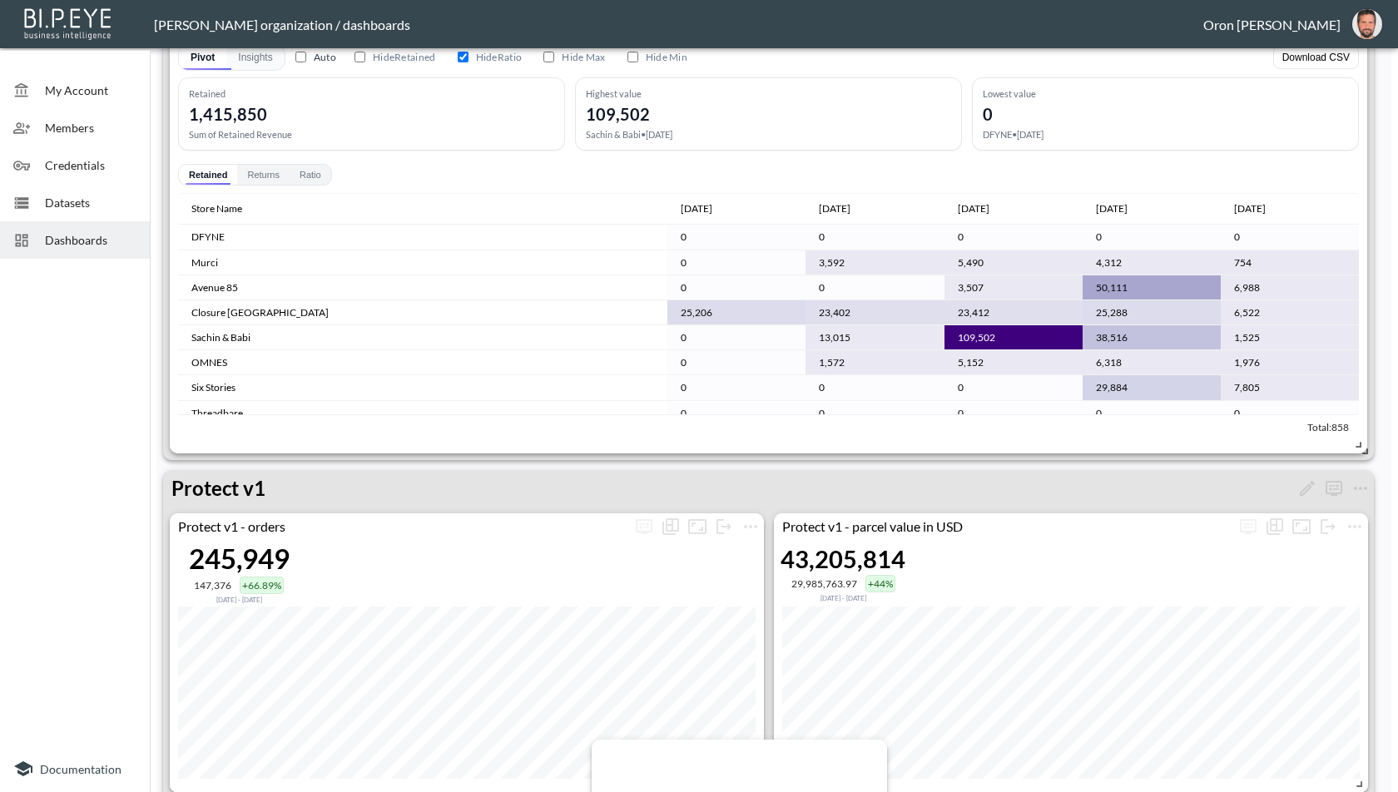
drag, startPoint x: 705, startPoint y: 523, endPoint x: 777, endPoint y: 792, distance: 279.3
click at [777, 792] on div at bounding box center [740, 795] width 296 height 110
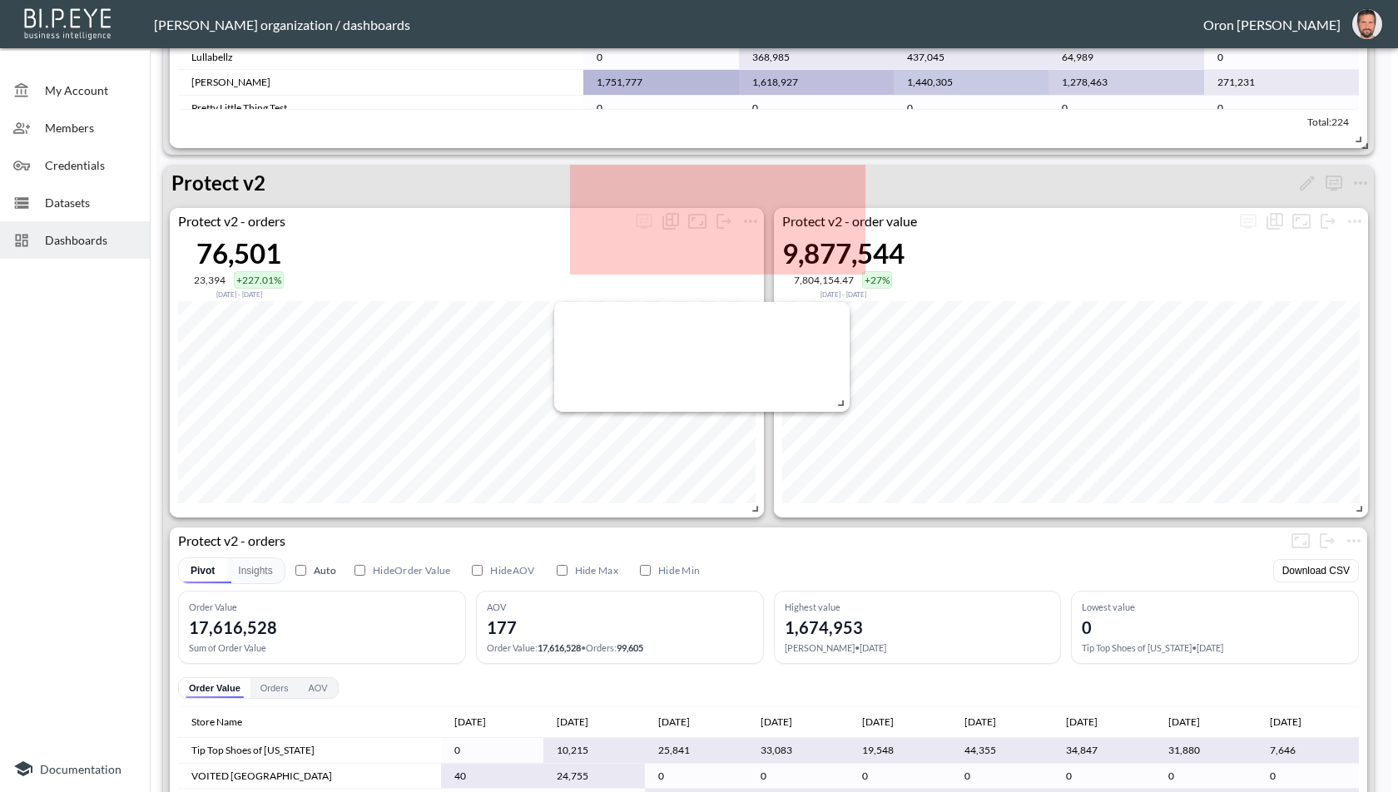
scroll to position [3142, 0]
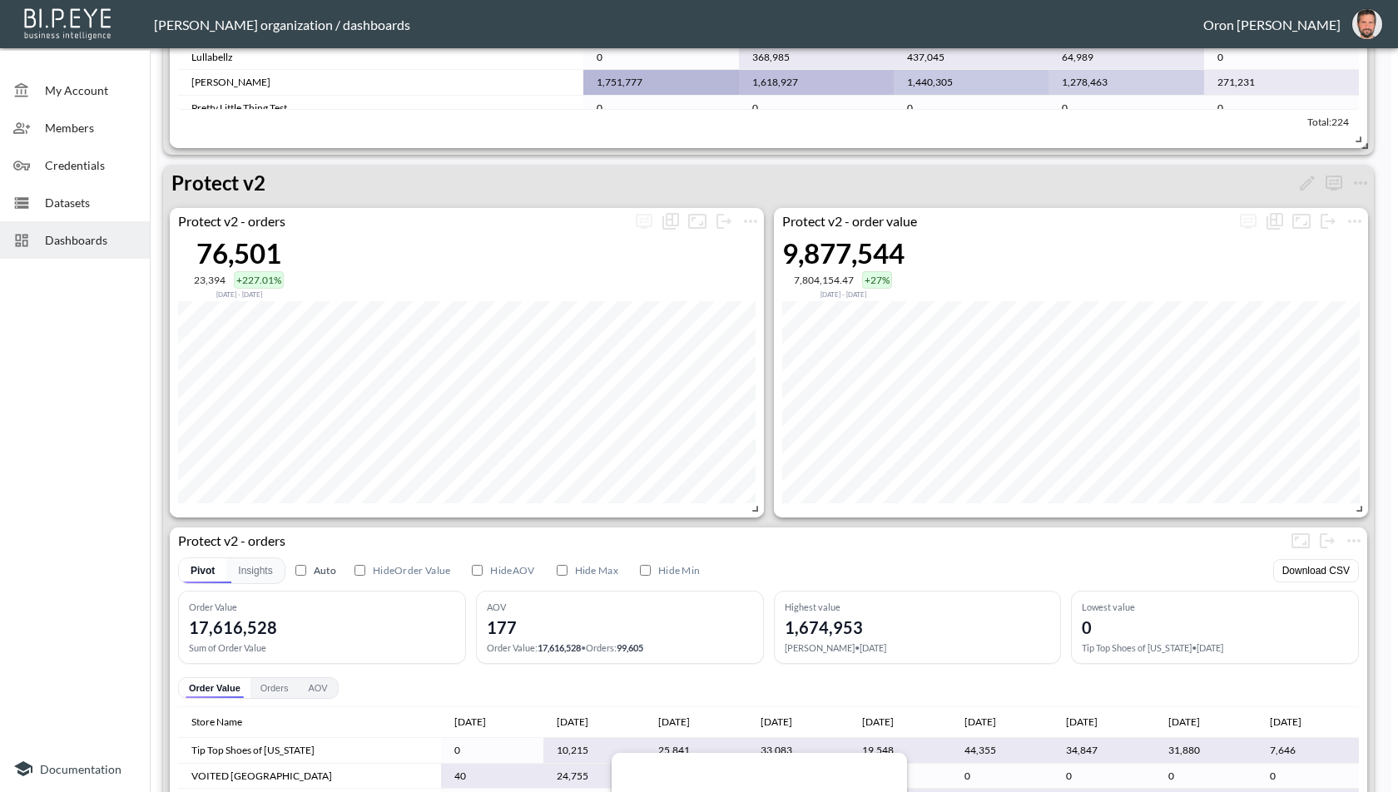
drag, startPoint x: 698, startPoint y: 196, endPoint x: 729, endPoint y: 709, distance: 514.6
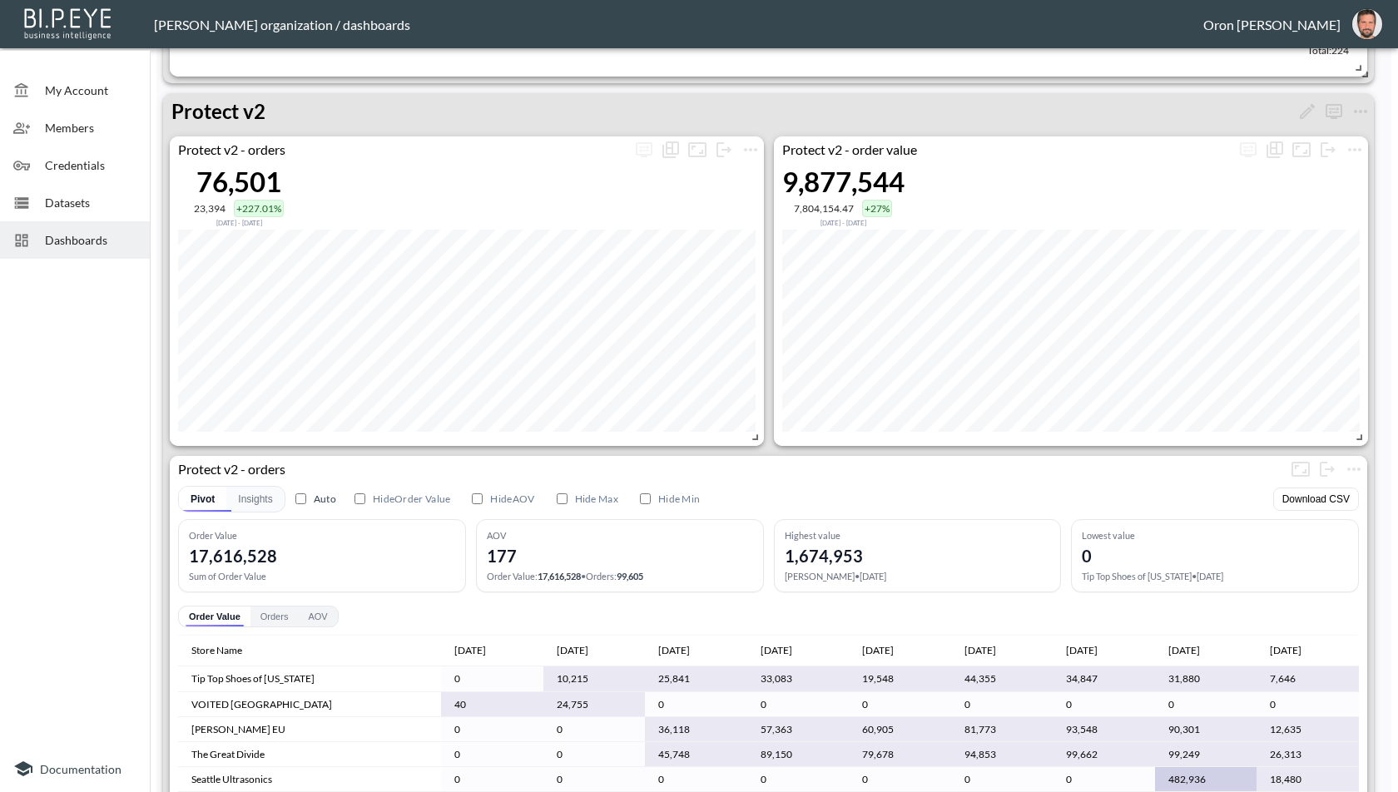
scroll to position [3525, 0]
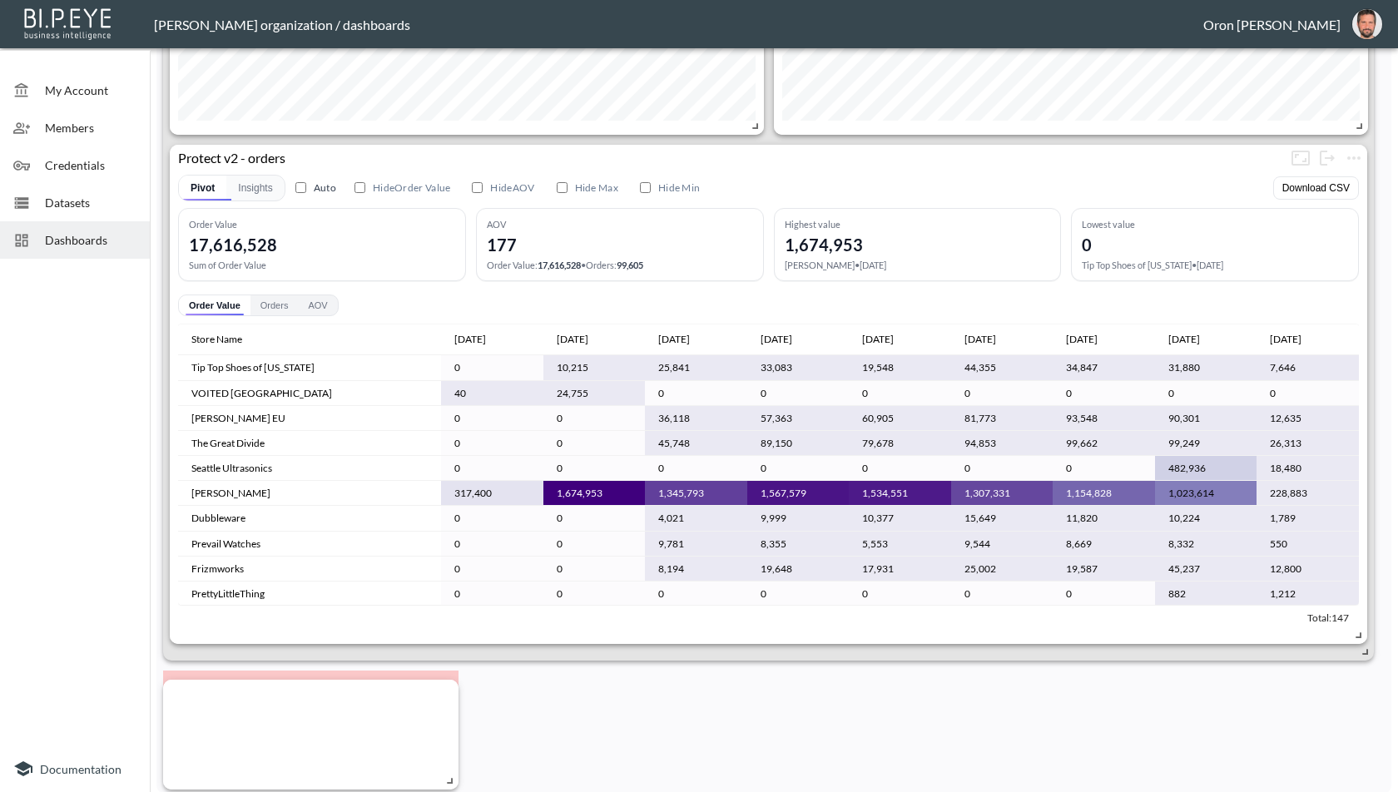
drag, startPoint x: 717, startPoint y: 682, endPoint x: 266, endPoint y: 688, distance: 450.4
click at [261, 688] on div at bounding box center [311, 735] width 296 height 110
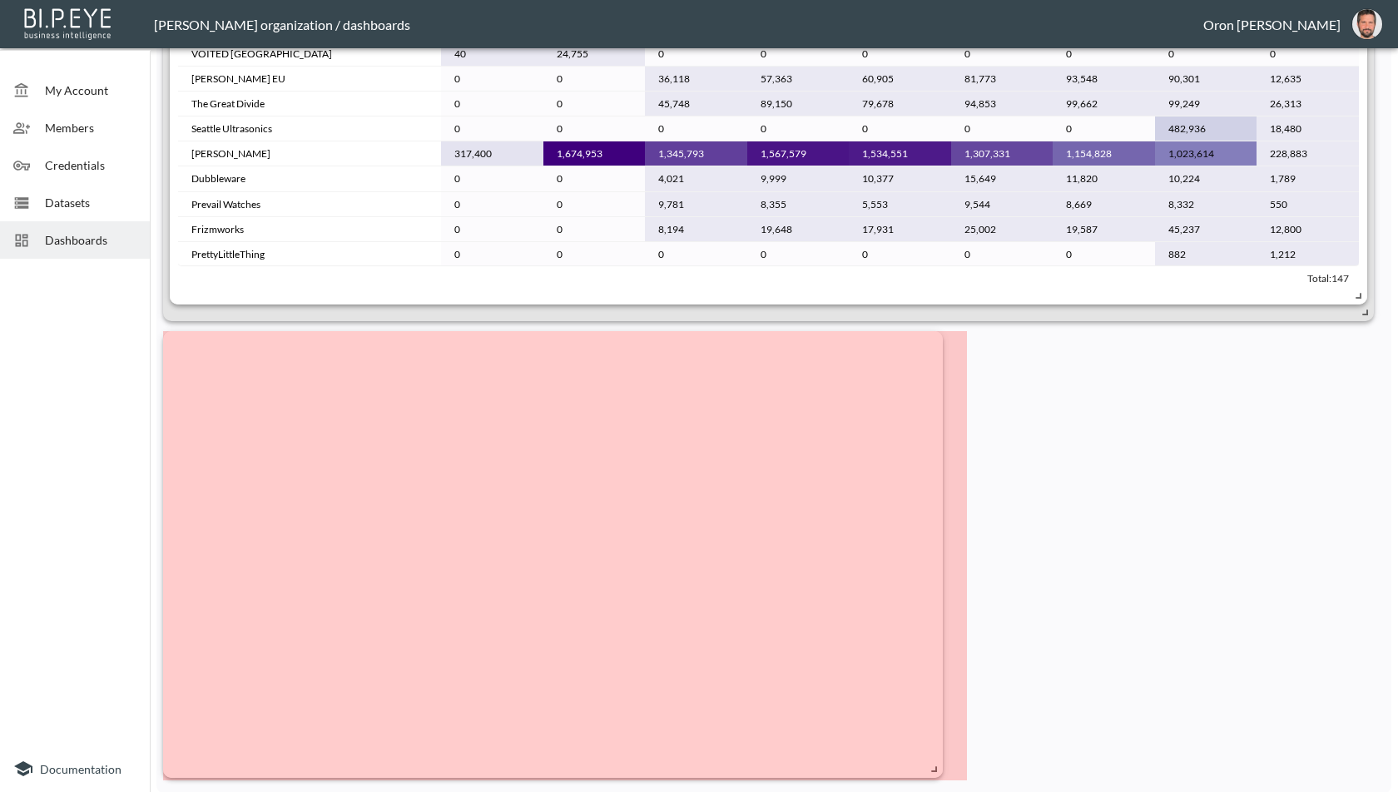
drag, startPoint x: 541, startPoint y: 772, endPoint x: 934, endPoint y: 758, distance: 393.2
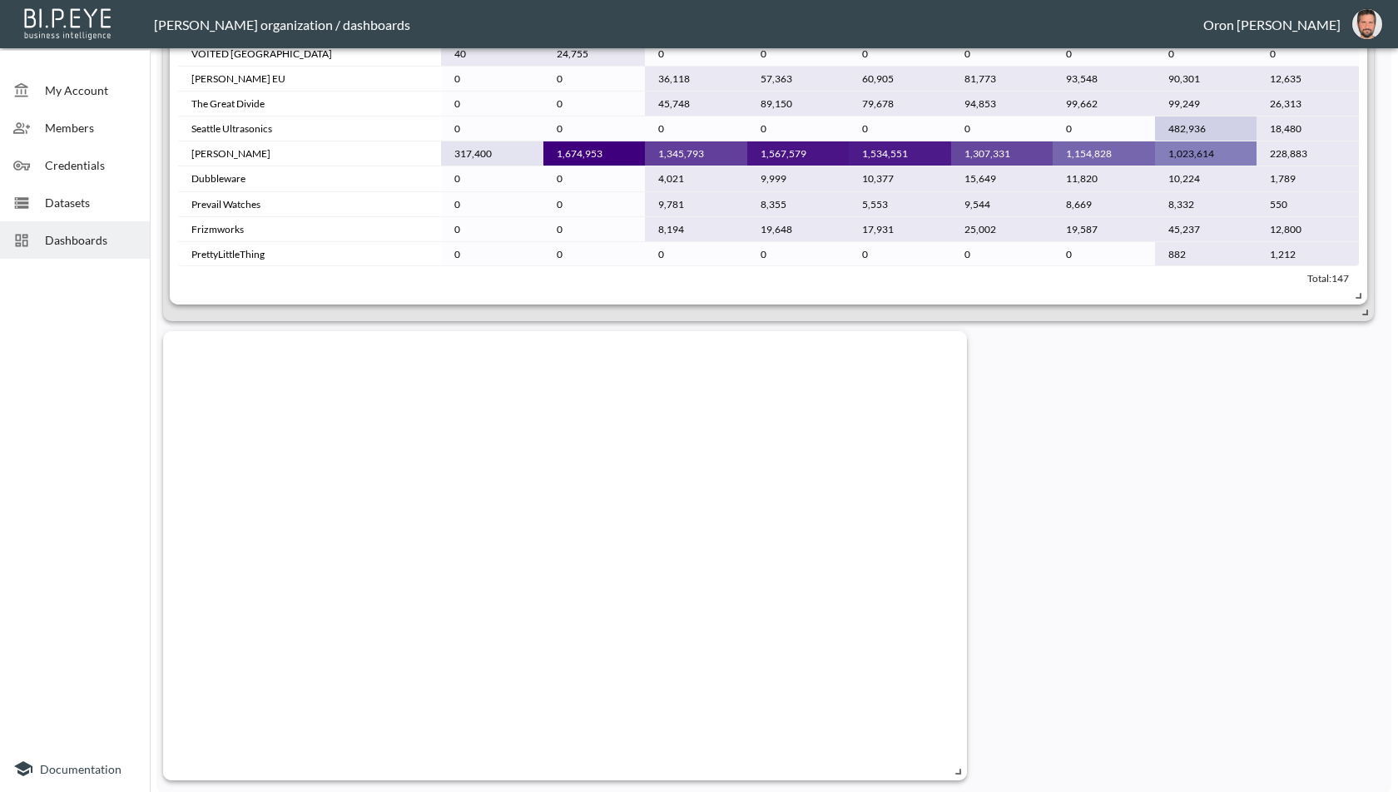
scroll to position [3865, 0]
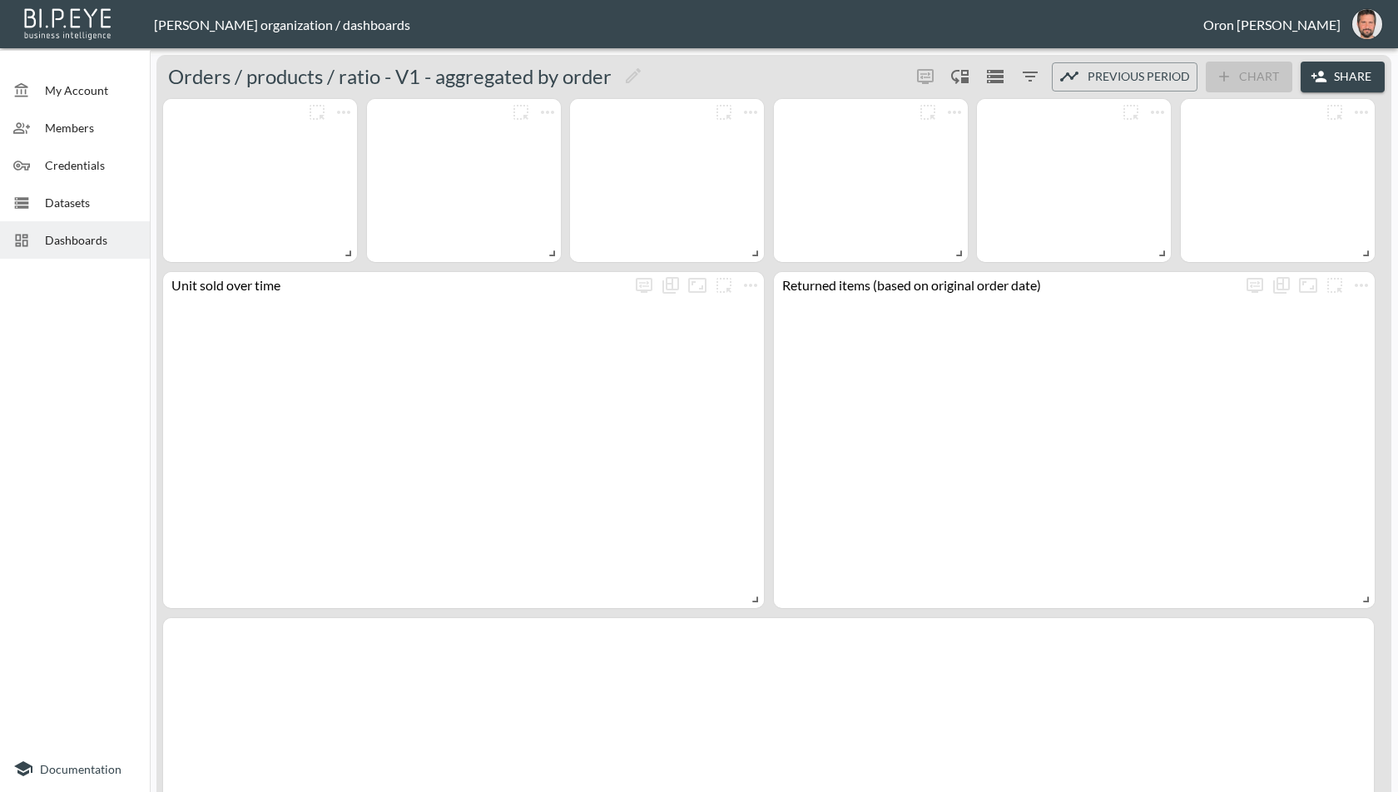
click at [61, 253] on div "Dashboards" at bounding box center [75, 239] width 150 height 37
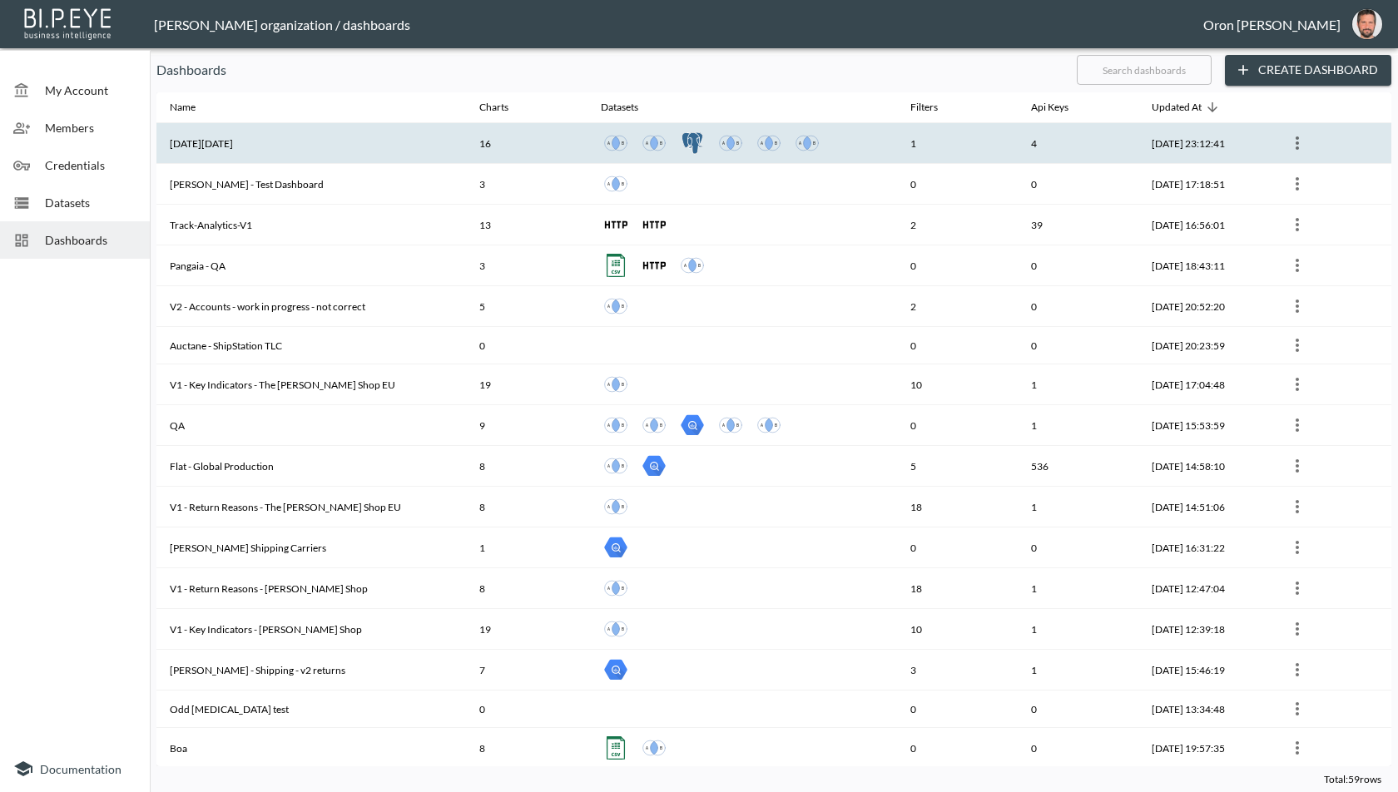
click at [409, 147] on th "[DATE][DATE]" at bounding box center [311, 143] width 310 height 41
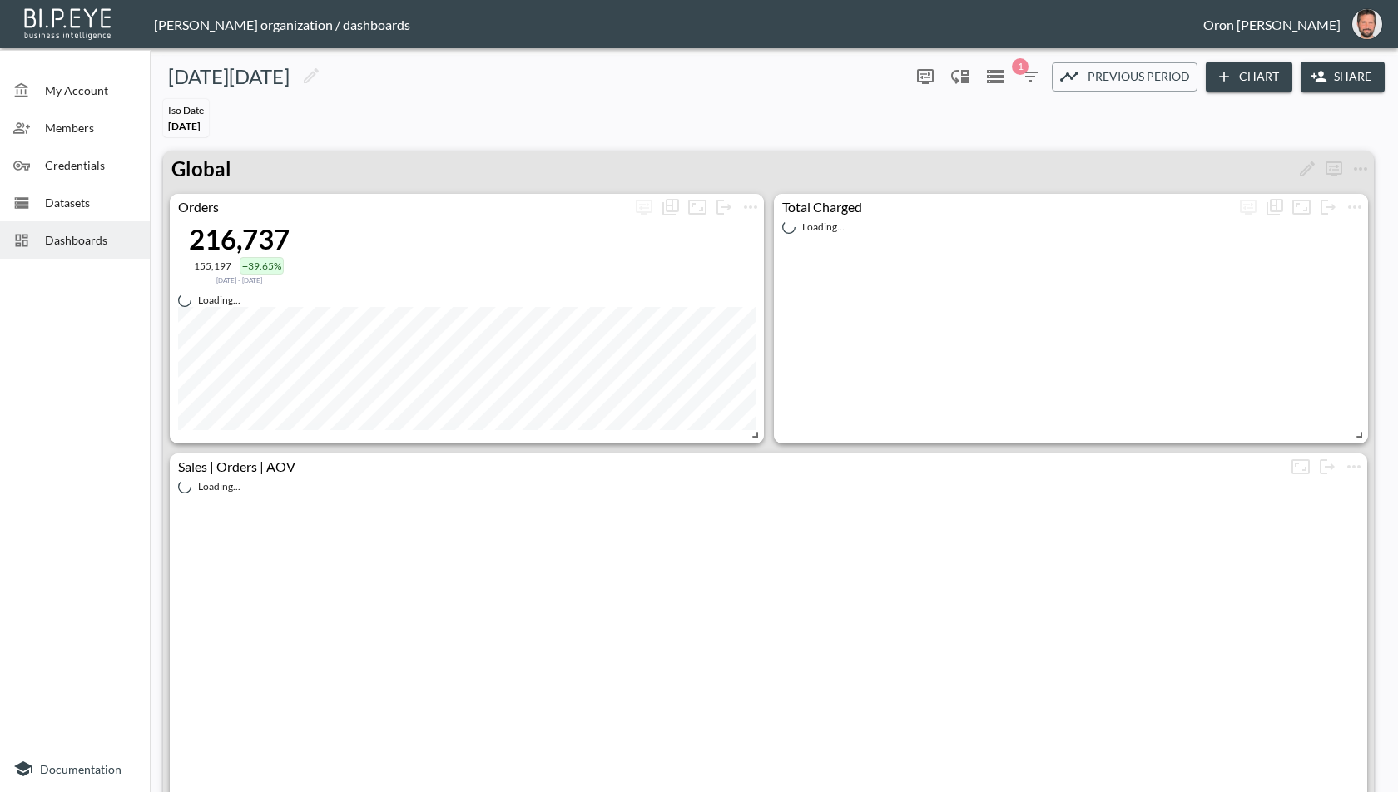
click at [753, 12] on header "[PERSON_NAME] organization / dashboards Oron [PERSON_NAME]" at bounding box center [699, 24] width 1398 height 48
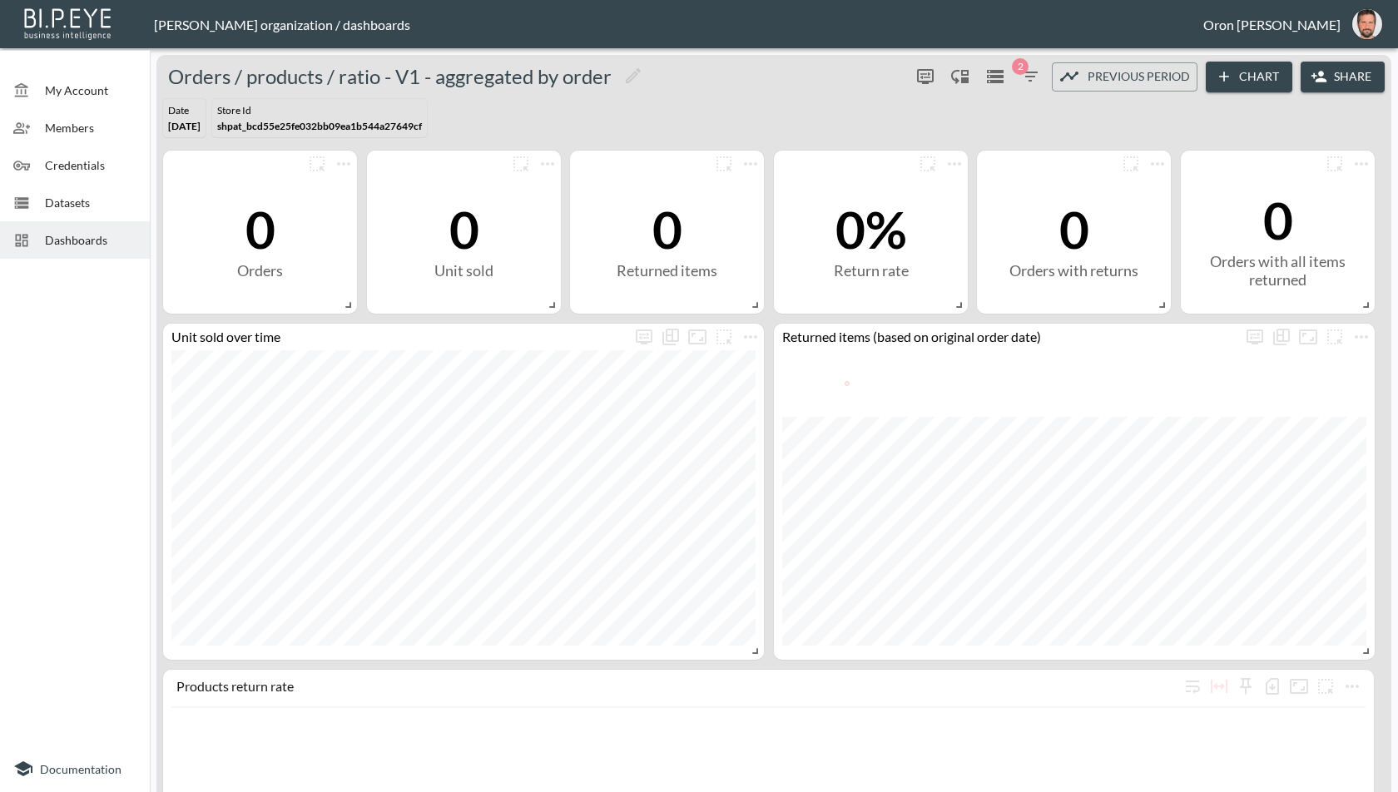
click at [84, 231] on span "Dashboards" at bounding box center [91, 239] width 92 height 17
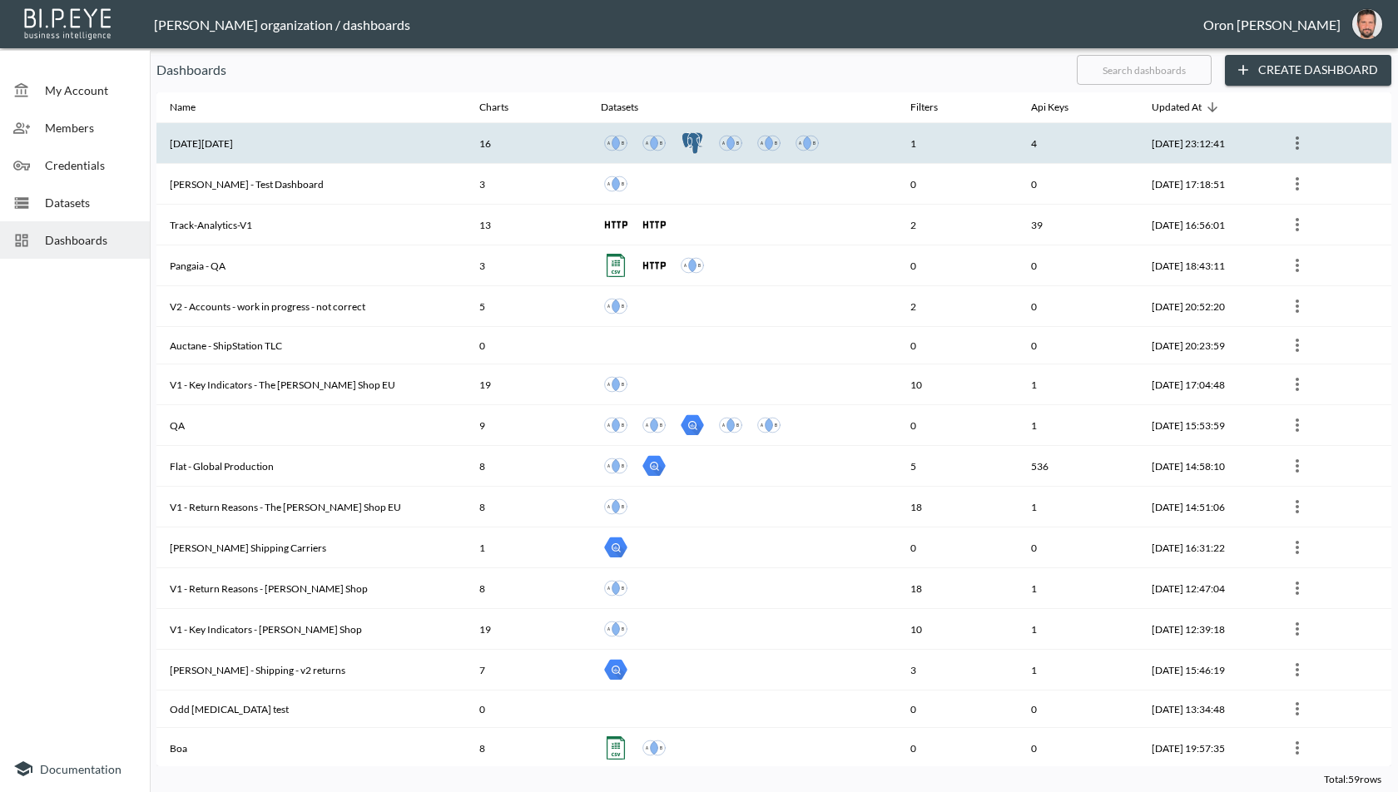
click at [302, 150] on th "[DATE][DATE]" at bounding box center [311, 143] width 310 height 41
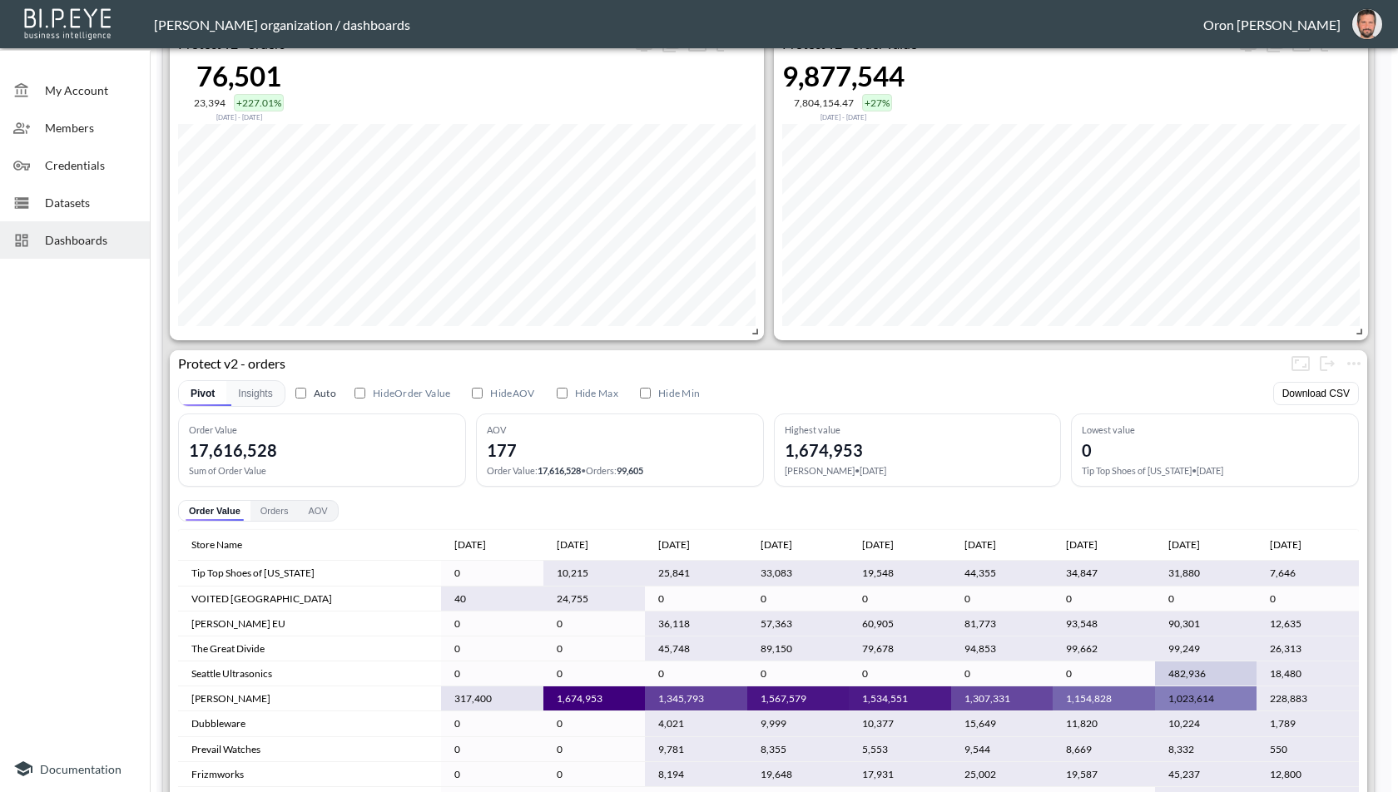
scroll to position [3865, 0]
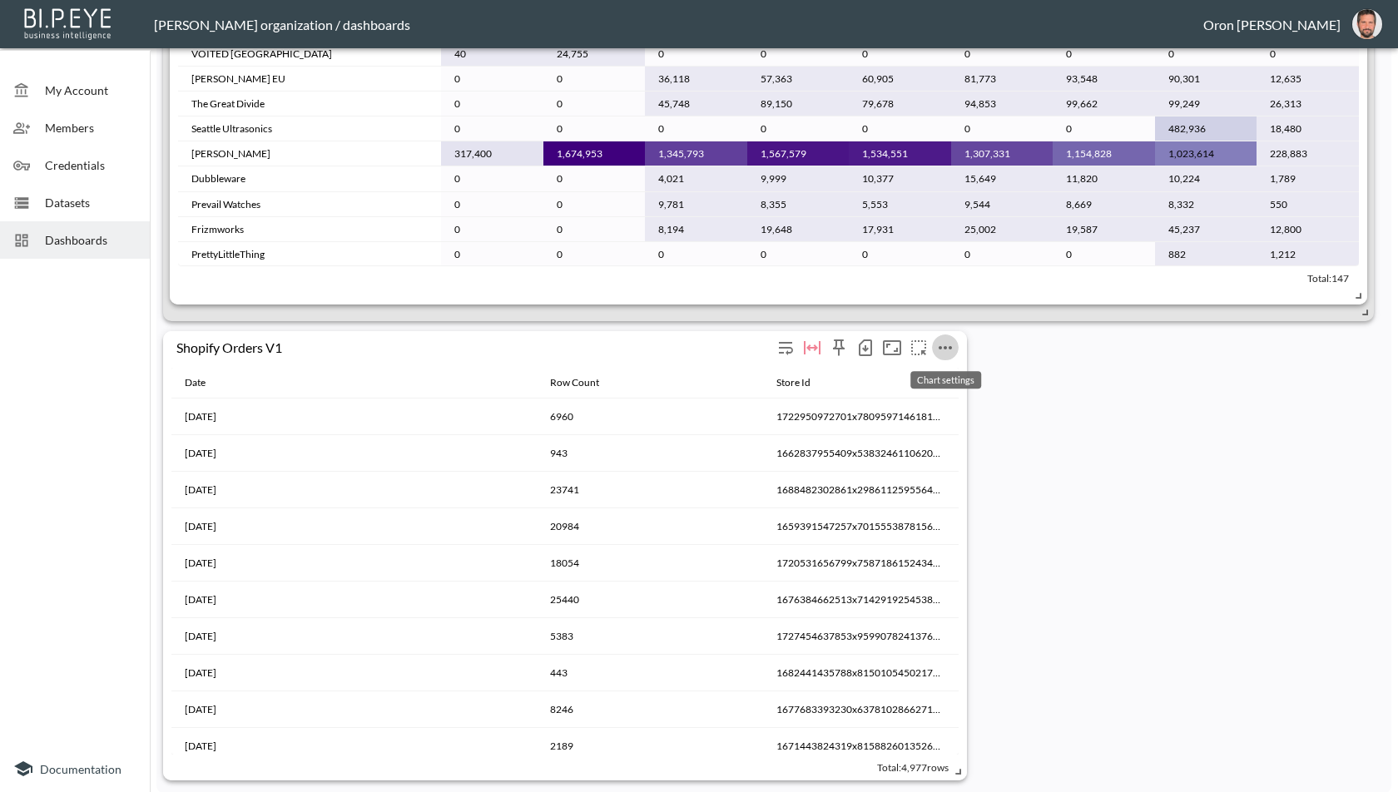
click at [946, 350] on icon "more" at bounding box center [946, 348] width 20 height 20
click at [938, 378] on li "Edit" at bounding box center [945, 379] width 130 height 30
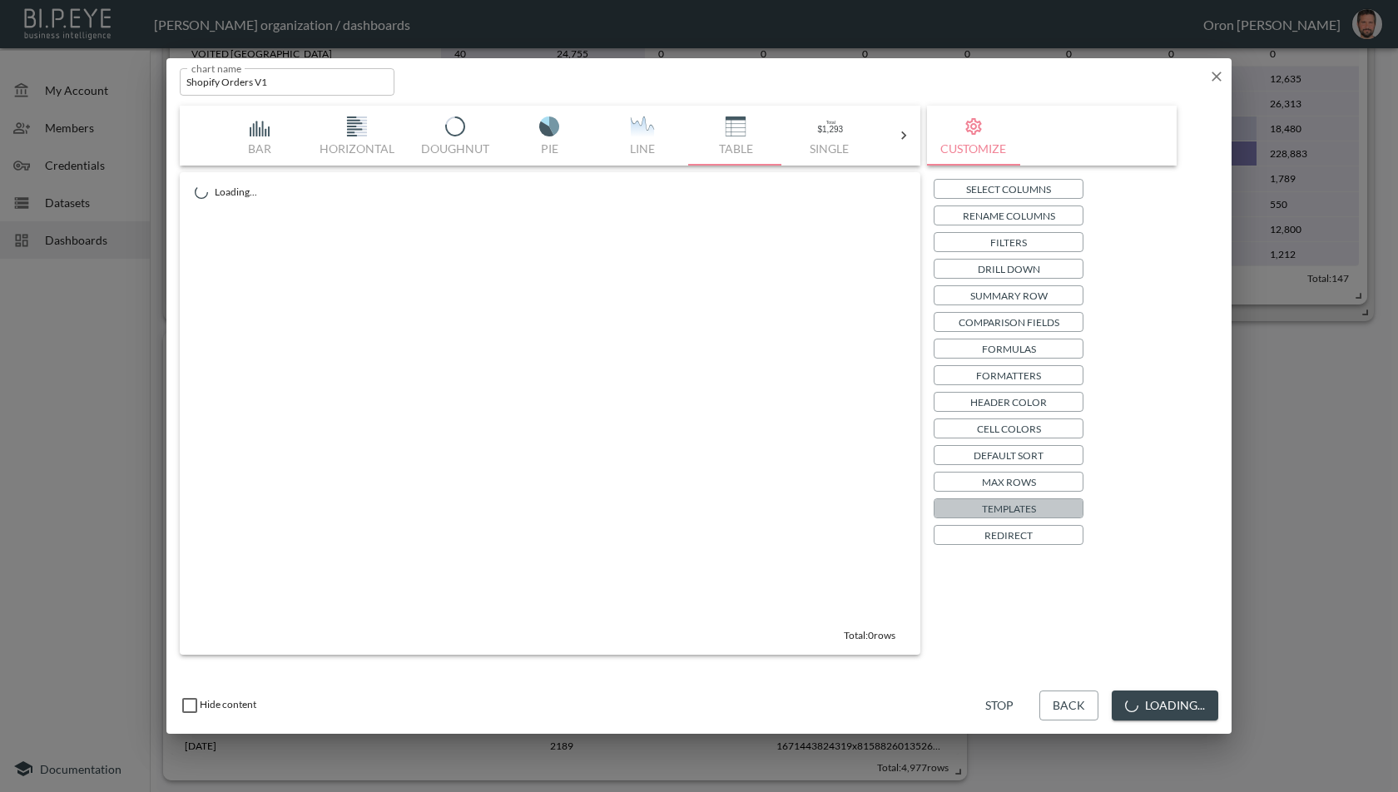
click at [1035, 505] on p "Templates" at bounding box center [1009, 508] width 54 height 17
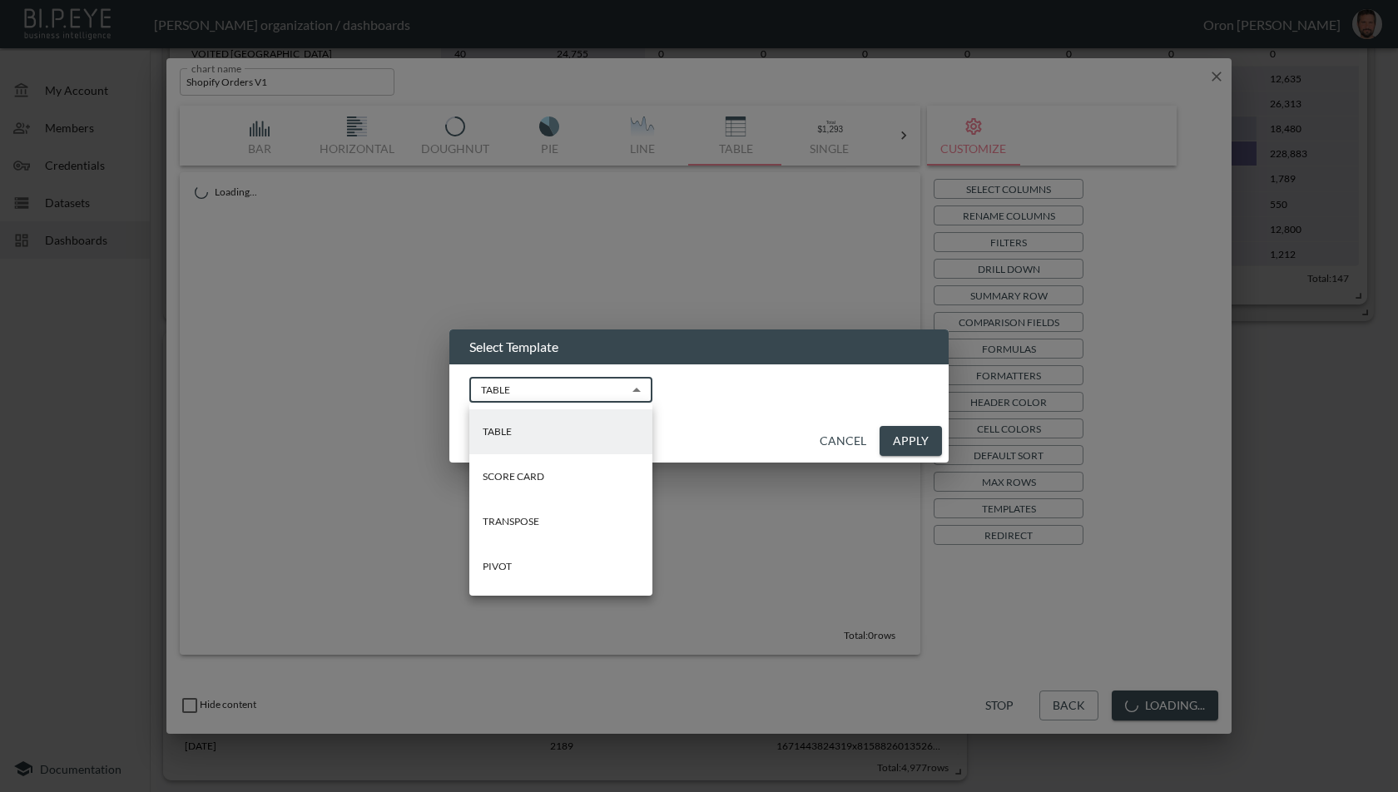
click at [599, 390] on body "BI.P.EYE, Interactive Analytics Dashboards - app Zach Bailet organization / das…" at bounding box center [699, 396] width 1398 height 792
click at [565, 570] on li "PIVOT" at bounding box center [560, 566] width 183 height 45
type input "PIVOT"
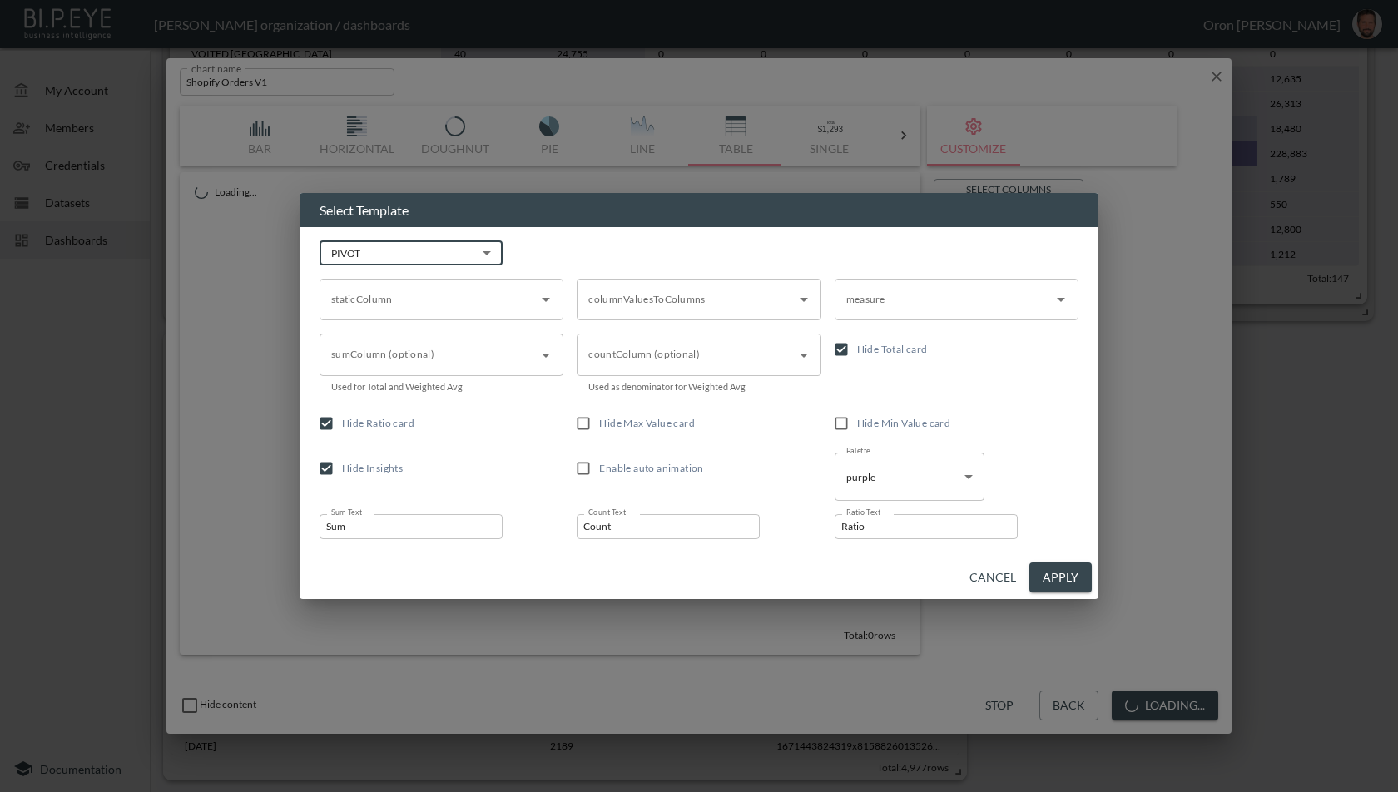
click at [455, 306] on input "staticColumn" at bounding box center [429, 299] width 204 height 27
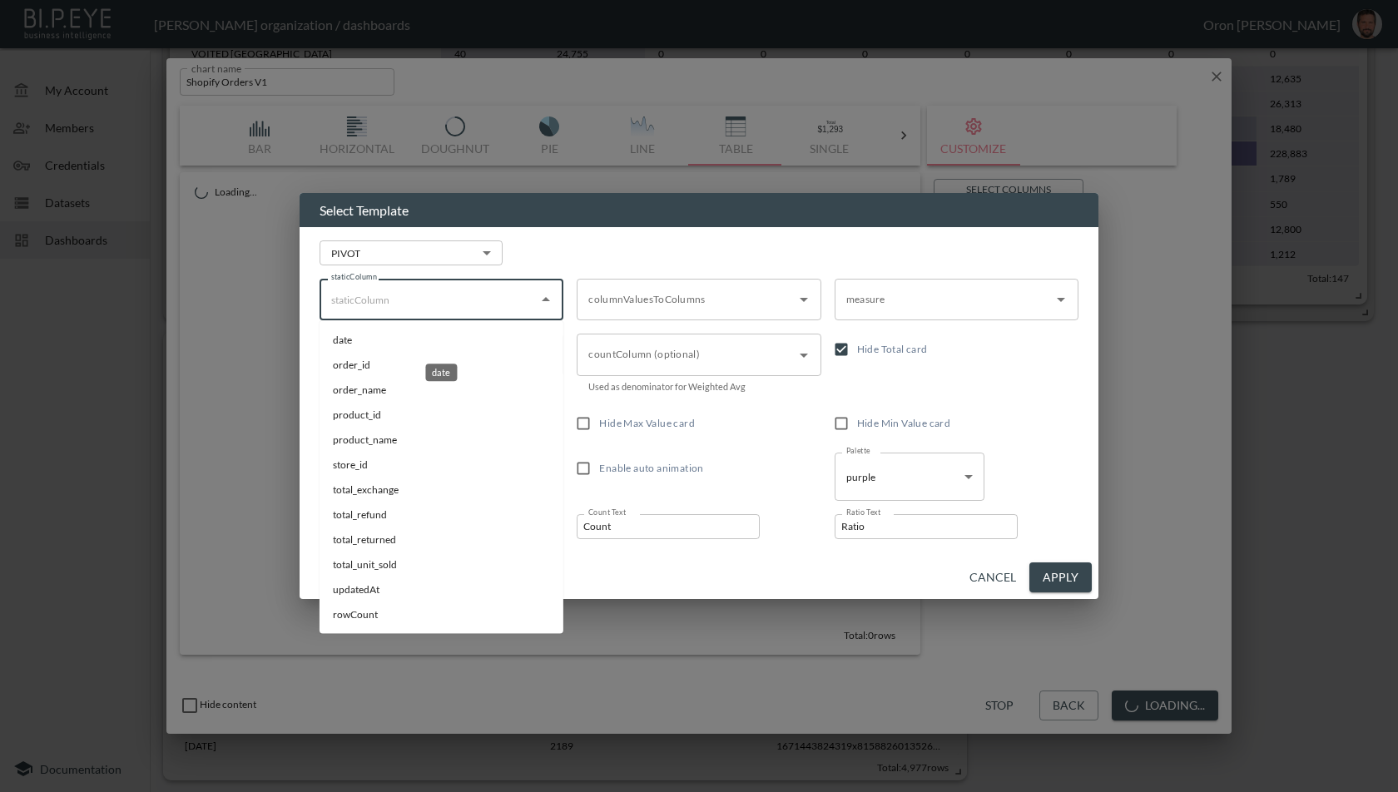
click at [435, 338] on li "date" at bounding box center [442, 340] width 244 height 25
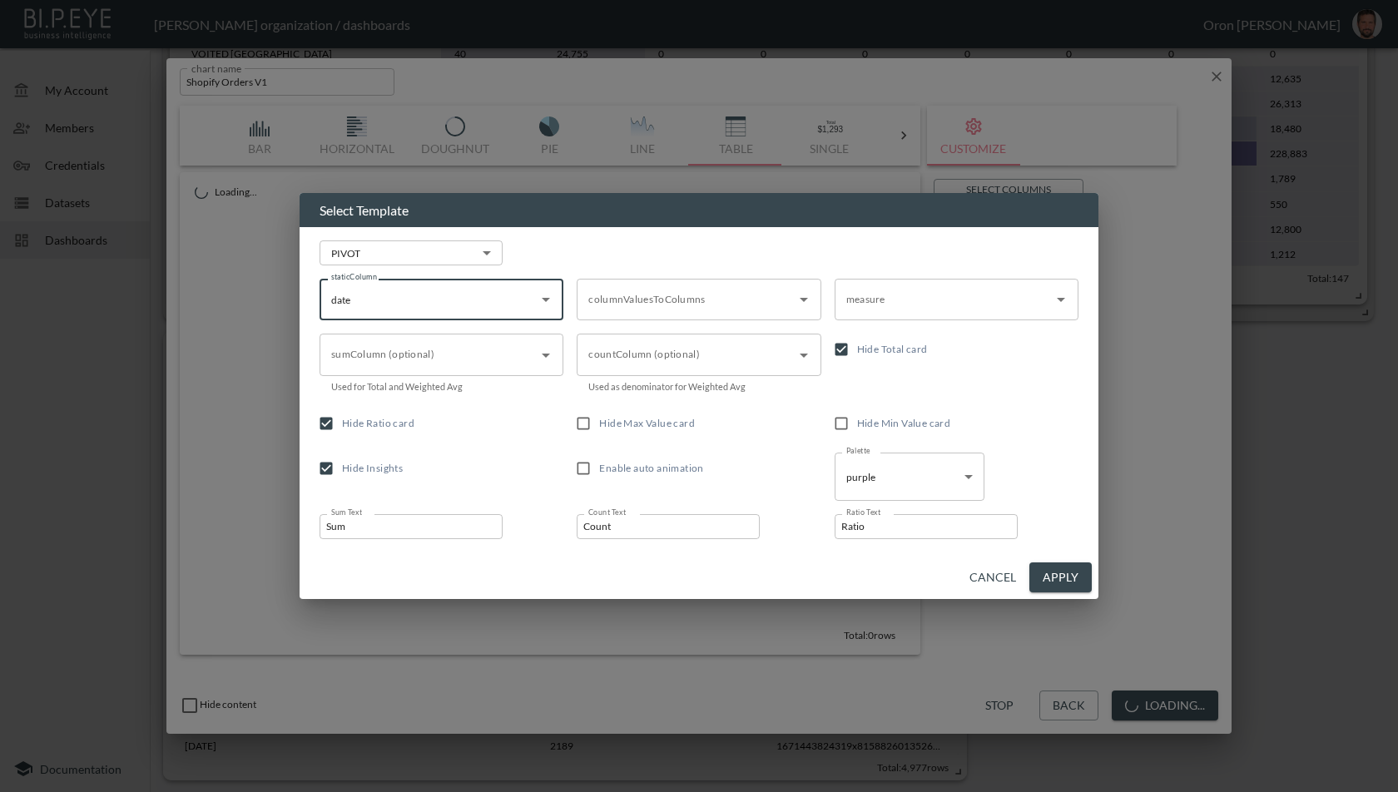
click at [643, 308] on input "columnValuesToColumns" at bounding box center [686, 299] width 204 height 27
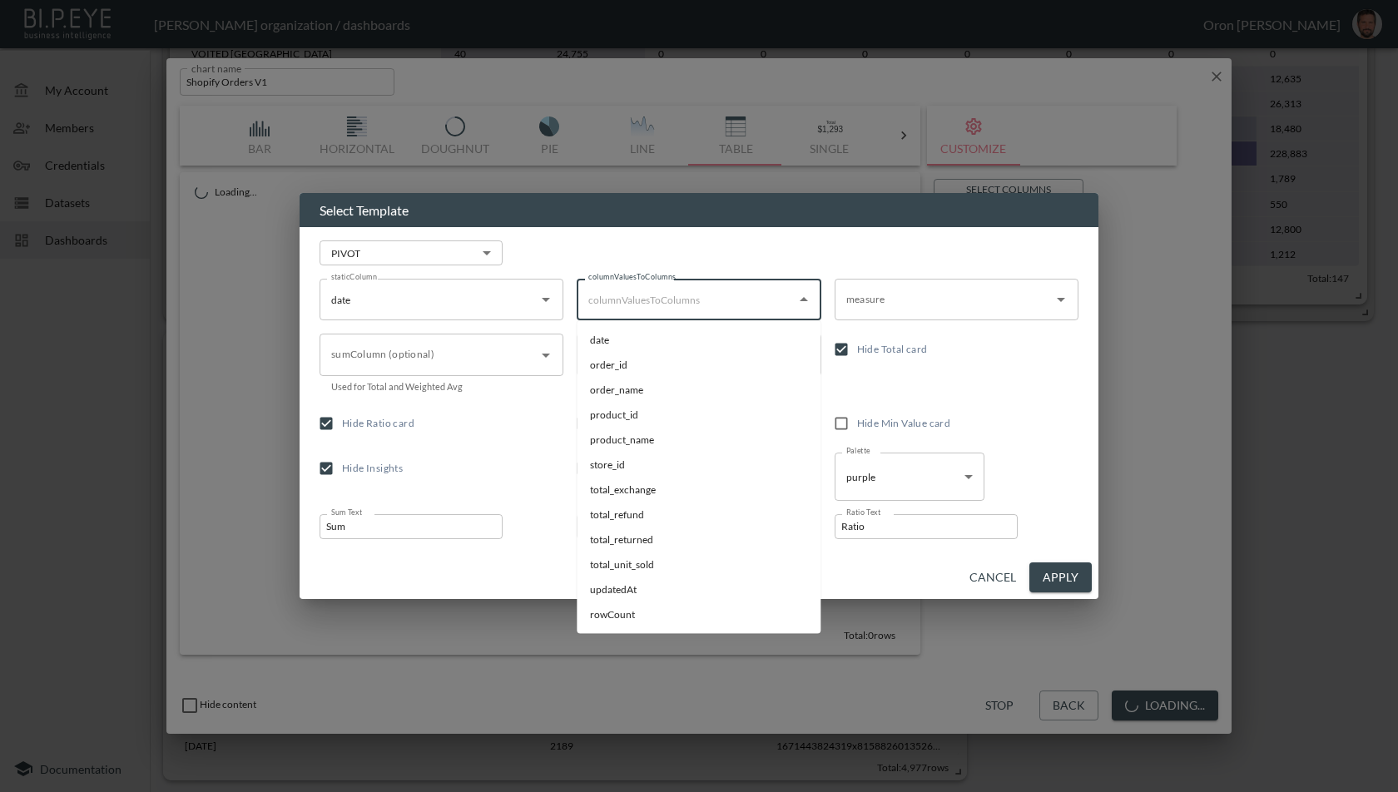
click at [504, 299] on input "date" at bounding box center [429, 299] width 204 height 27
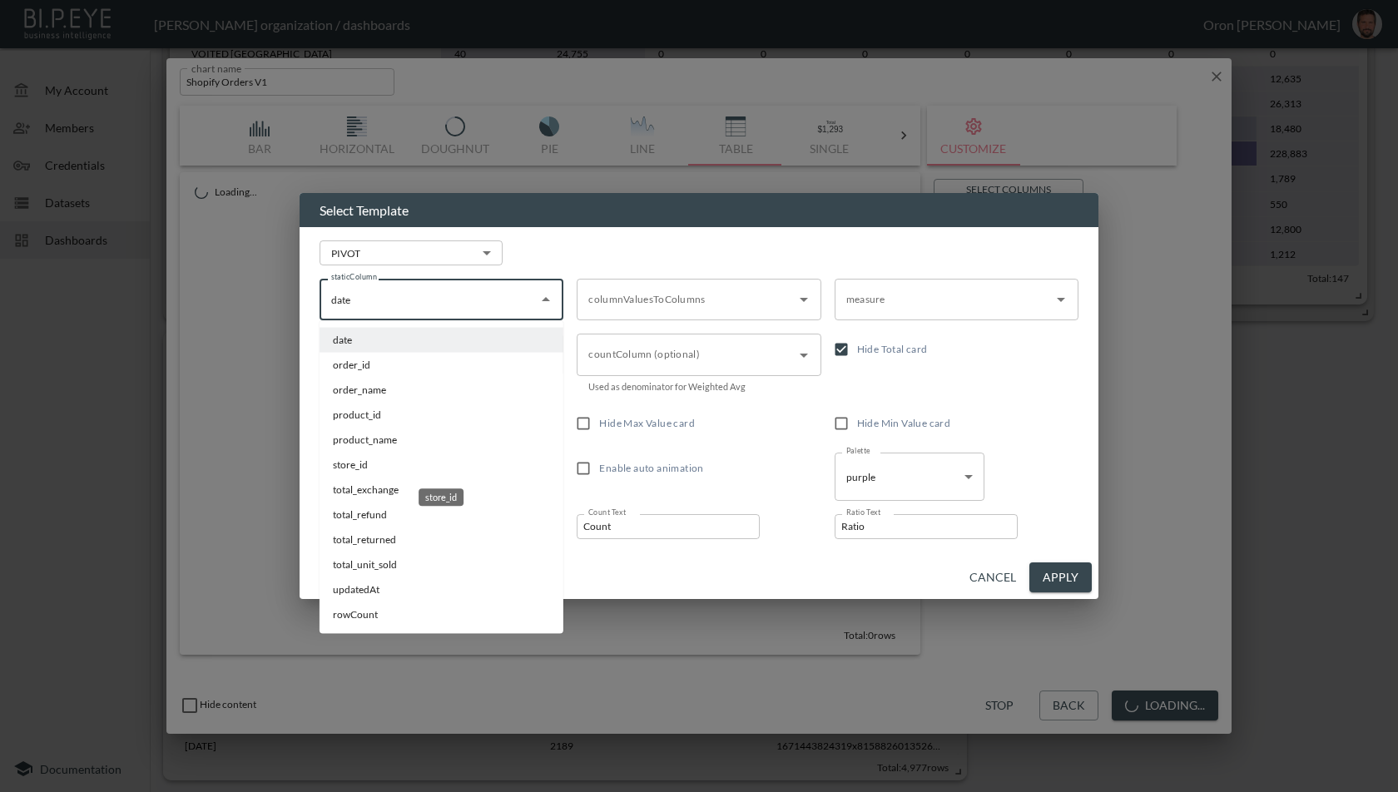
click at [404, 467] on li "store_id" at bounding box center [442, 465] width 244 height 25
type input "store_id"
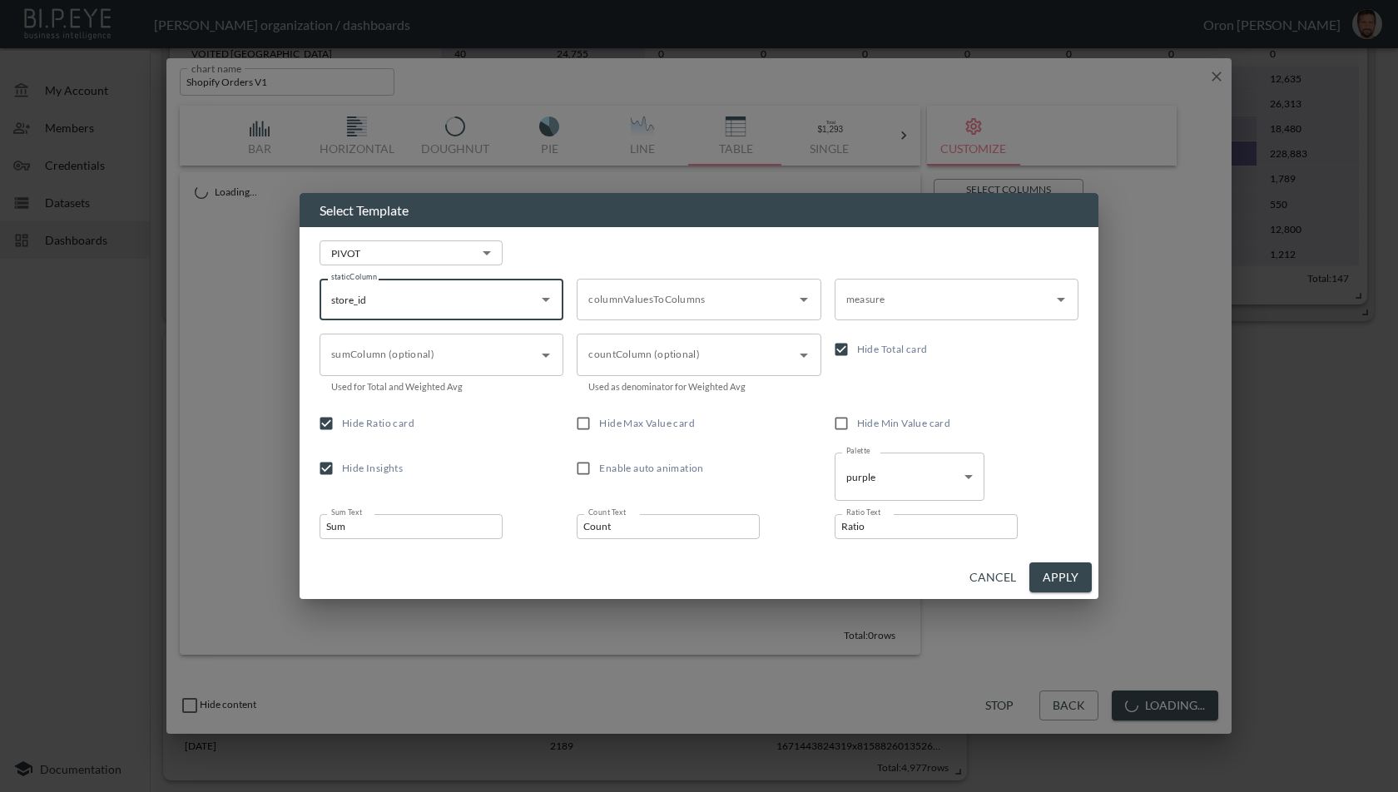
click at [631, 311] on input "columnValuesToColumns" at bounding box center [686, 299] width 204 height 27
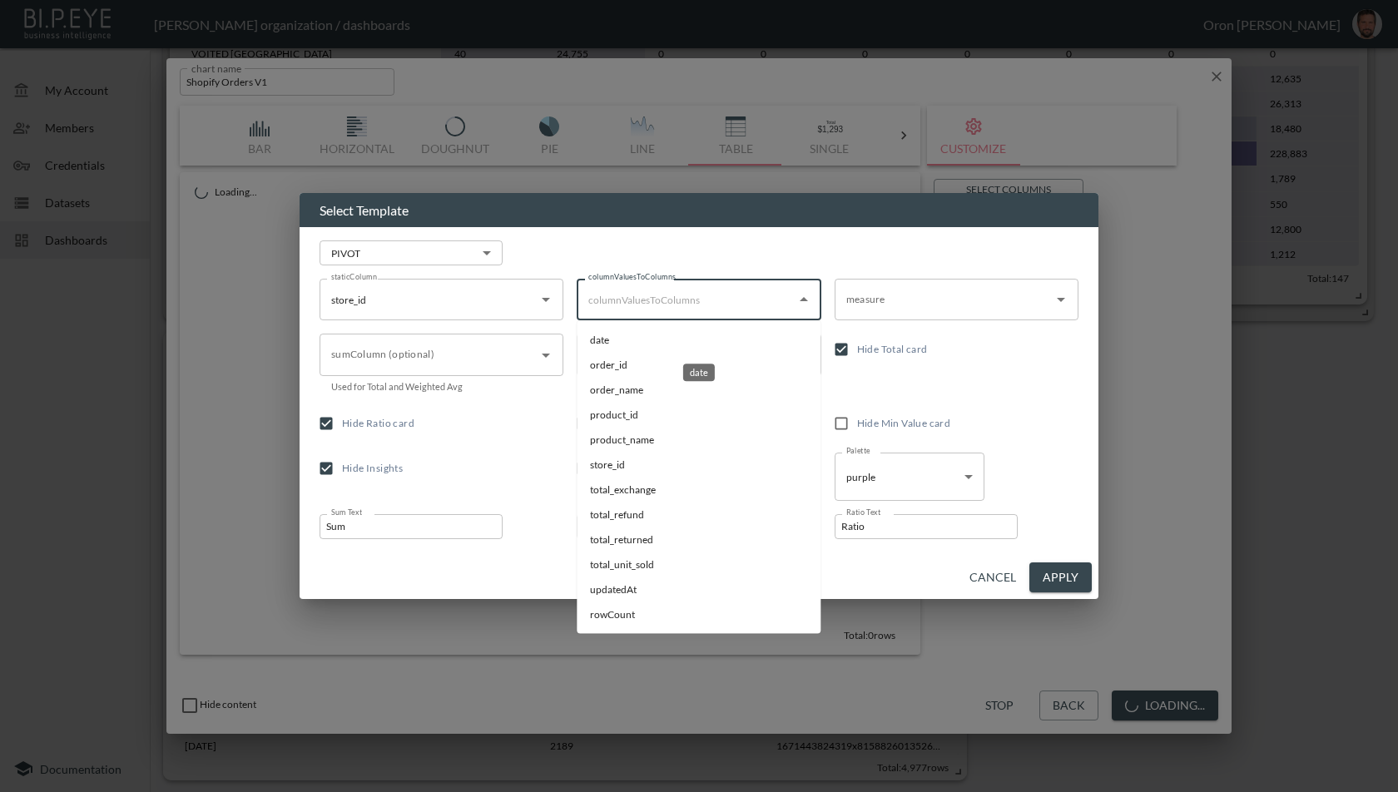
click at [628, 346] on li "date" at bounding box center [699, 340] width 244 height 25
type input "date"
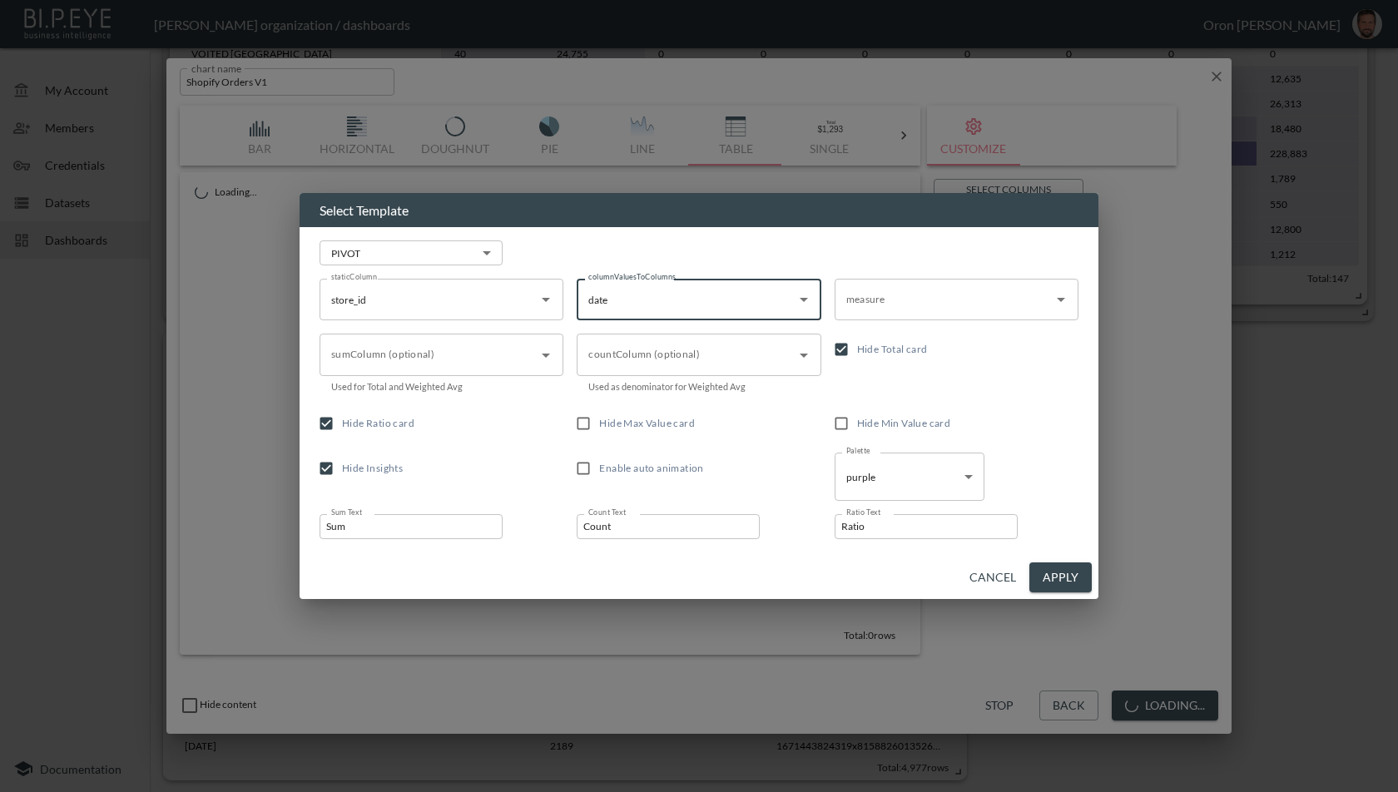
click at [900, 289] on input "measure" at bounding box center [944, 299] width 204 height 27
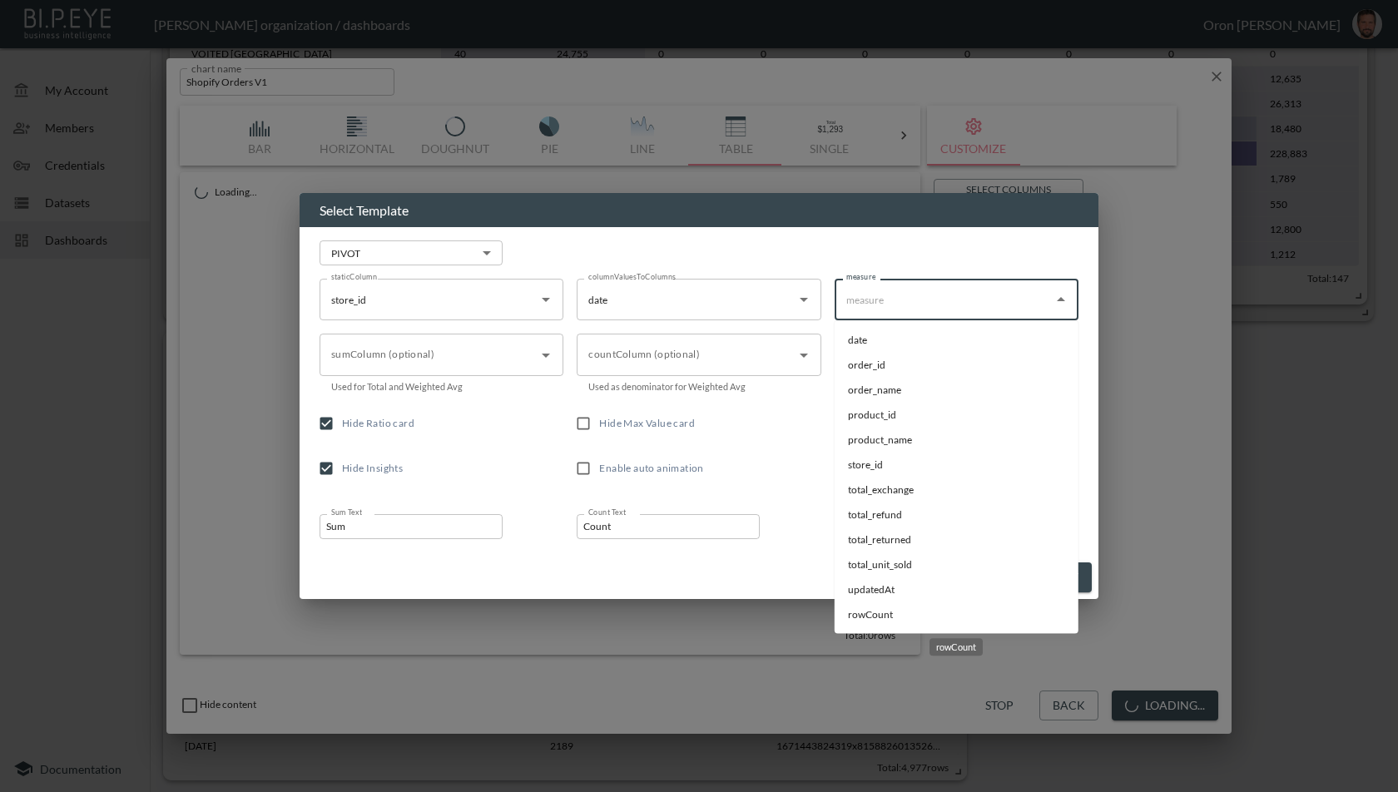
click at [887, 608] on li "rowCount" at bounding box center [957, 615] width 244 height 25
type input "rowCount"
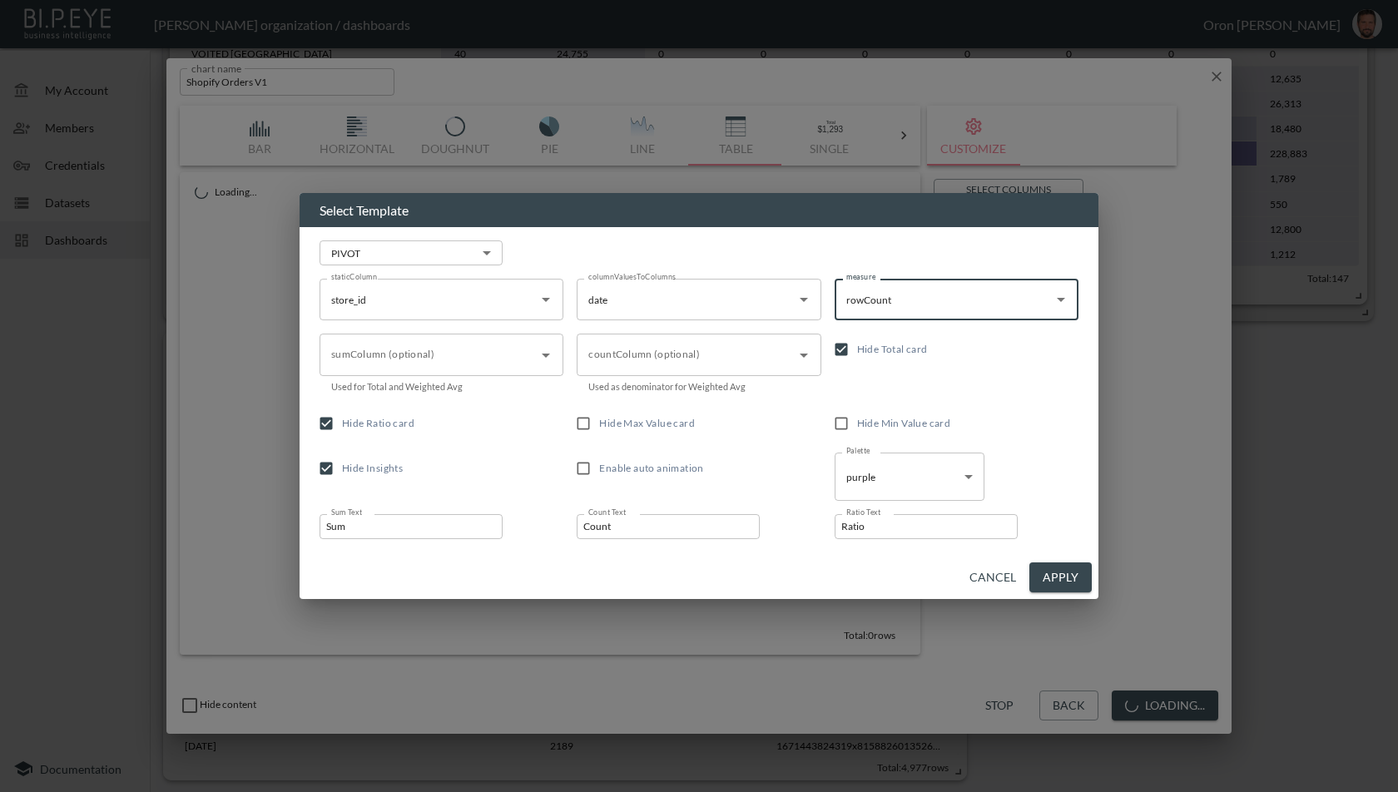
click at [1063, 576] on button "Apply" at bounding box center [1061, 578] width 62 height 31
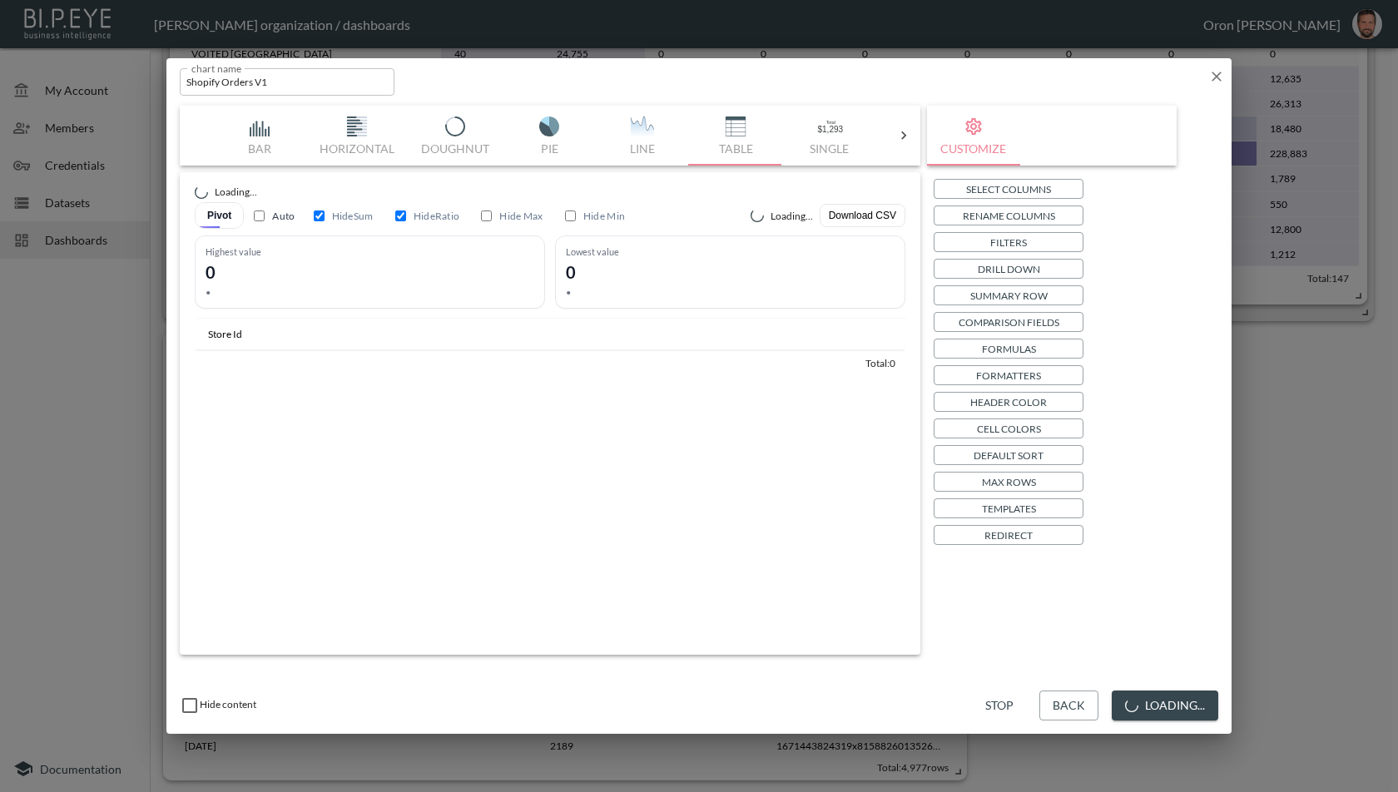
click at [1026, 505] on p "Templates" at bounding box center [1009, 508] width 54 height 17
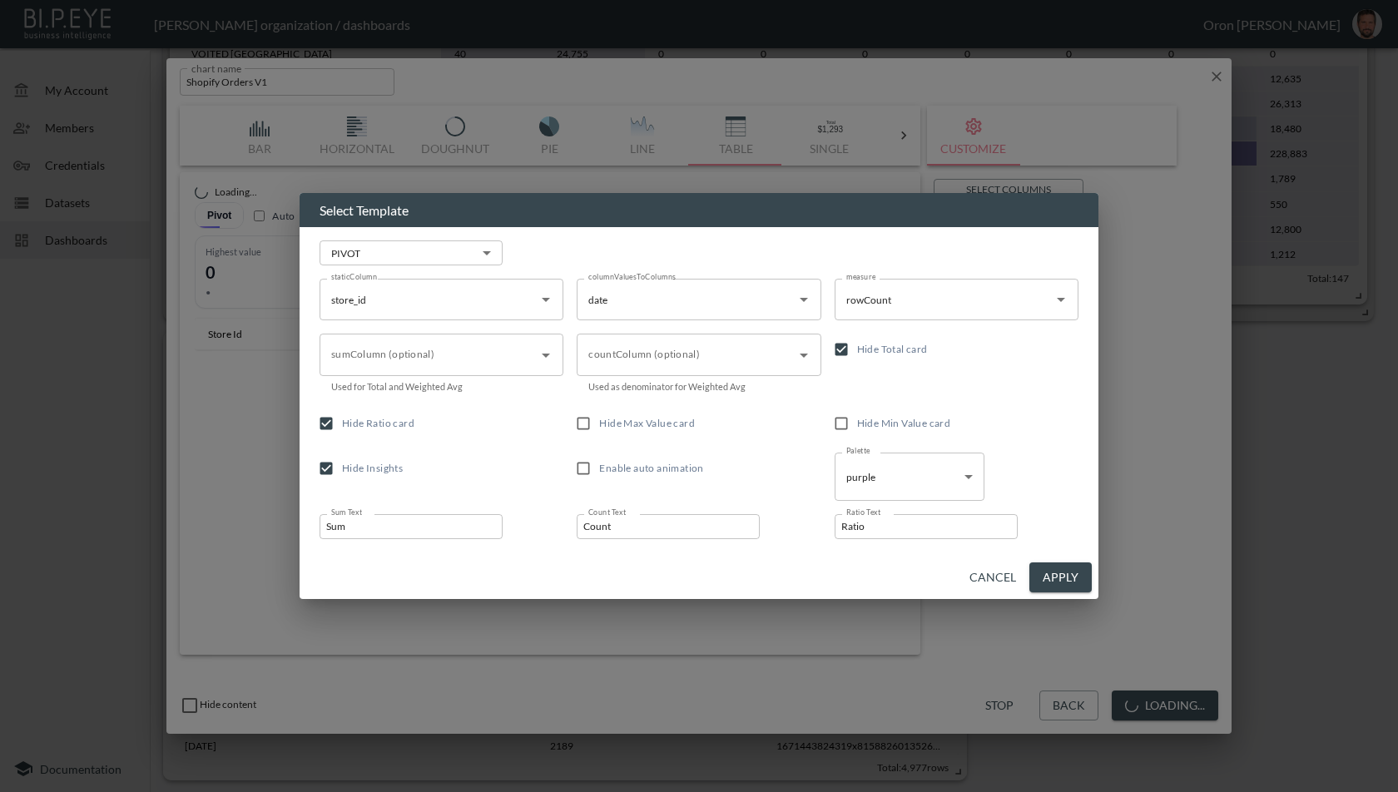
click at [913, 353] on span "Hide Total card" at bounding box center [892, 349] width 71 height 12
click at [857, 353] on input "Hide Total card" at bounding box center [842, 350] width 32 height 32
click at [861, 350] on span "Hide Total card" at bounding box center [892, 349] width 71 height 12
click at [857, 350] on input "Hide Total card" at bounding box center [842, 350] width 32 height 32
checkbox input "true"
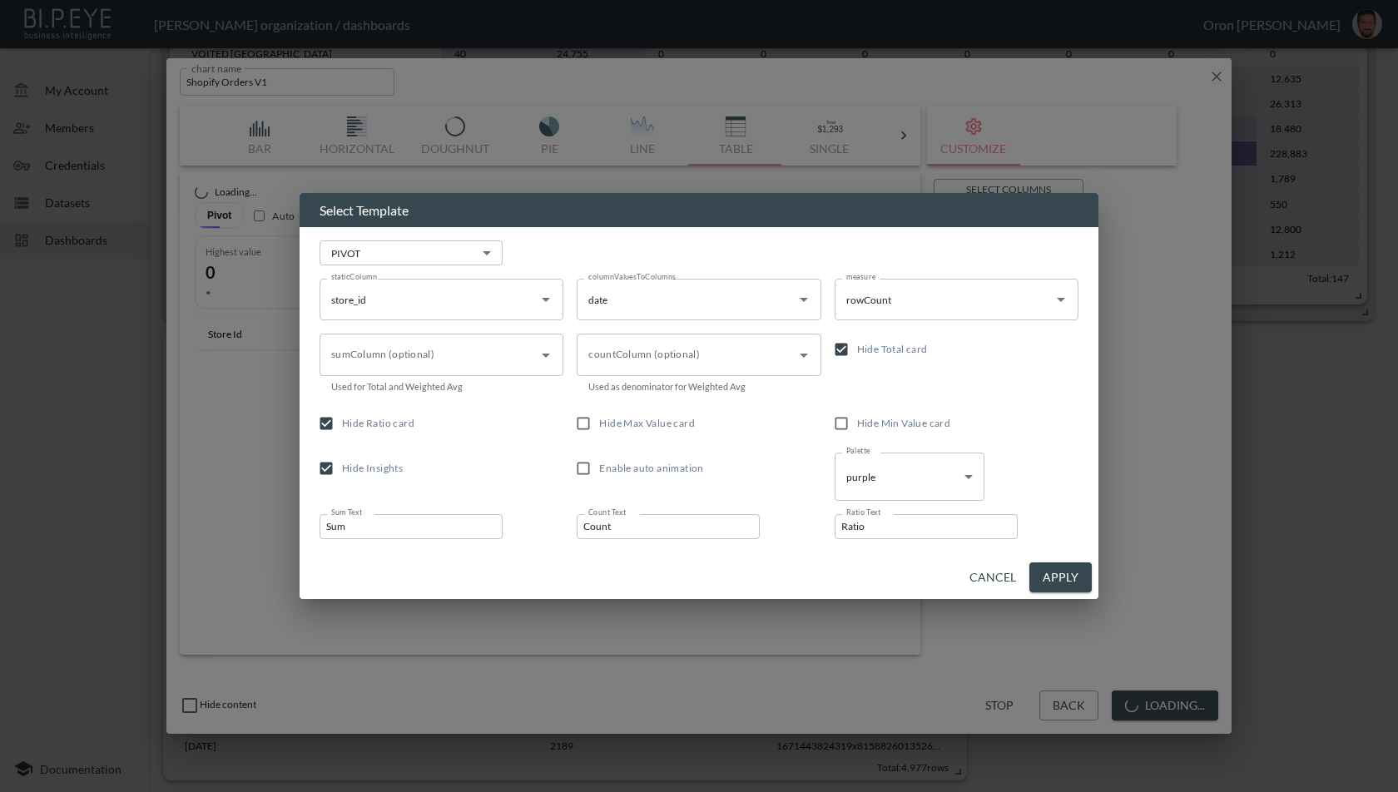
click at [389, 429] on span "Hide Ratio card" at bounding box center [378, 423] width 72 height 12
click at [342, 429] on input "Hide Ratio card" at bounding box center [326, 424] width 32 height 32
checkbox input "false"
click at [379, 473] on span "Hide Insights" at bounding box center [372, 468] width 61 height 12
click at [342, 473] on input "Hide Insights" at bounding box center [326, 469] width 32 height 32
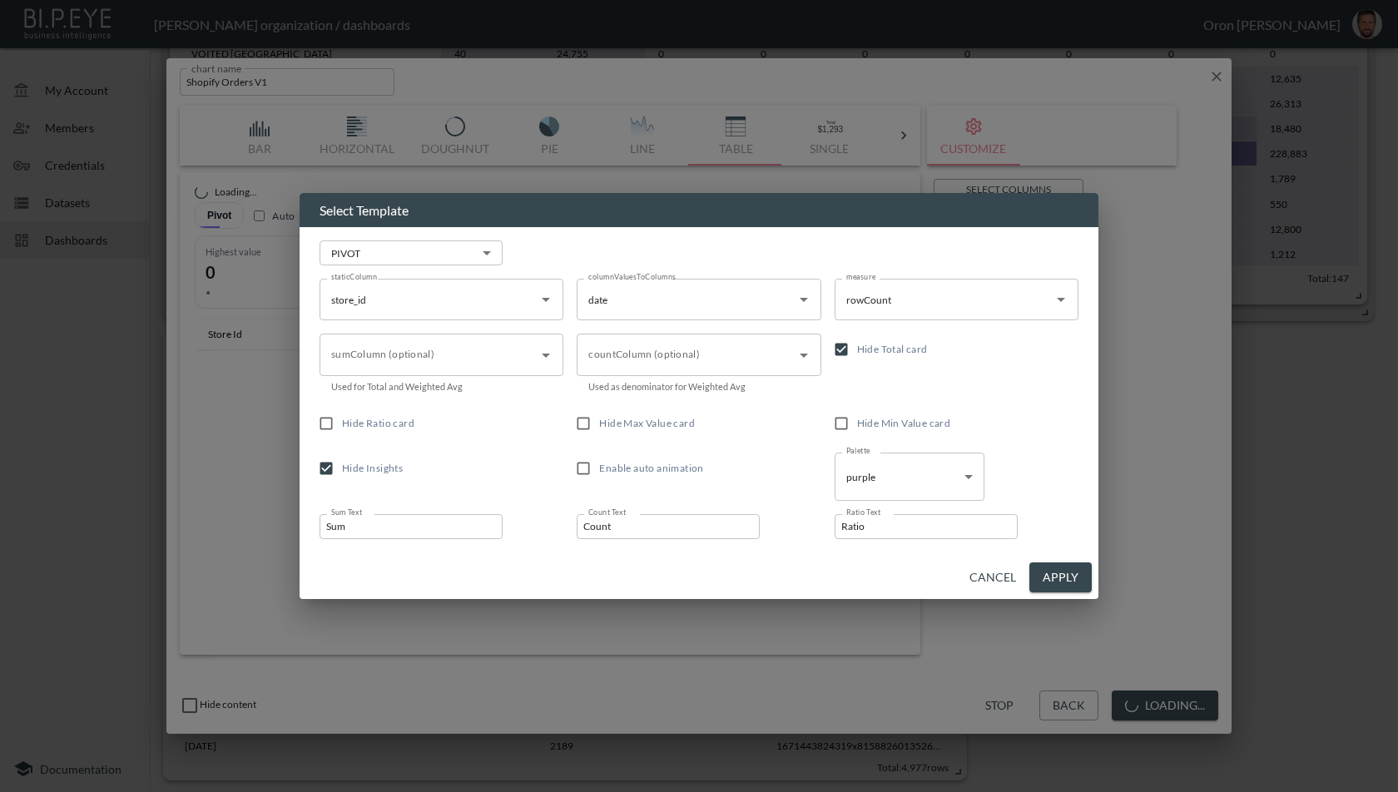
checkbox input "false"
click at [1058, 579] on button "Apply" at bounding box center [1061, 578] width 62 height 31
checkbox input "false"
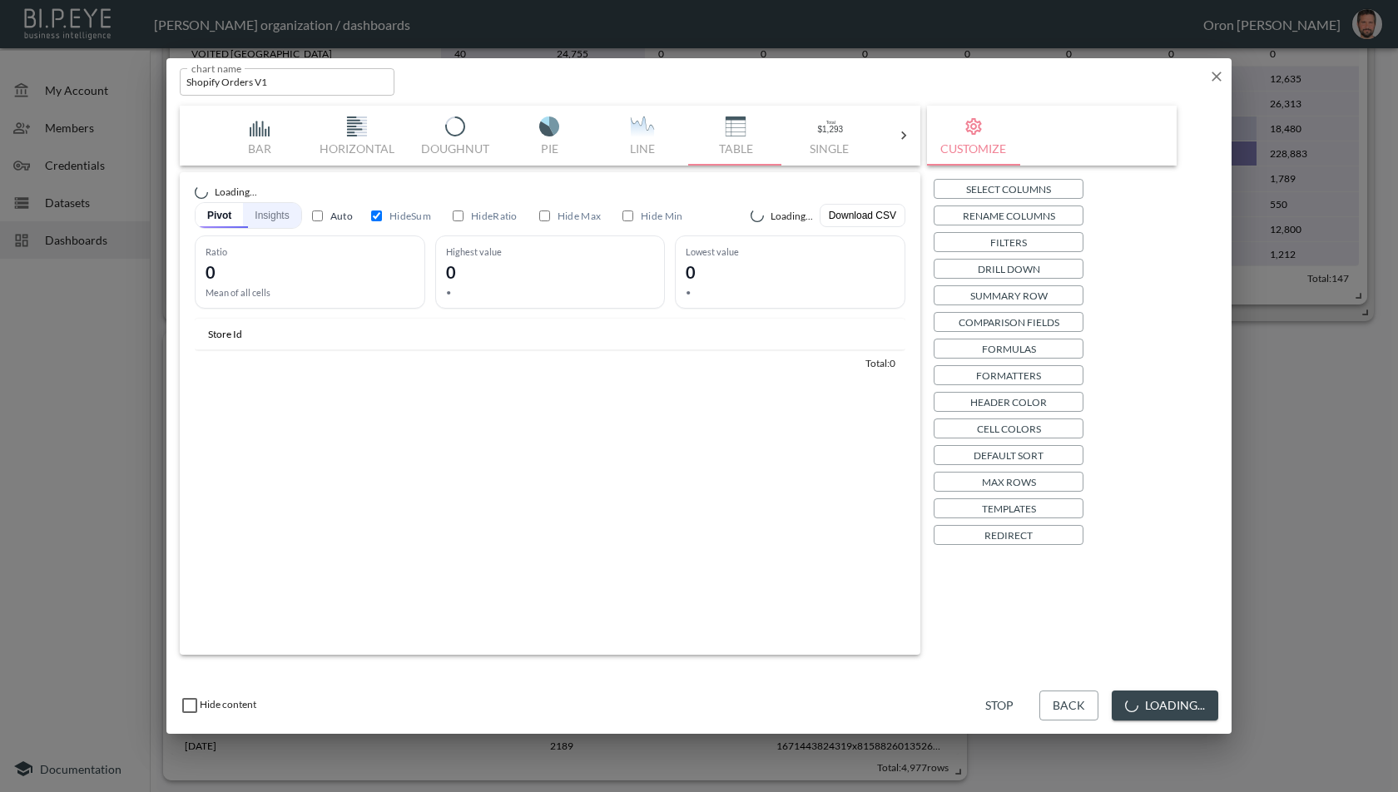
click at [277, 221] on button "Insights" at bounding box center [271, 215] width 57 height 25
click at [210, 214] on button "Pivot" at bounding box center [219, 215] width 46 height 25
click at [1000, 503] on p "Templates" at bounding box center [1009, 508] width 54 height 17
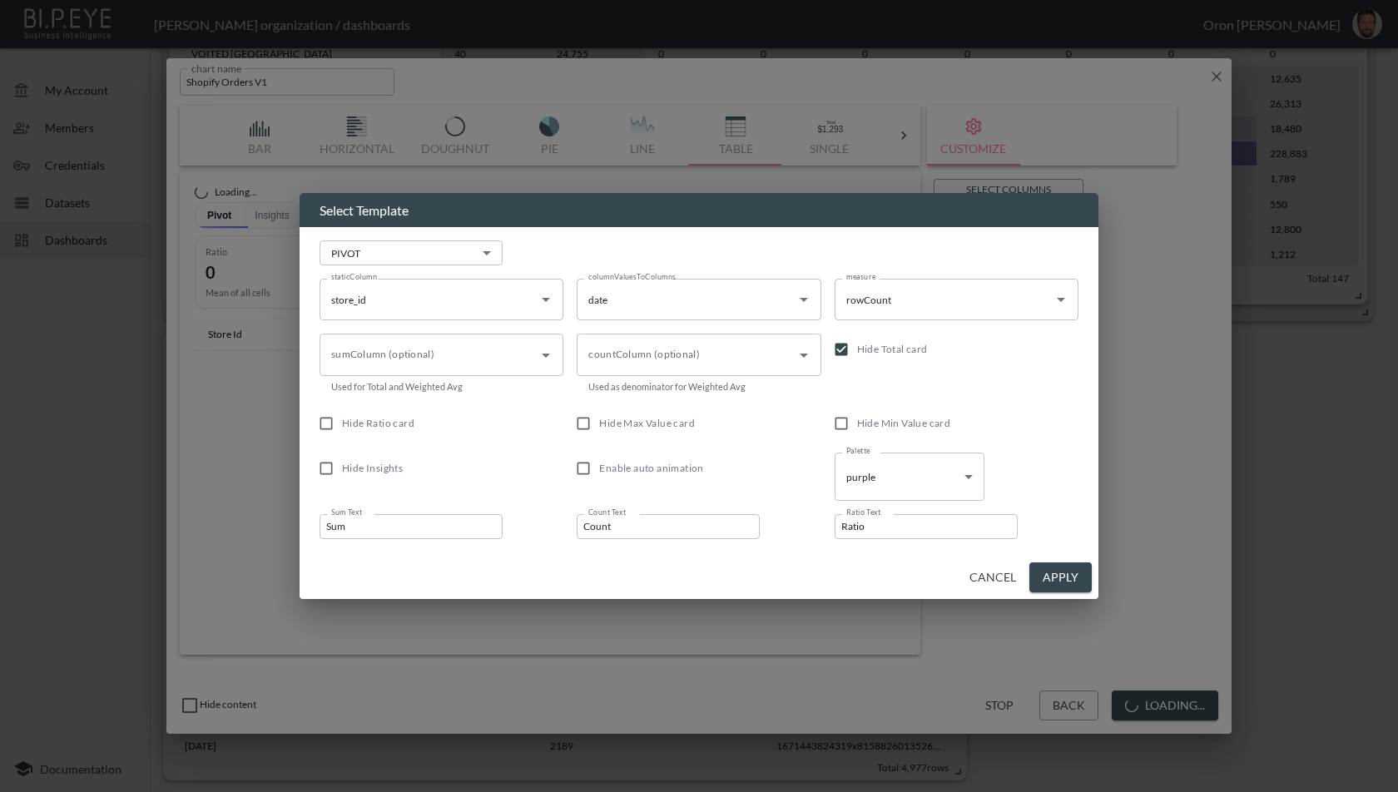
click at [687, 424] on span "Hide Max Value card" at bounding box center [647, 423] width 96 height 12
click at [599, 424] on input "Hide Max Value card" at bounding box center [584, 424] width 32 height 32
checkbox input "true"
click at [866, 424] on span "Hide Min Value card" at bounding box center [904, 423] width 94 height 12
click at [857, 424] on input "Hide Min Value card" at bounding box center [842, 424] width 32 height 32
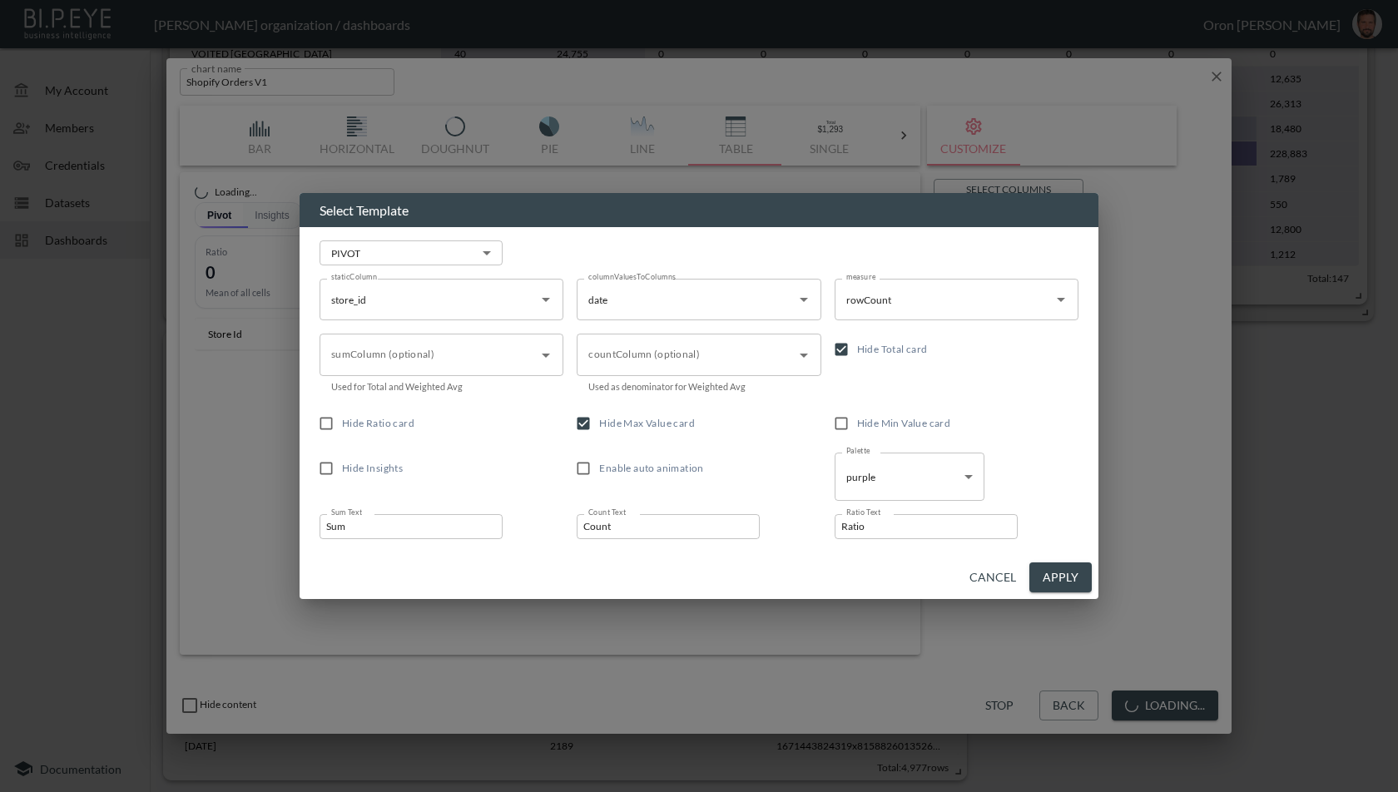
checkbox input "true"
click at [374, 469] on span "Hide Insights" at bounding box center [372, 468] width 61 height 12
click at [342, 469] on input "Hide Insights" at bounding box center [326, 469] width 32 height 32
checkbox input "true"
click at [1070, 565] on button "Apply" at bounding box center [1061, 578] width 62 height 31
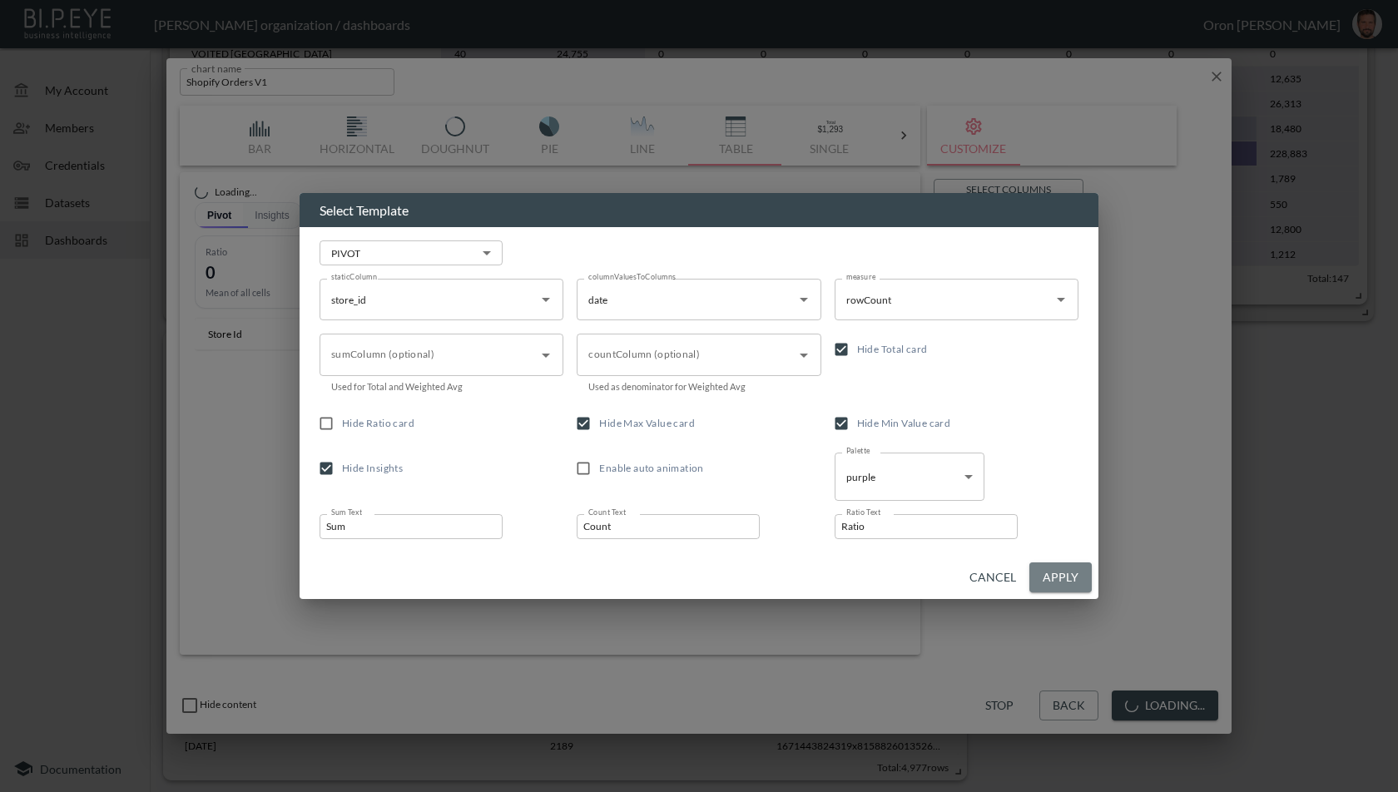
checkbox input "true"
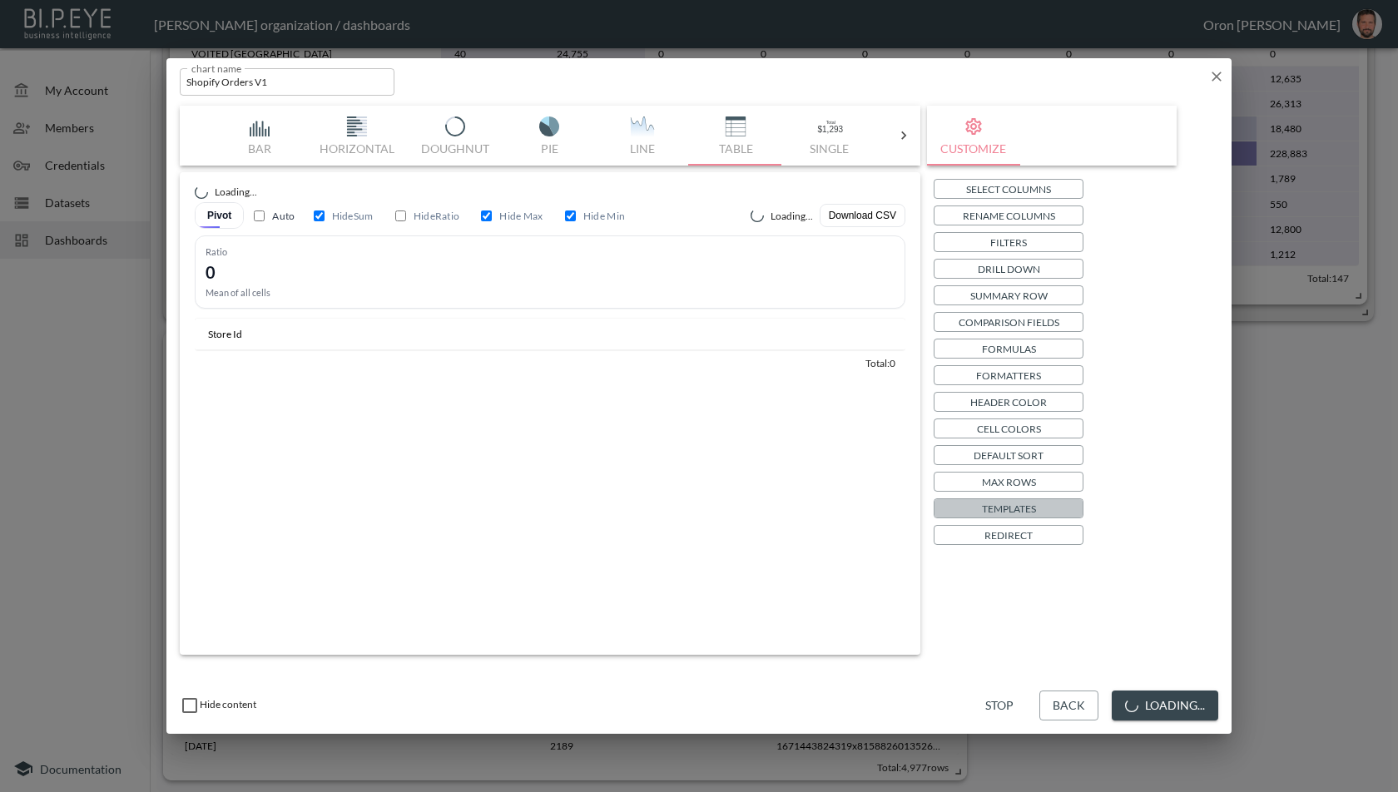
click at [1021, 501] on p "Templates" at bounding box center [1009, 508] width 54 height 17
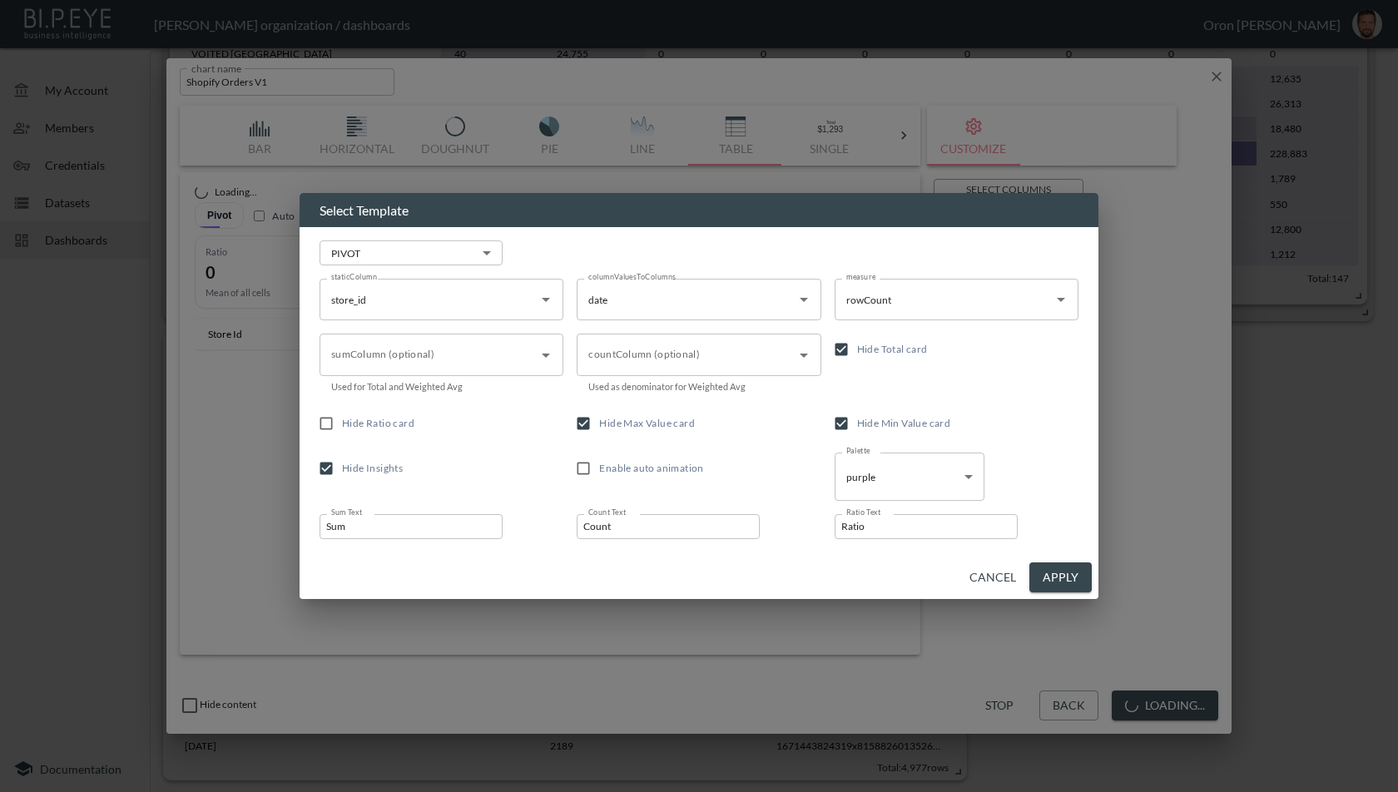
click at [413, 426] on span "Hide Ratio card" at bounding box center [378, 423] width 72 height 12
click at [342, 426] on input "Hide Ratio card" at bounding box center [326, 424] width 32 height 32
checkbox input "true"
click at [1066, 573] on button "Apply" at bounding box center [1061, 578] width 62 height 31
checkbox input "true"
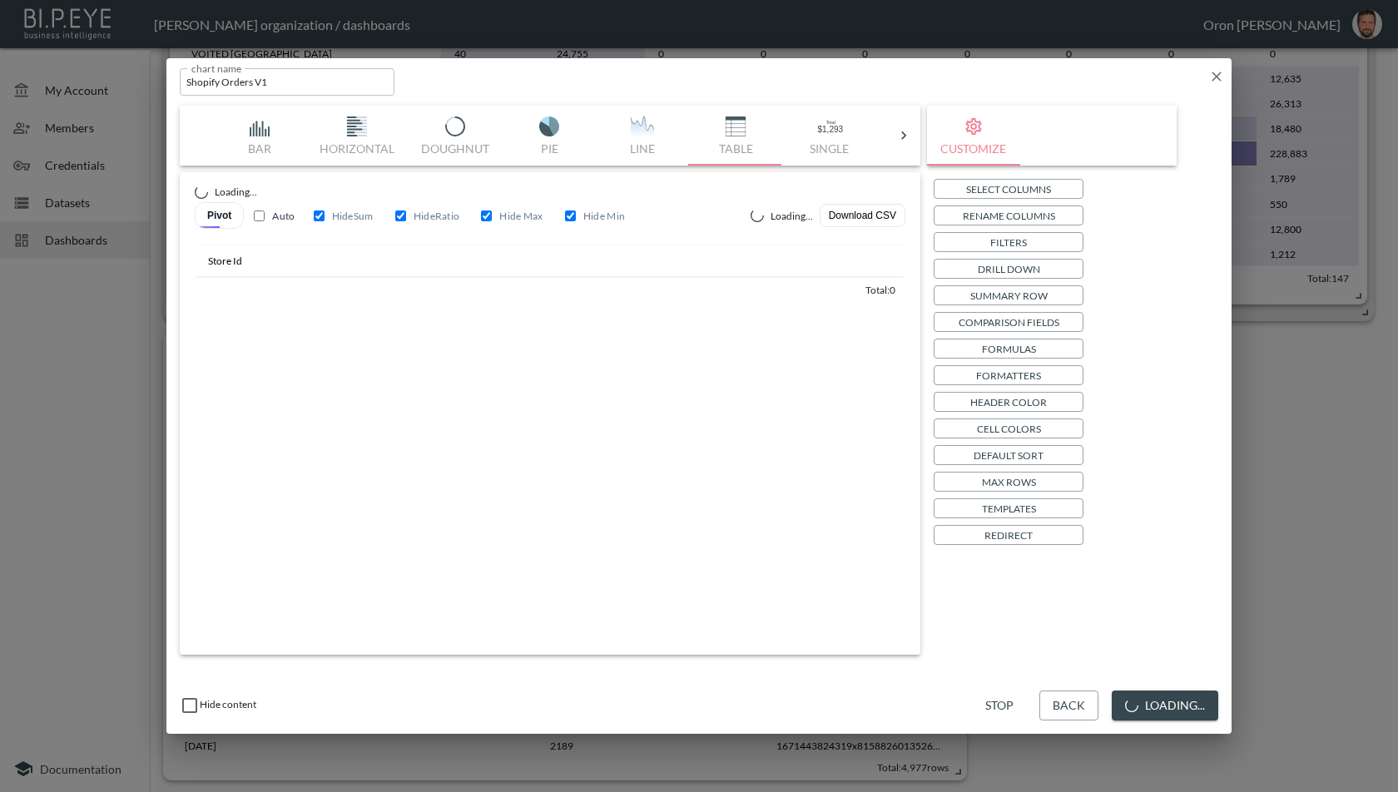
click at [1188, 703] on button "Loading..." at bounding box center [1165, 706] width 107 height 31
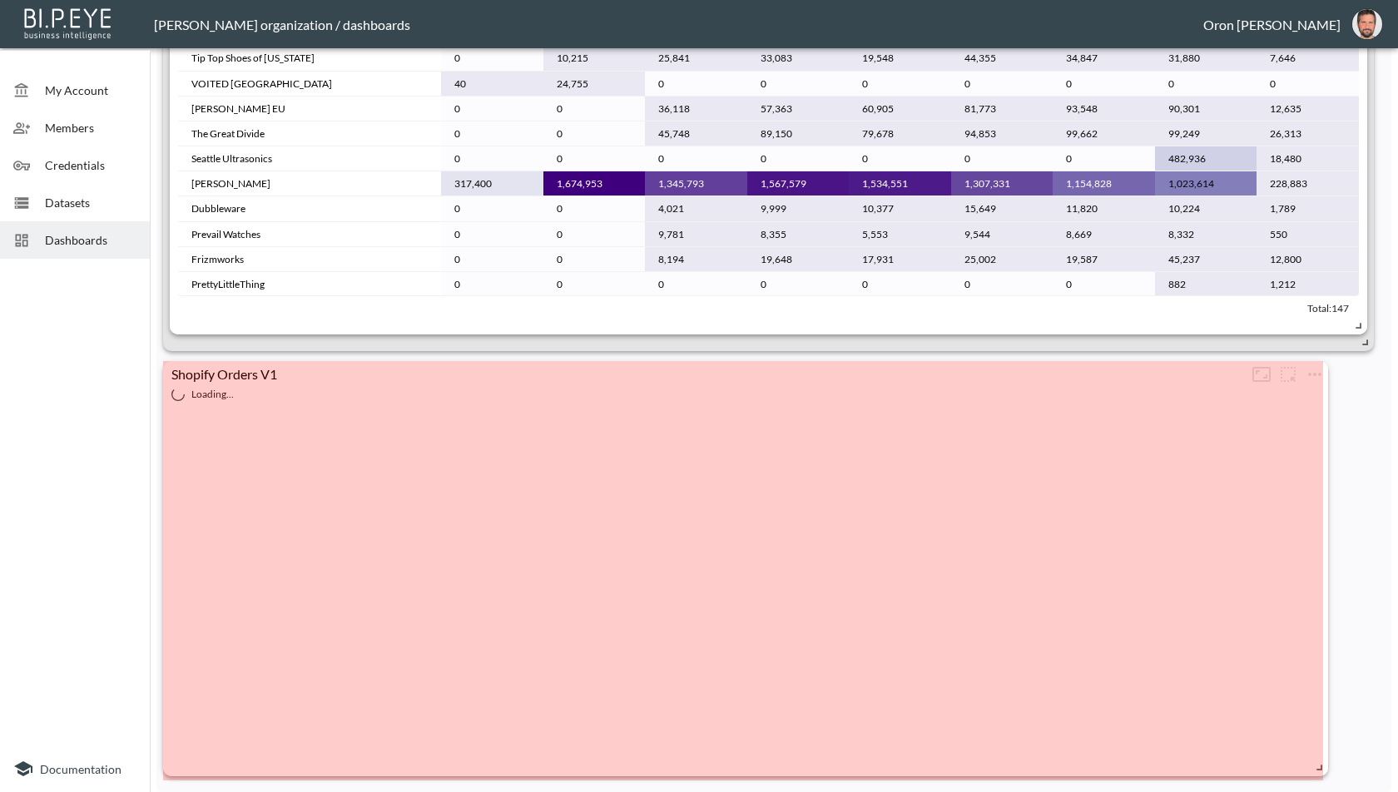
scroll to position [3835, 0]
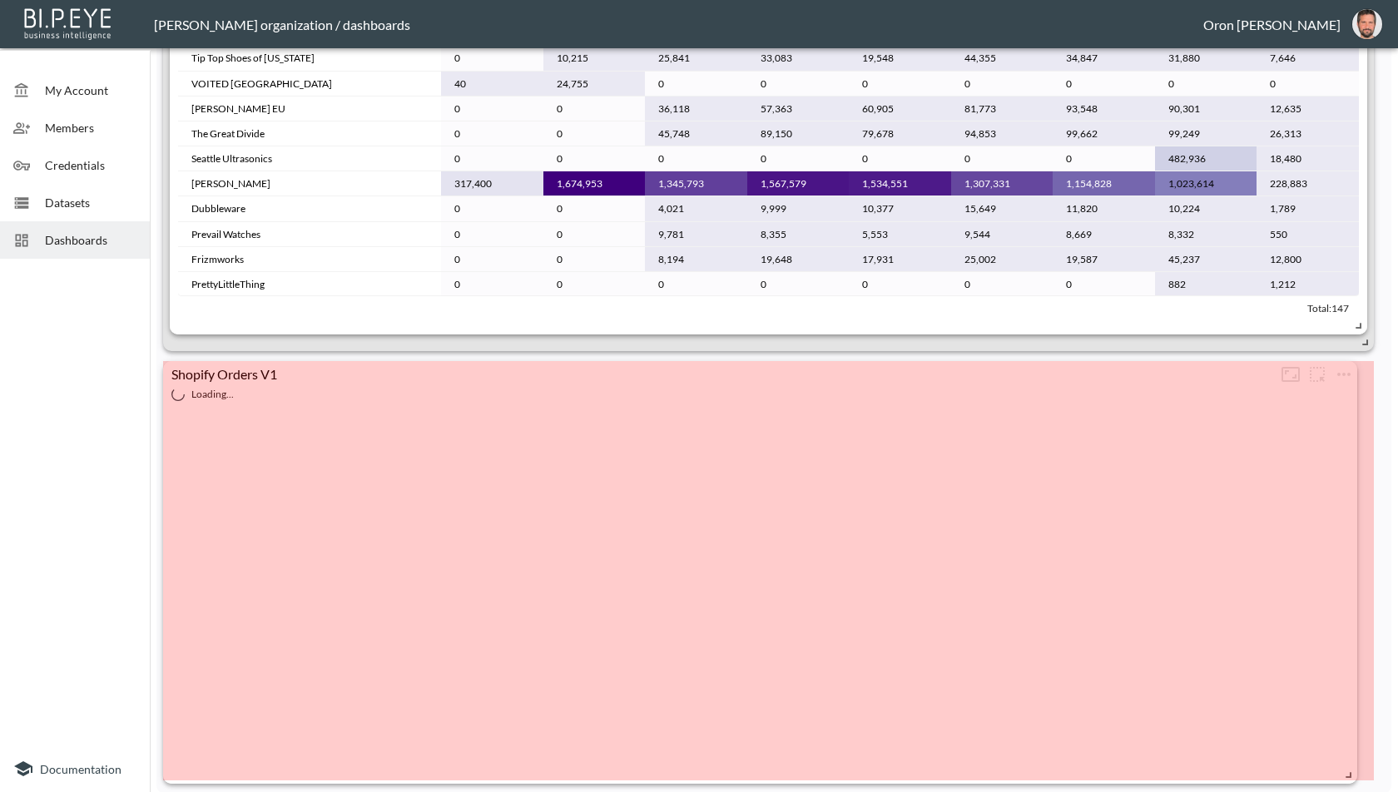
drag, startPoint x: 961, startPoint y: 765, endPoint x: 1352, endPoint y: 772, distance: 390.5
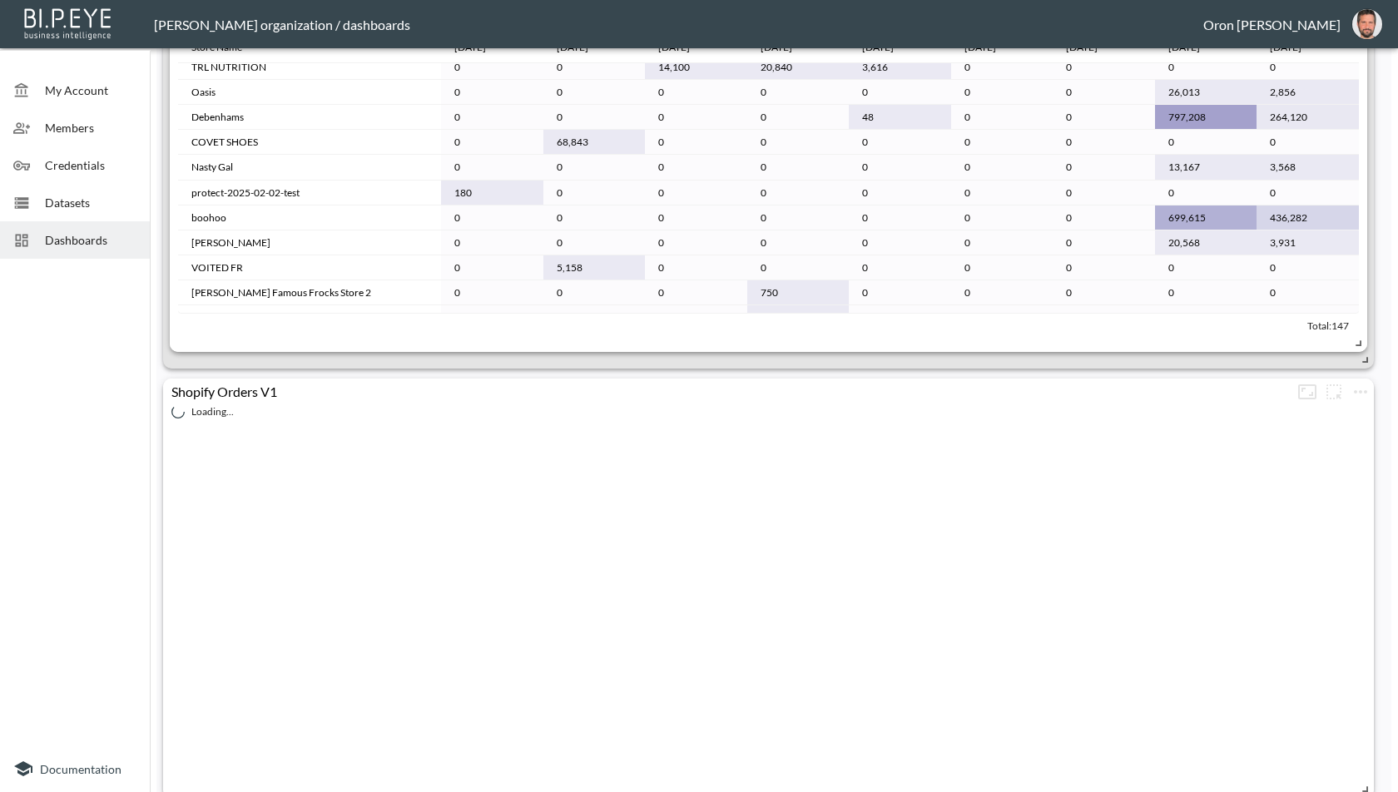
scroll to position [3835, 0]
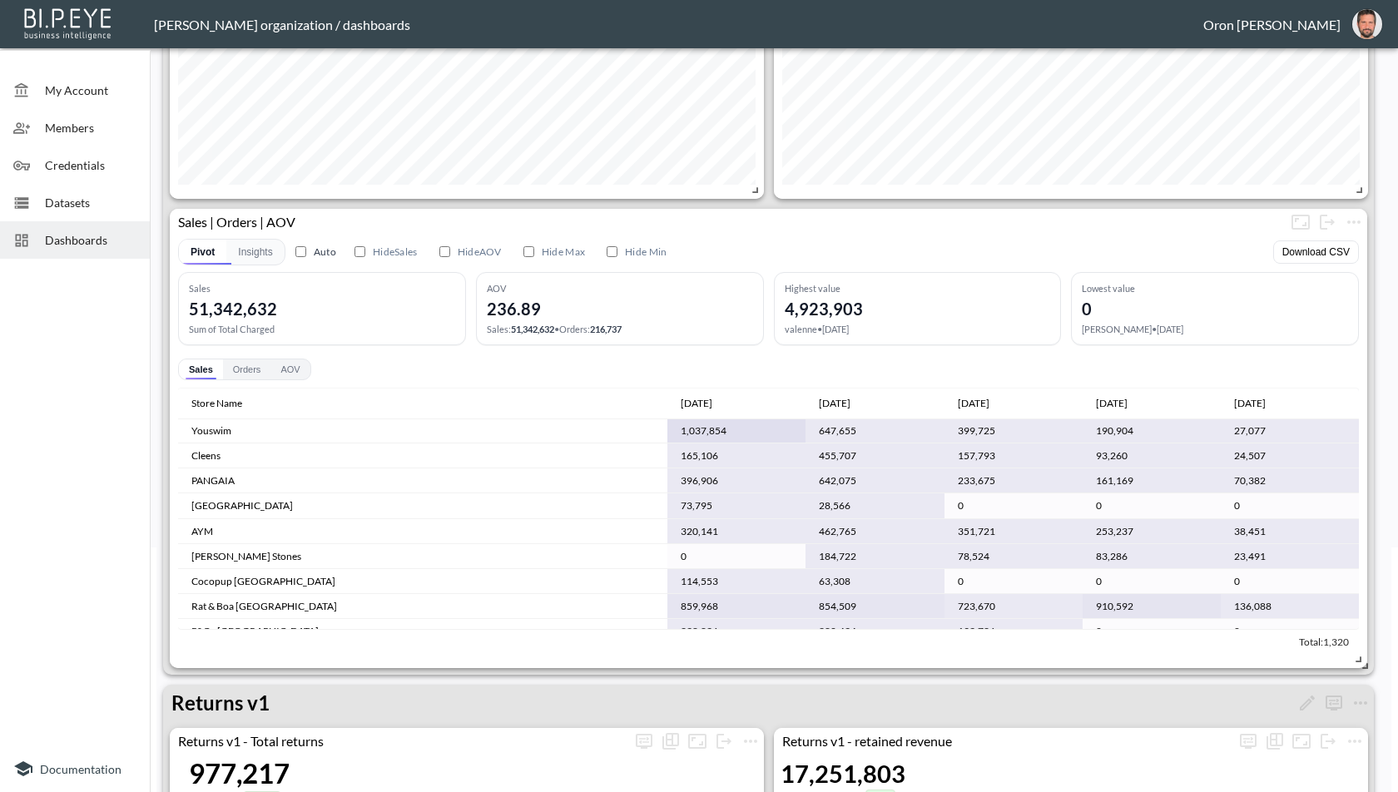
scroll to position [88, 0]
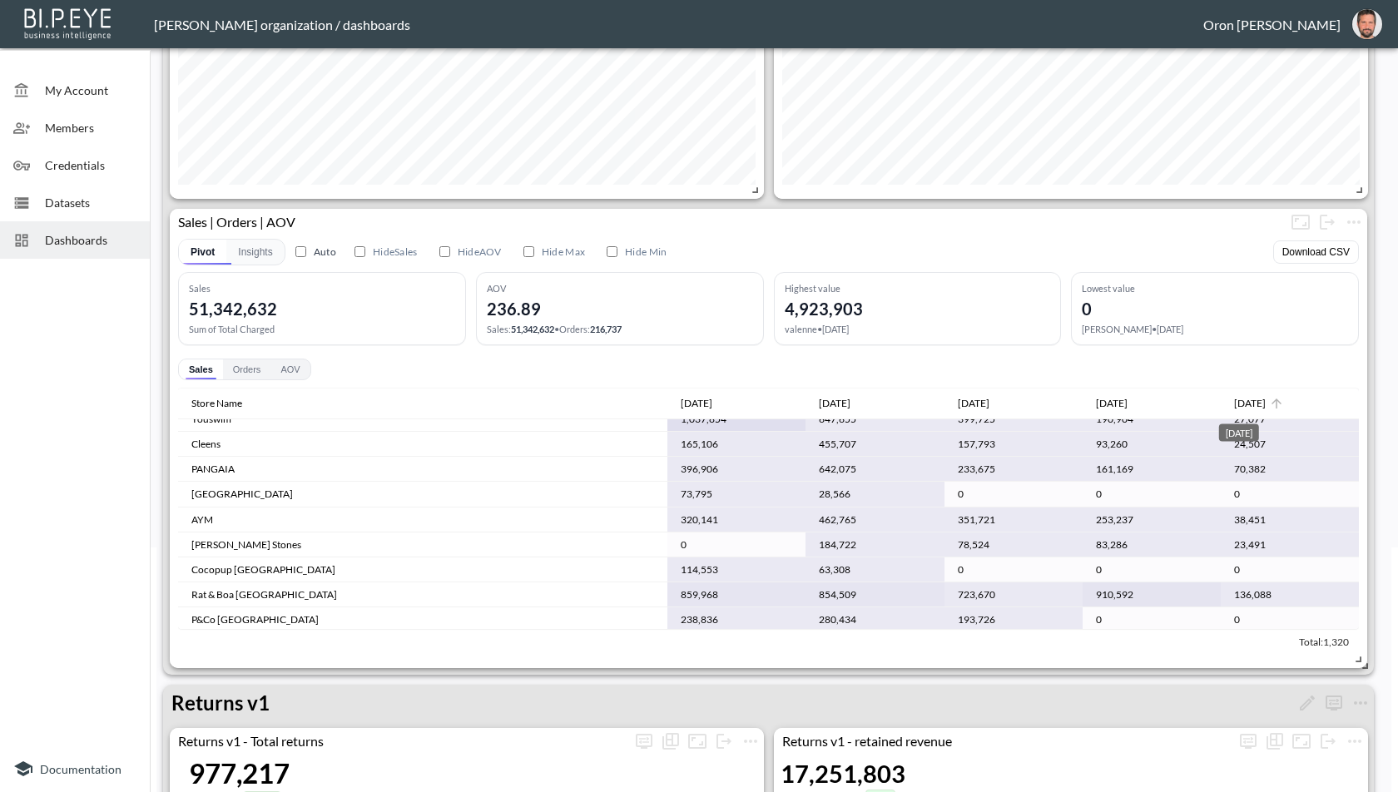
click at [1253, 407] on div "[DATE]" at bounding box center [1250, 404] width 32 height 20
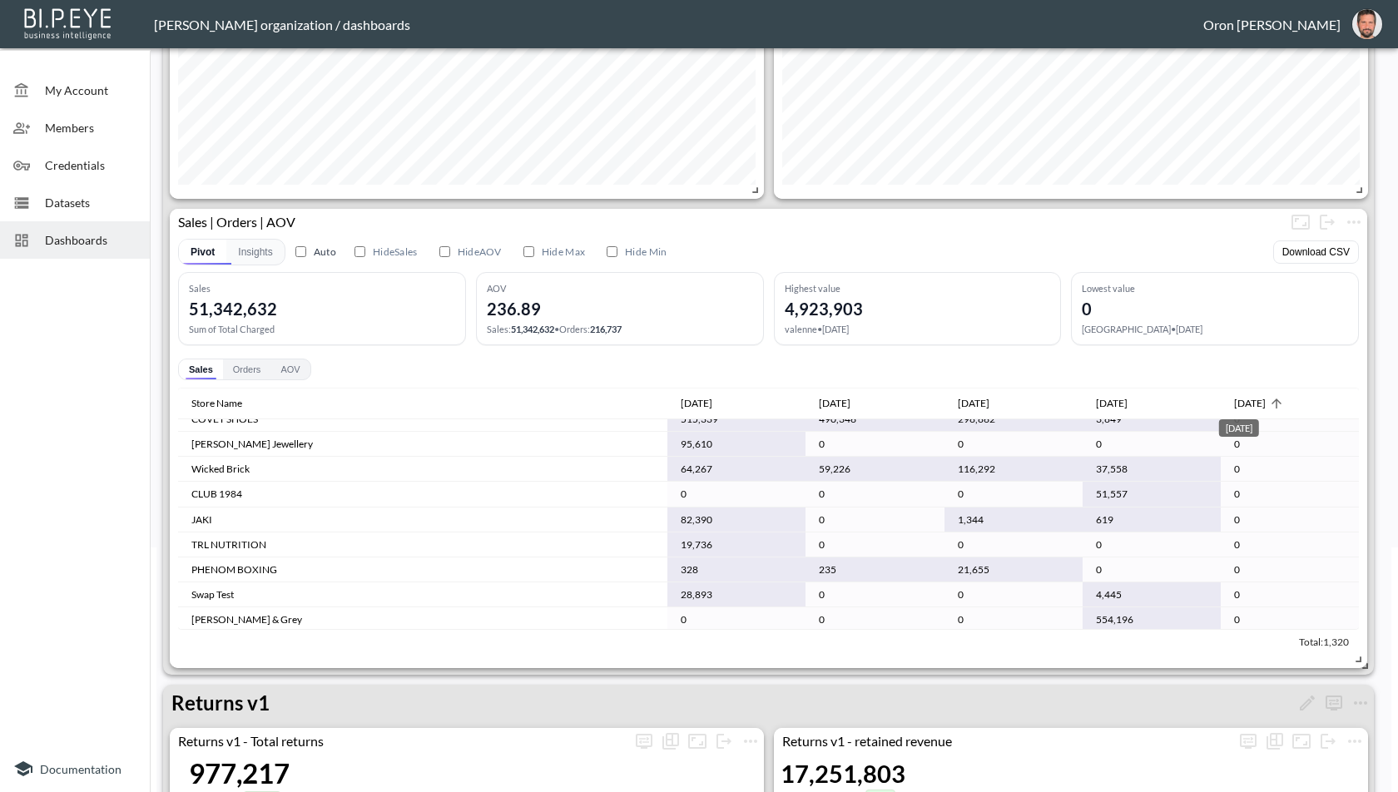
click at [1253, 408] on div "[DATE]" at bounding box center [1239, 423] width 43 height 31
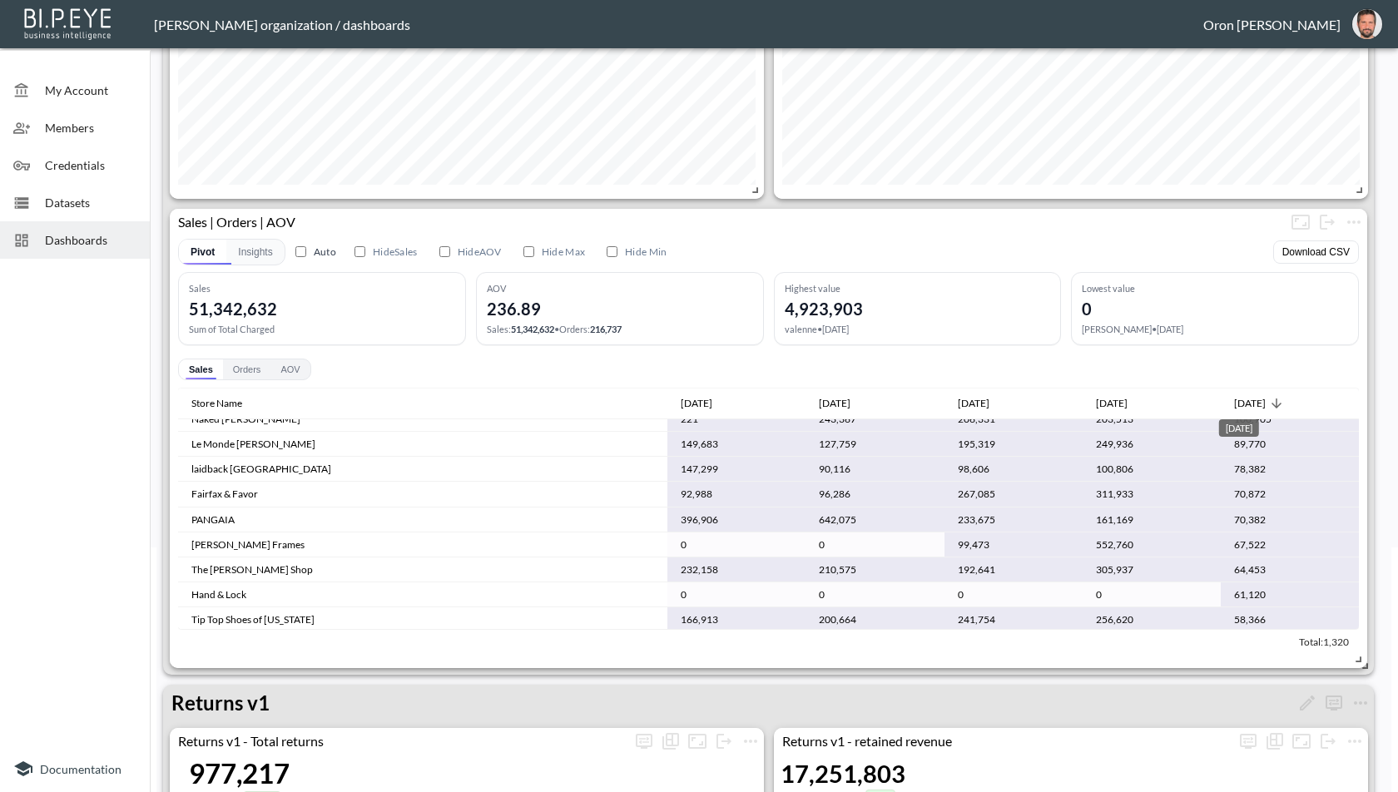
click at [1253, 408] on div "[DATE]" at bounding box center [1239, 423] width 43 height 31
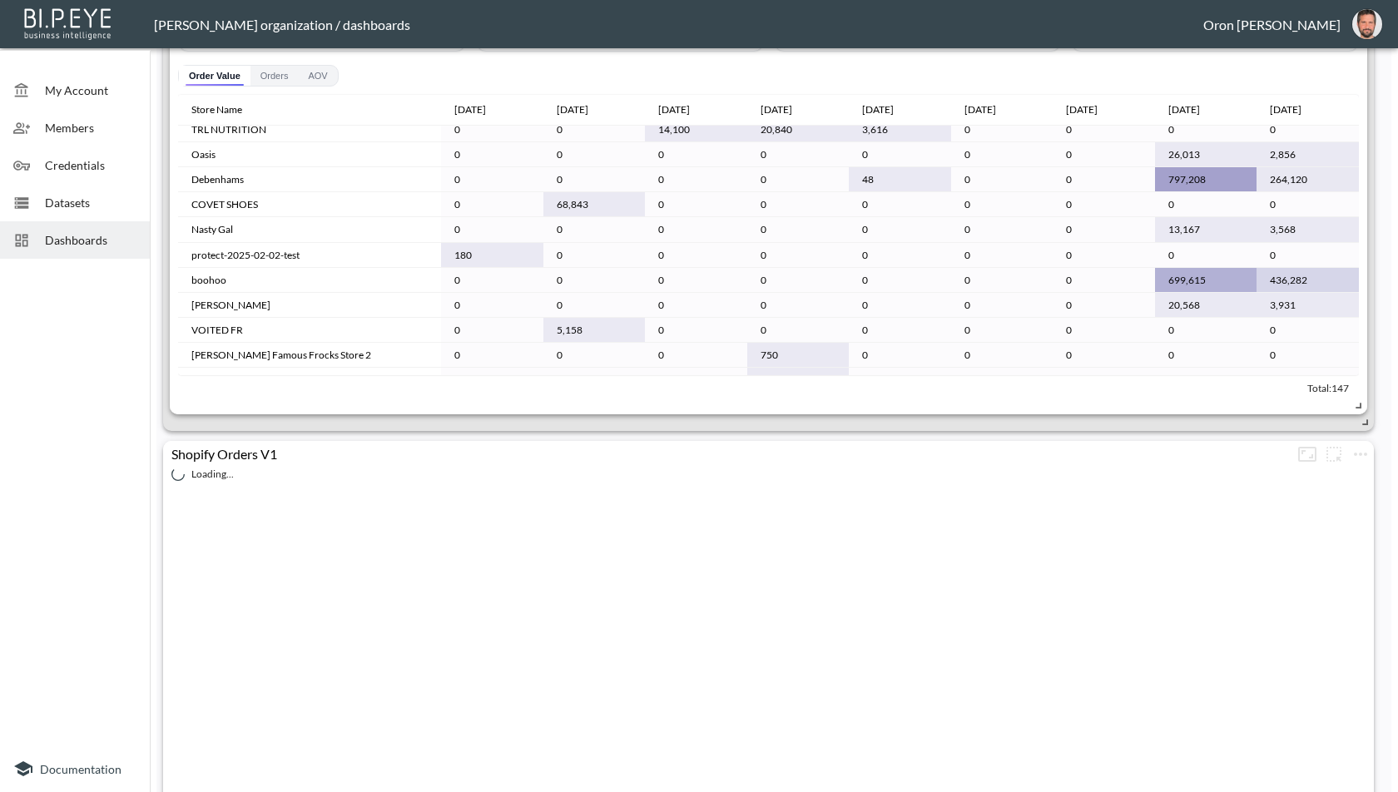
scroll to position [3835, 0]
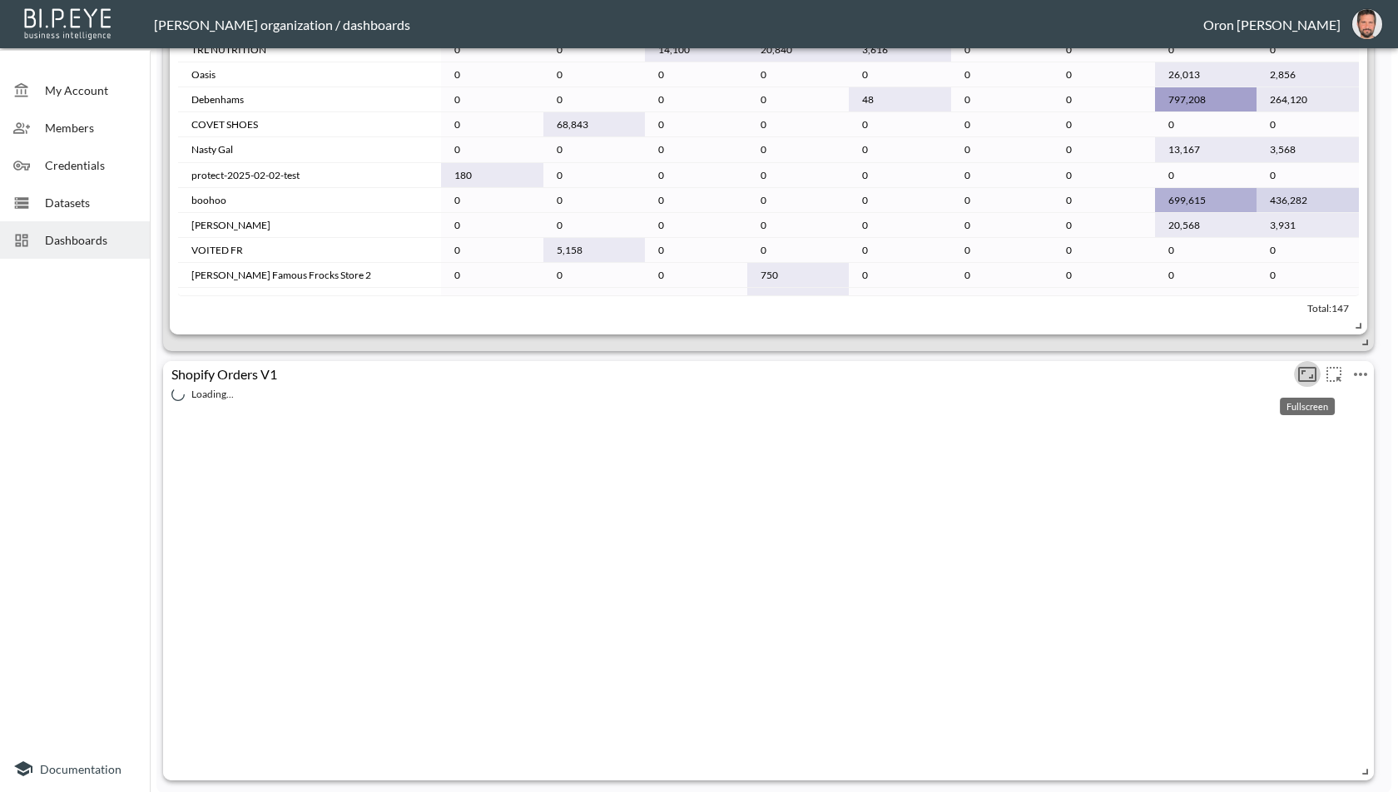
click at [1307, 370] on icon "Fullscreen" at bounding box center [1308, 375] width 20 height 20
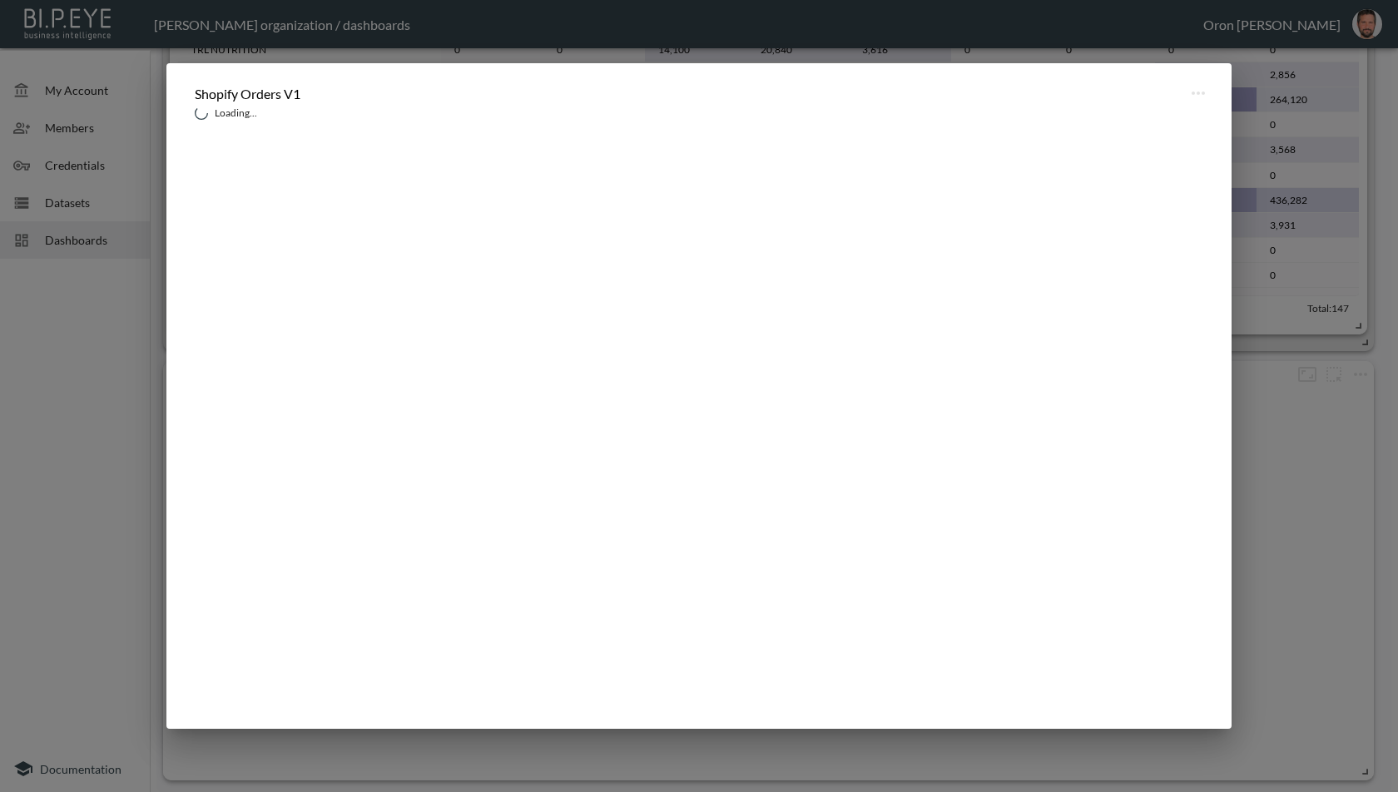
click at [1355, 380] on div "Shopify Orders V1 Loading..." at bounding box center [699, 396] width 1398 height 792
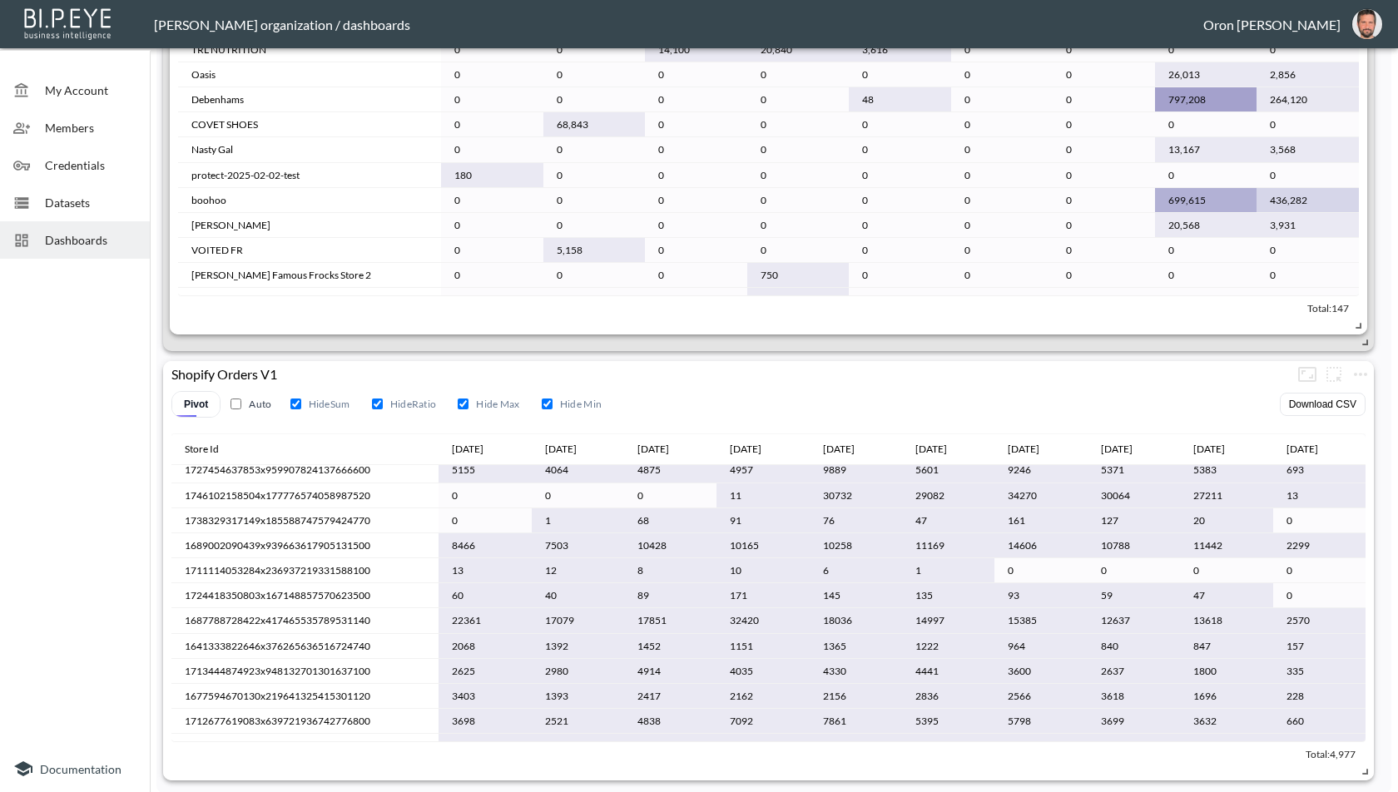
scroll to position [0, 0]
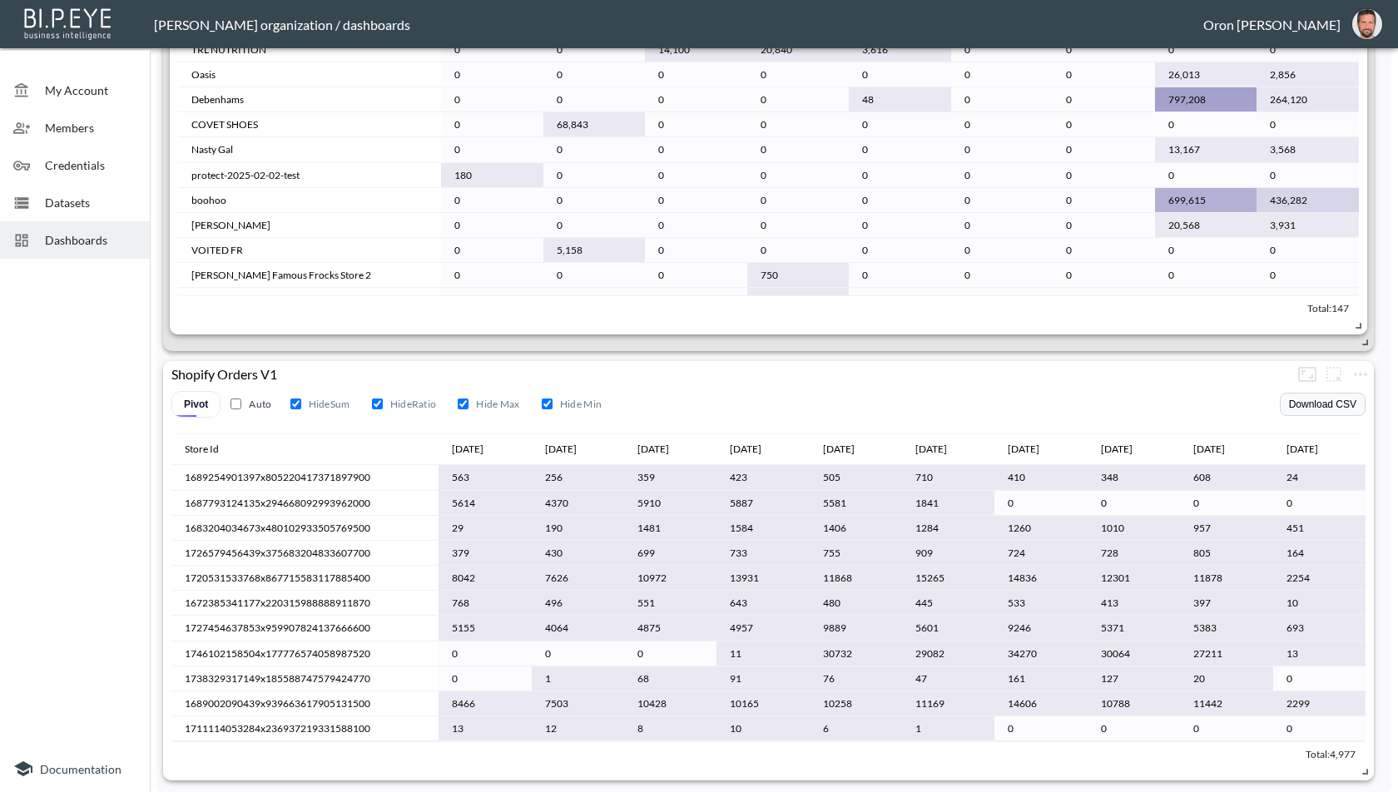
click at [1314, 400] on button "Download CSV" at bounding box center [1323, 404] width 86 height 23
